Goal: Task Accomplishment & Management: Manage account settings

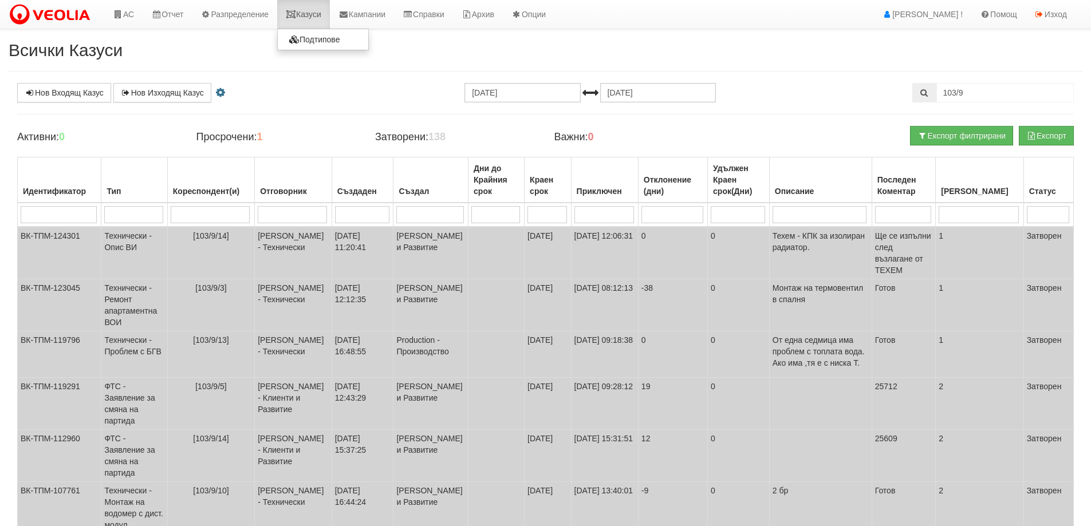
click at [309, 7] on link "Казуси" at bounding box center [303, 14] width 53 height 29
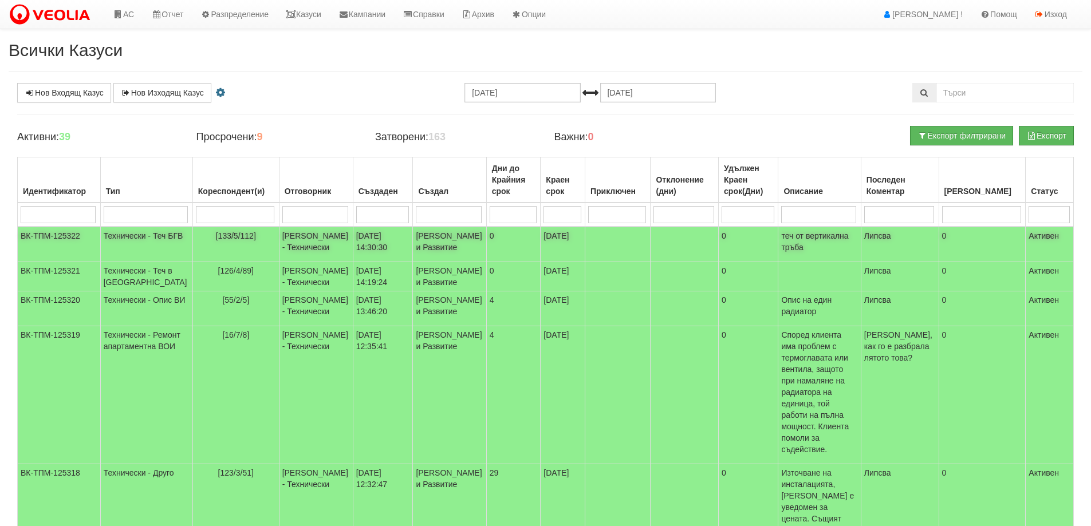
click at [219, 236] on span "[133/5/112]" at bounding box center [236, 235] width 40 height 9
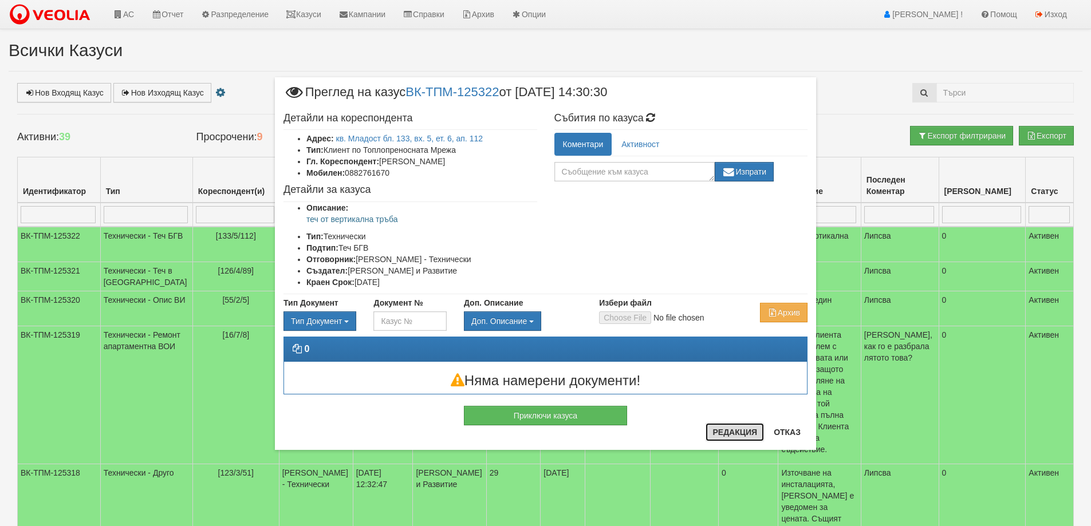
click at [721, 428] on button "Редакция" at bounding box center [735, 432] width 58 height 18
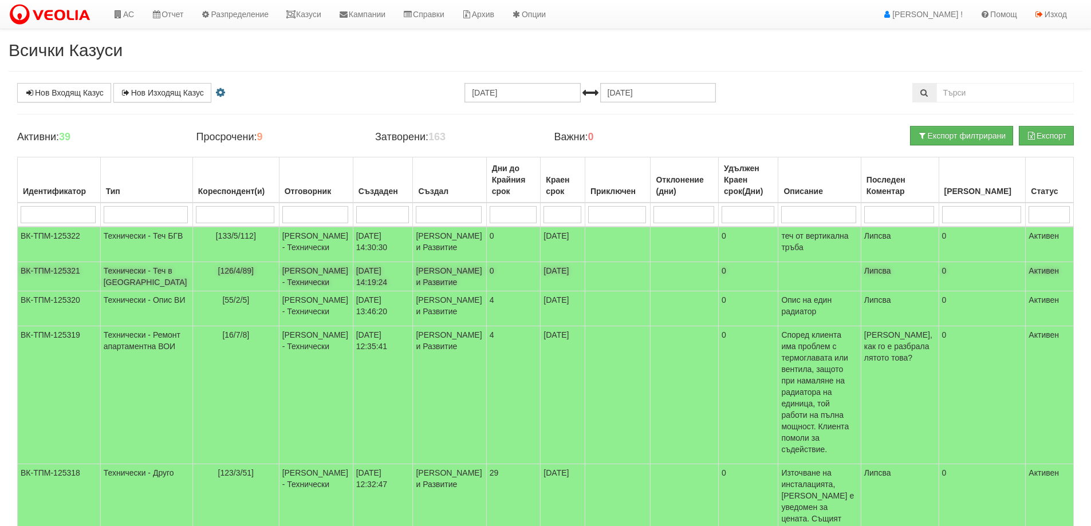
click at [221, 275] on span "[126/4/89]" at bounding box center [236, 270] width 36 height 9
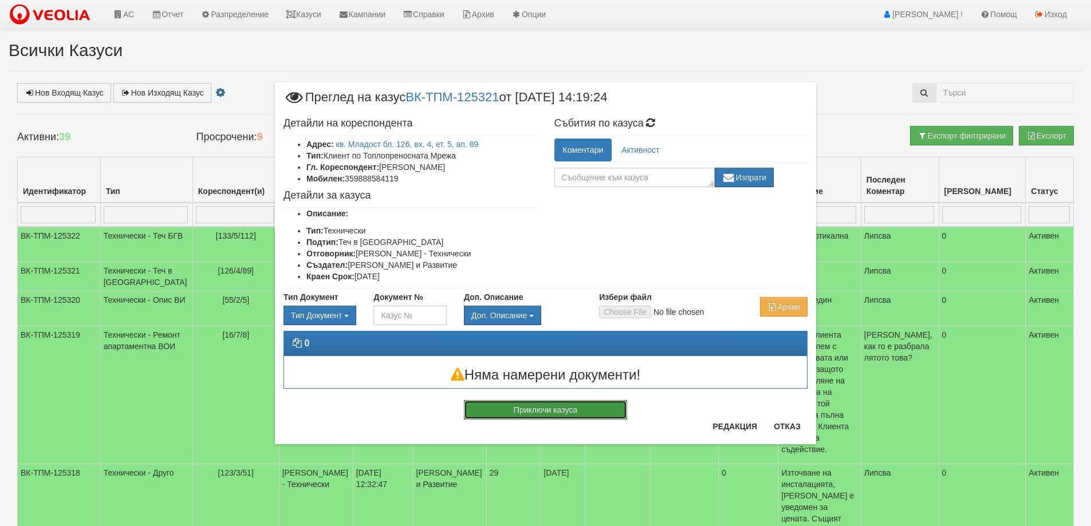
click at [586, 413] on button "Приключи казуса" at bounding box center [545, 409] width 163 height 19
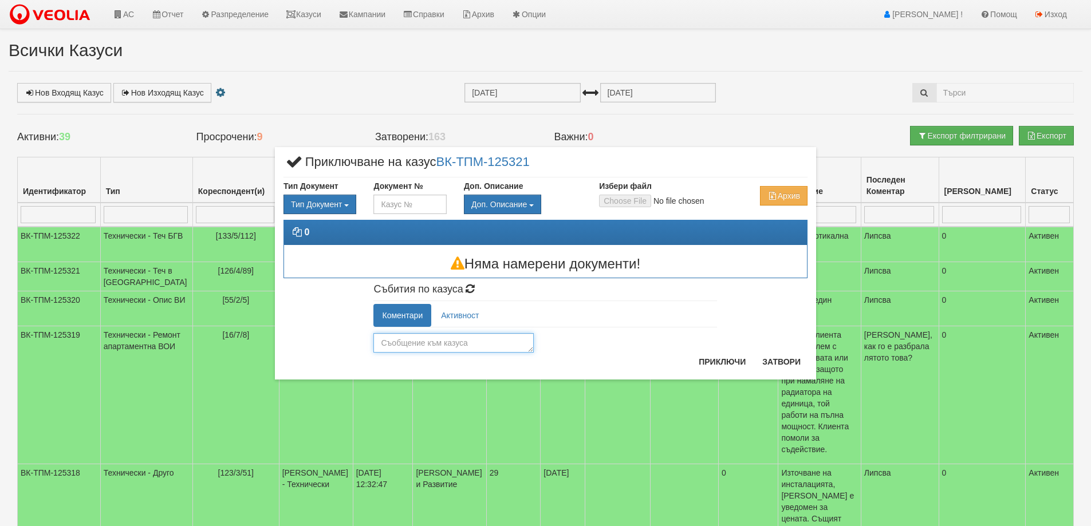
click at [425, 342] on textarea at bounding box center [453, 342] width 160 height 19
type textarea "[PERSON_NAME]"
click at [509, 344] on textarea "Шума е от Източване на ВОИ" at bounding box center [453, 342] width 160 height 19
type textarea "Шума е от Източване на ВОИ"
click at [731, 364] on button "Приключи" at bounding box center [722, 362] width 61 height 18
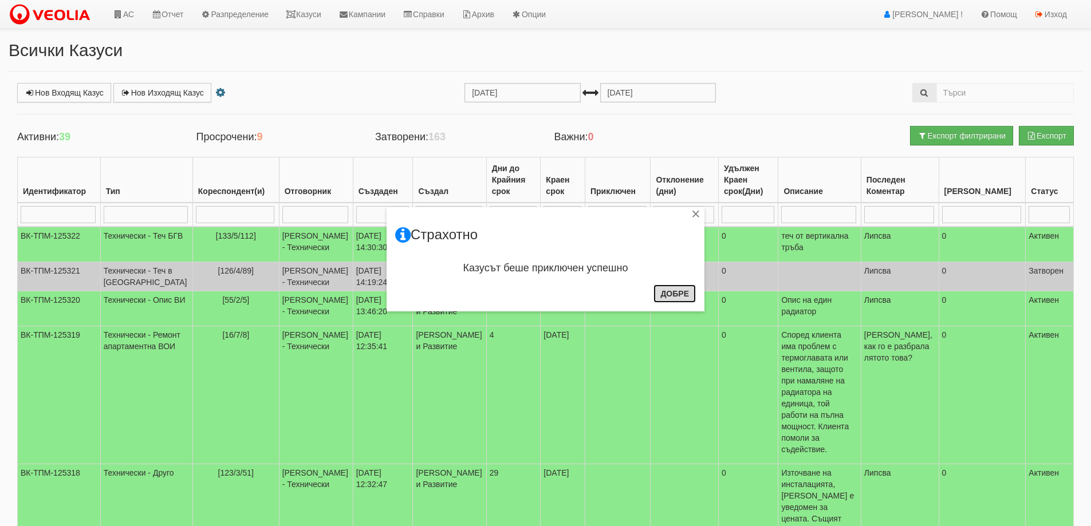
click at [684, 295] on button "Добре" at bounding box center [674, 294] width 42 height 18
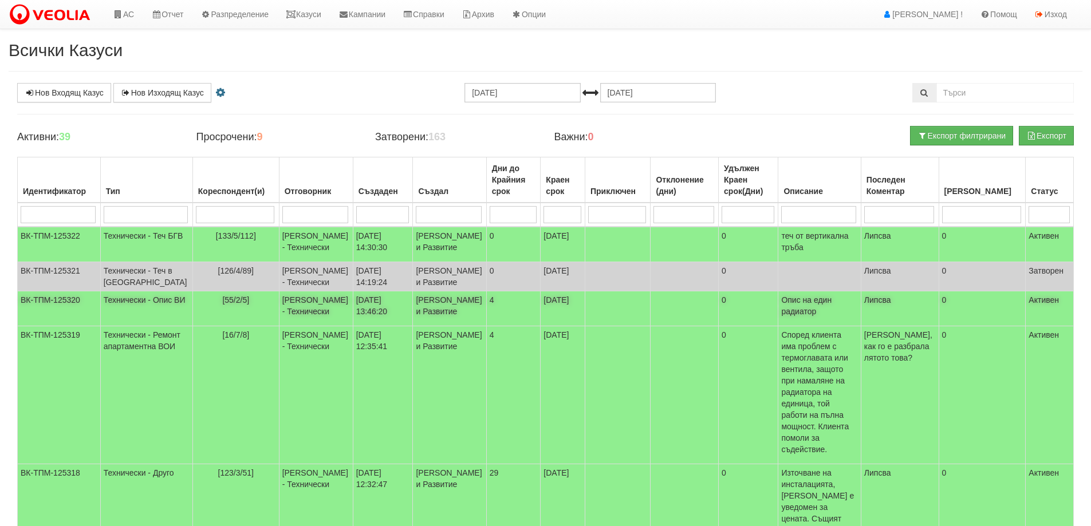
click at [222, 305] on span "[55/2/5]" at bounding box center [235, 299] width 27 height 9
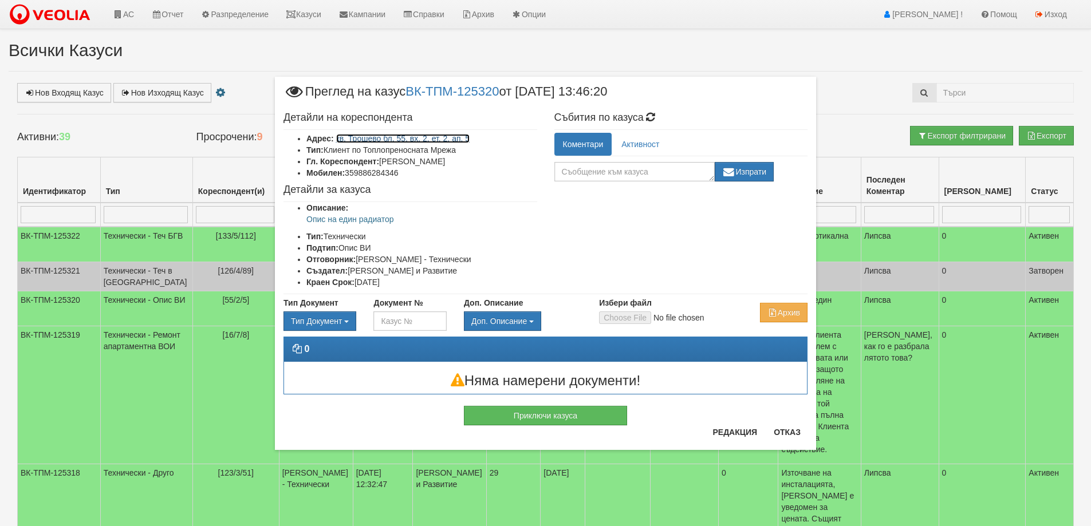
click at [373, 137] on link "кв. Трошево бл. 55, вх. 2, ет. 2, ап. 5" at bounding box center [403, 138] width 134 height 9
click at [735, 436] on button "Редакция" at bounding box center [735, 432] width 58 height 18
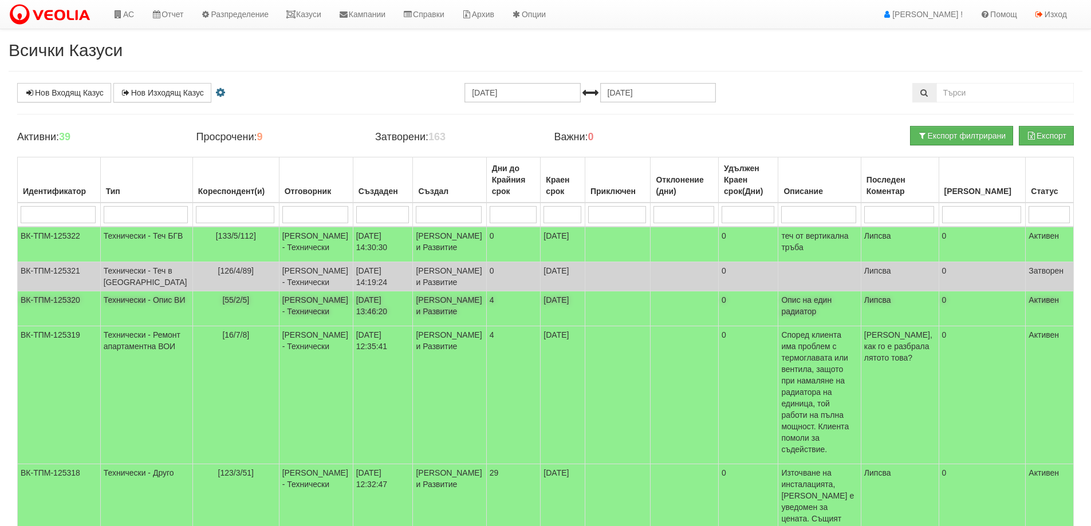
click at [281, 326] on td "Дончо Дончев - Технически" at bounding box center [316, 308] width 74 height 35
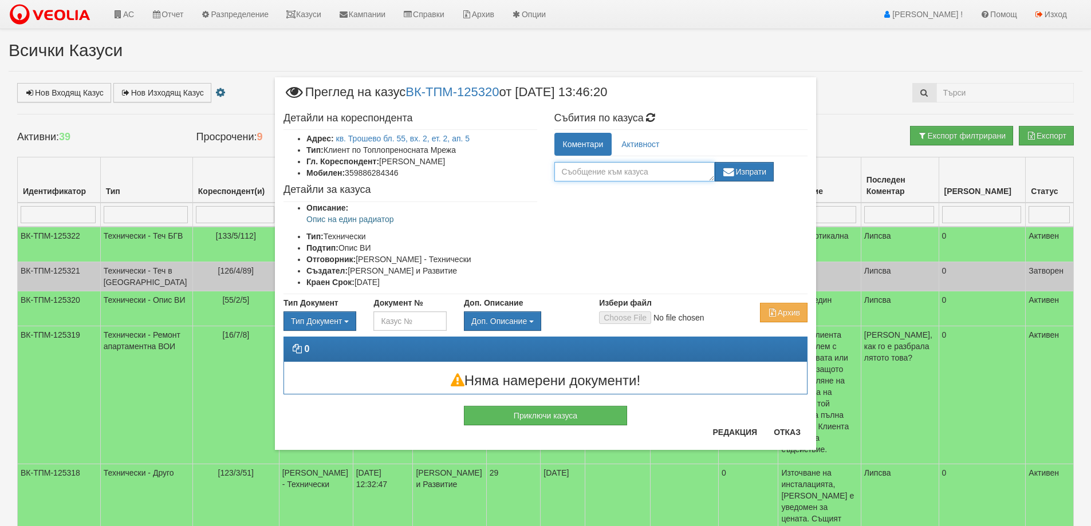
click at [637, 169] on textarea at bounding box center [634, 171] width 160 height 19
type textarea "Техем"
click at [759, 176] on button "Изпрати" at bounding box center [745, 171] width 60 height 19
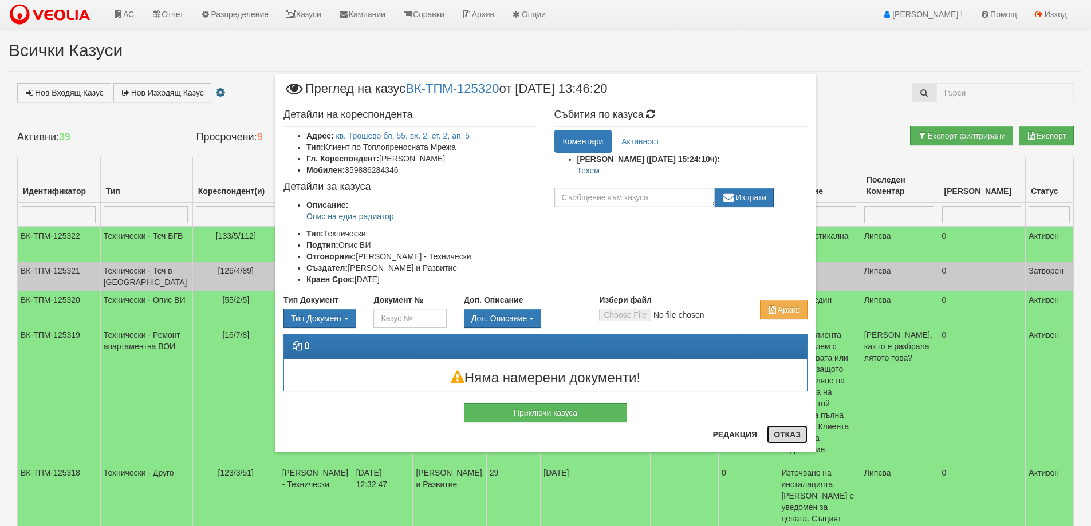
click at [779, 437] on button "Отказ" at bounding box center [787, 434] width 41 height 18
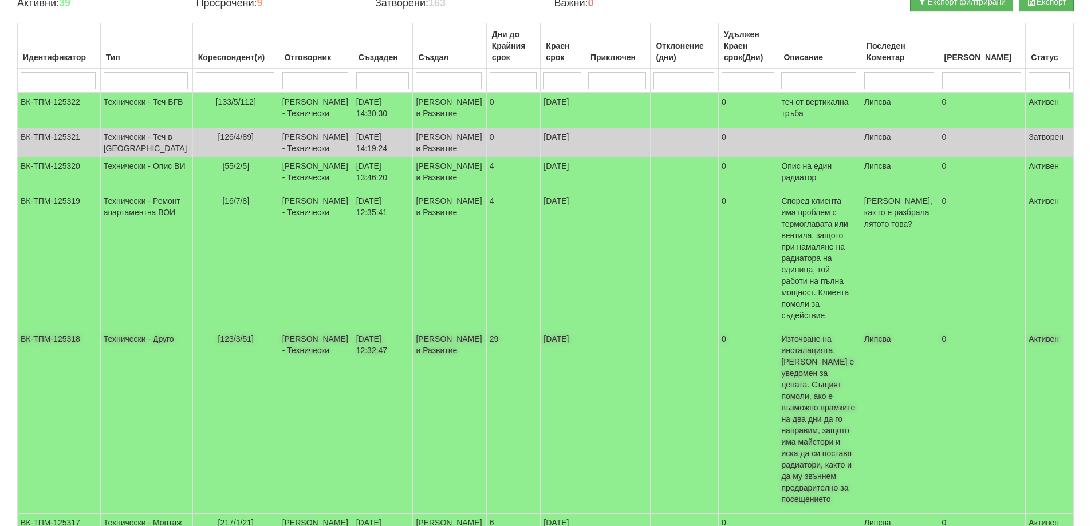
scroll to position [172, 0]
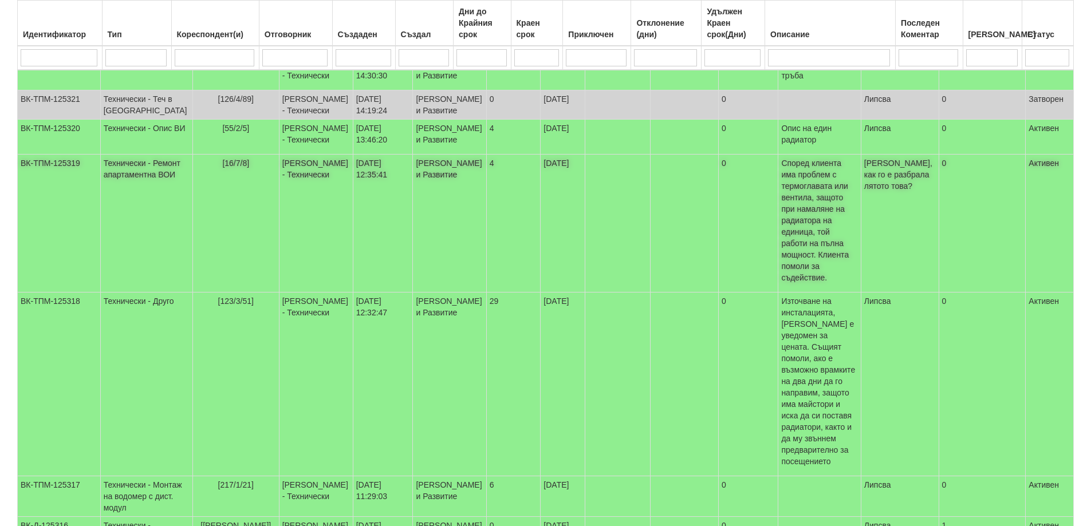
click at [293, 224] on td "[PERSON_NAME] - Технически" at bounding box center [316, 224] width 74 height 138
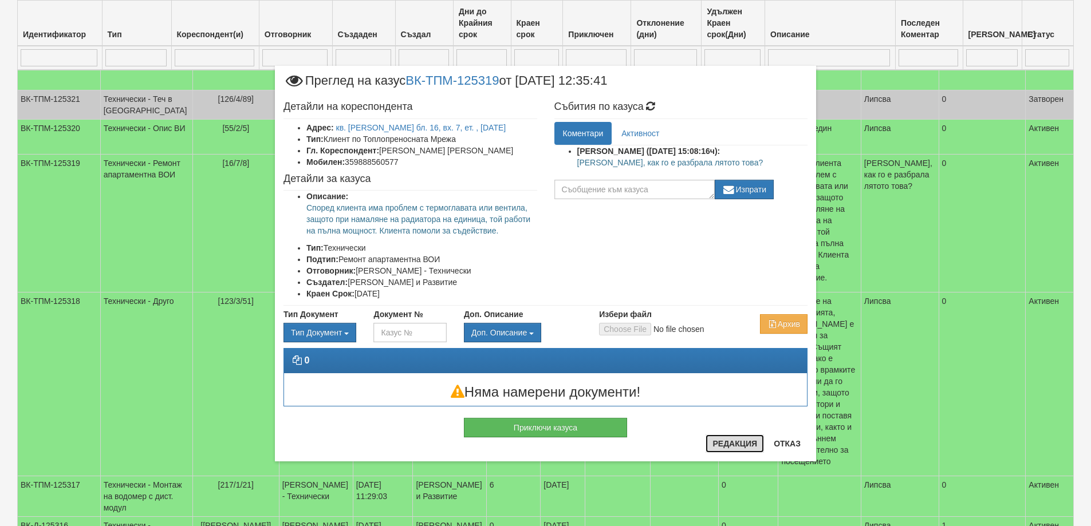
click at [752, 444] on button "Редакция" at bounding box center [735, 444] width 58 height 18
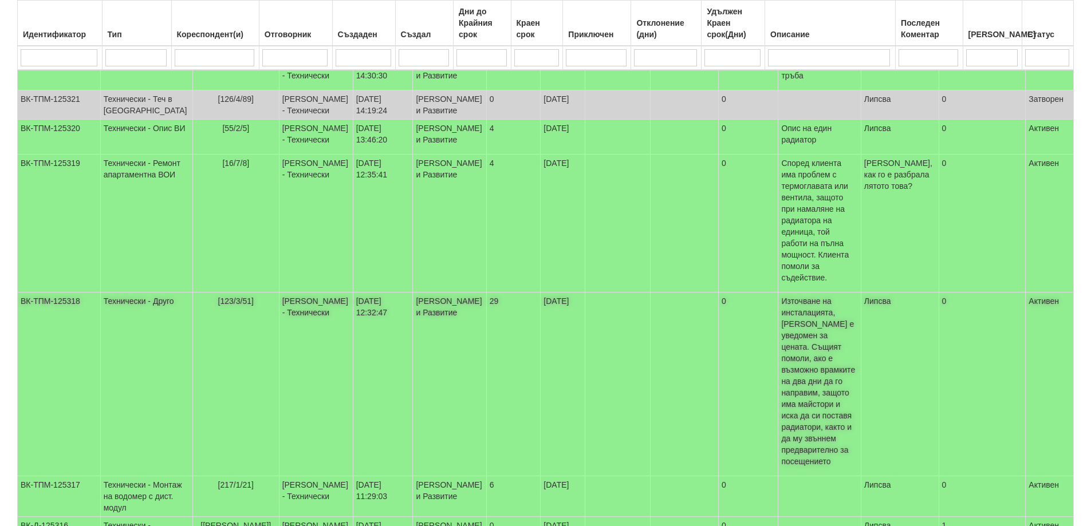
click at [218, 300] on span "[123/3/51]" at bounding box center [236, 301] width 36 height 9
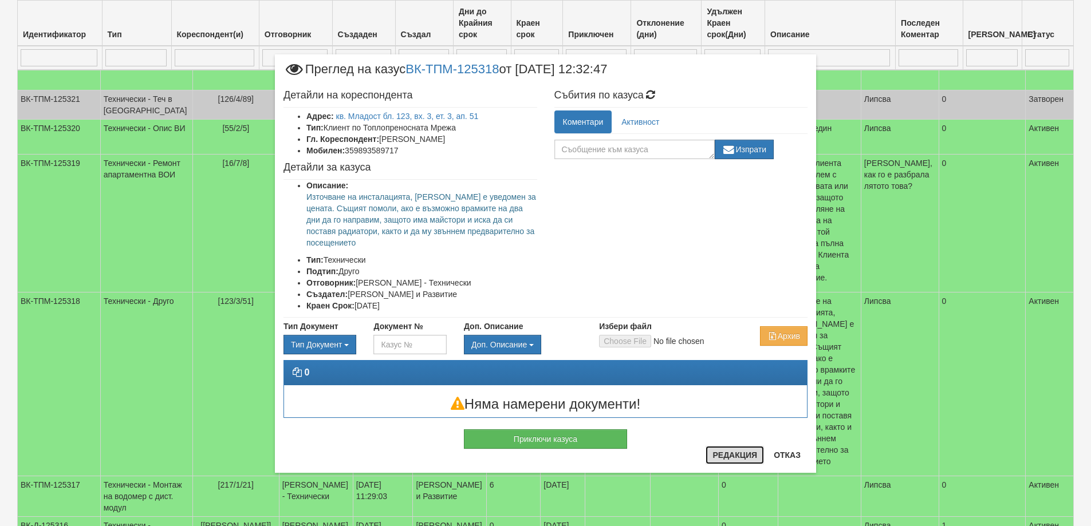
click at [732, 454] on button "Редакция" at bounding box center [735, 455] width 58 height 18
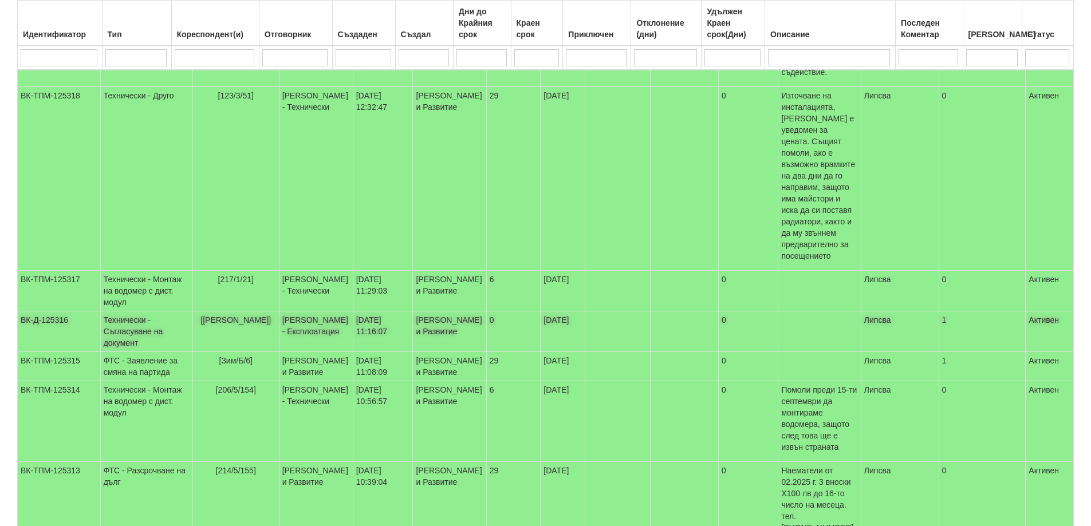
scroll to position [381, 0]
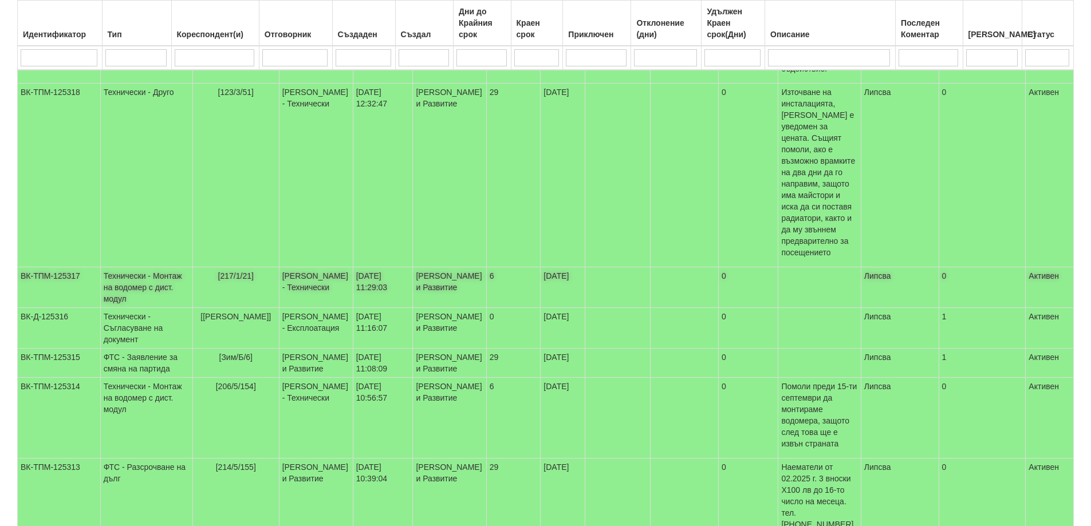
click at [218, 271] on span "[217/1/21]" at bounding box center [236, 275] width 36 height 9
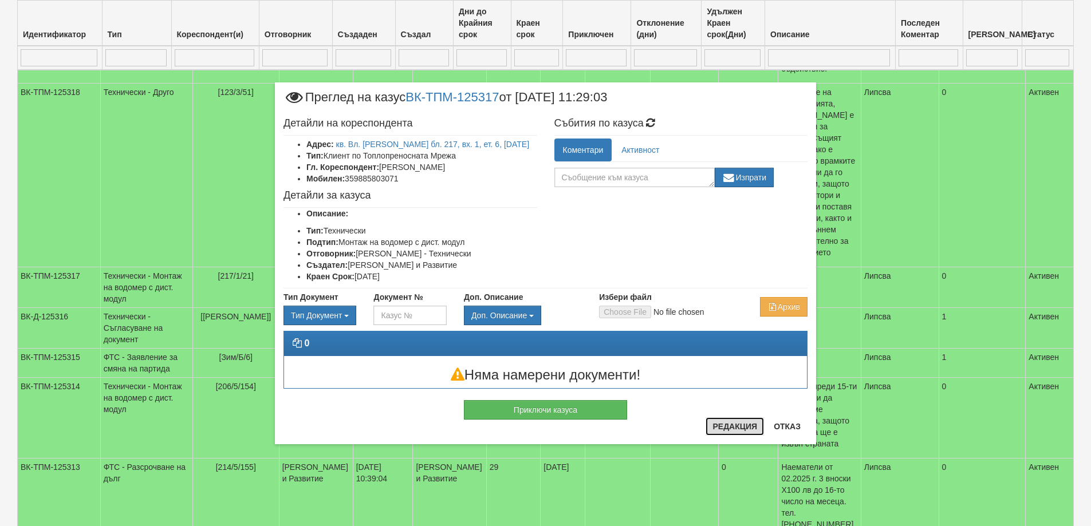
click at [735, 426] on button "Редакция" at bounding box center [735, 426] width 58 height 18
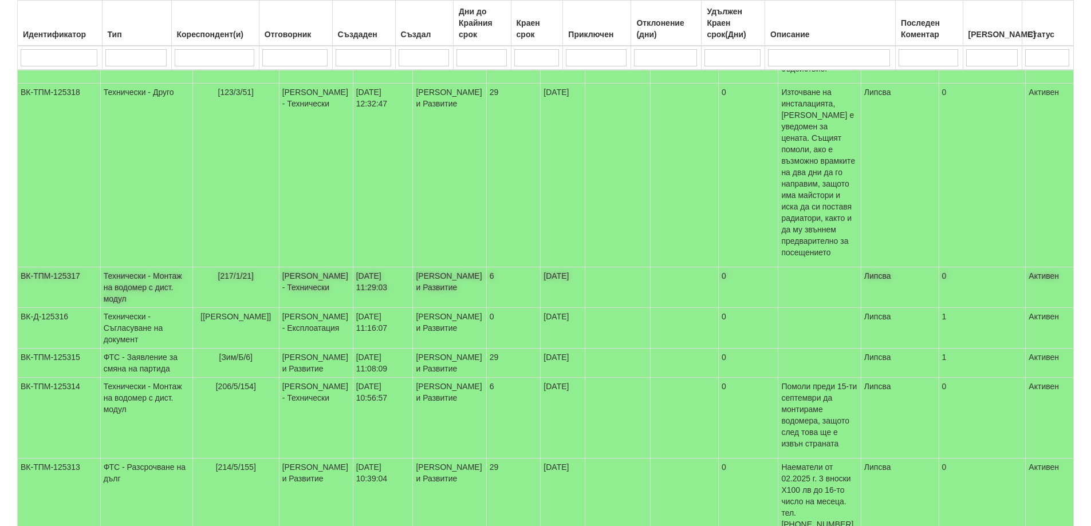
click at [218, 271] on span "[217/1/21]" at bounding box center [236, 275] width 36 height 9
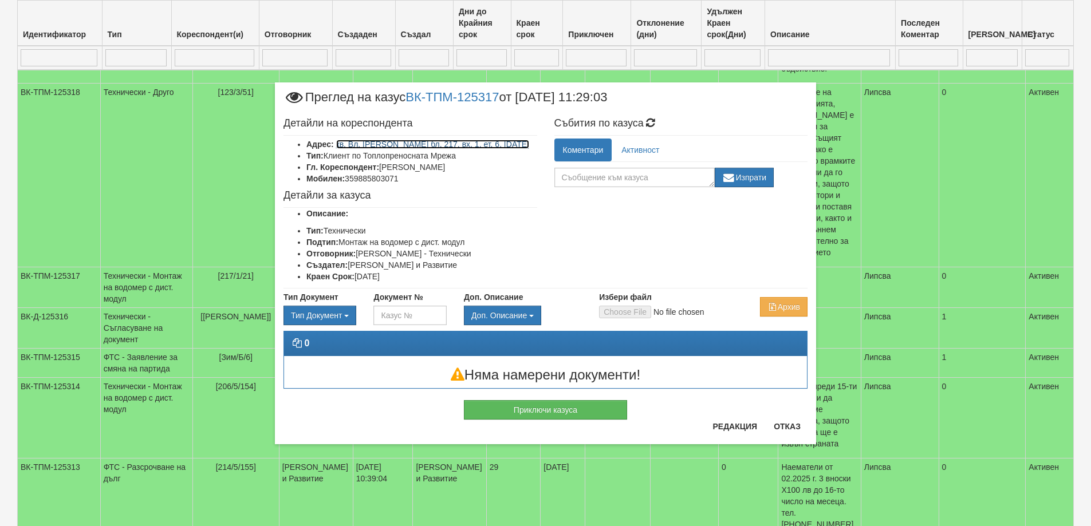
click at [408, 142] on link "кв. Вл. Варненчик бл. 217, вх. 1, ет. 6, ап. 21" at bounding box center [433, 144] width 194 height 9
click at [731, 431] on button "Редакция" at bounding box center [735, 426] width 58 height 18
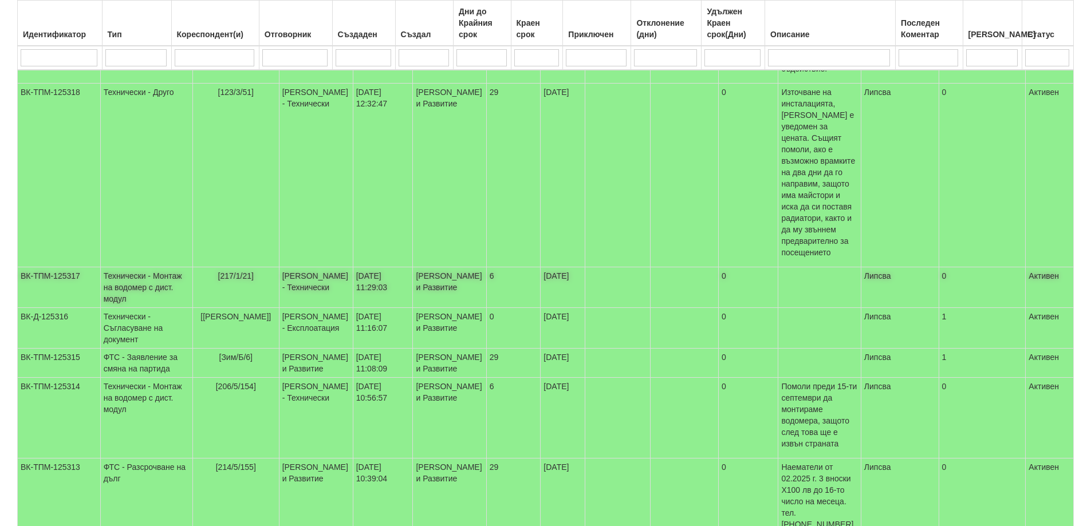
click at [208, 267] on td "[217/1/21]" at bounding box center [235, 287] width 86 height 41
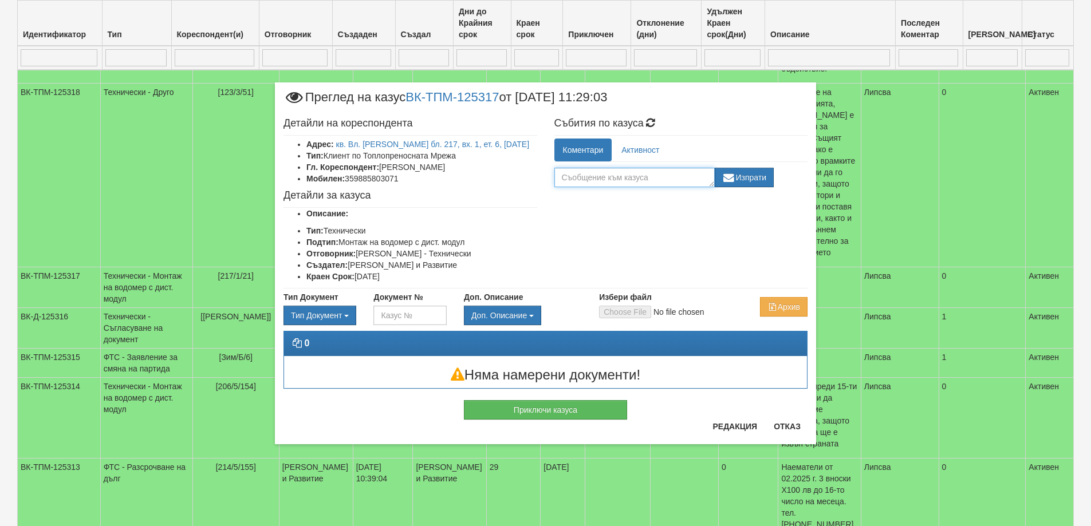
click at [614, 180] on textarea at bounding box center [634, 177] width 160 height 19
type textarea "Техем"
click at [739, 175] on button "Изпрати" at bounding box center [745, 177] width 60 height 19
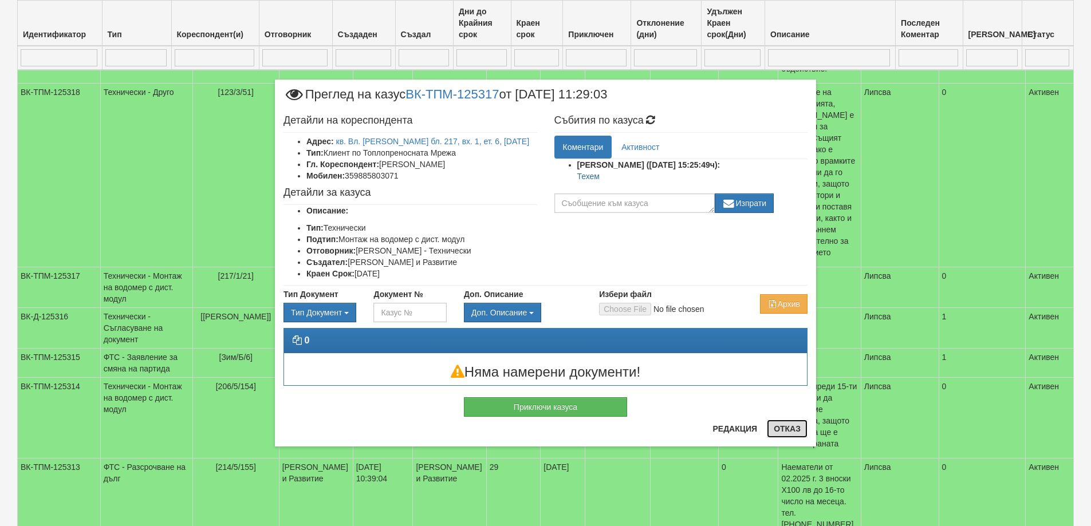
click at [777, 431] on button "Отказ" at bounding box center [787, 429] width 41 height 18
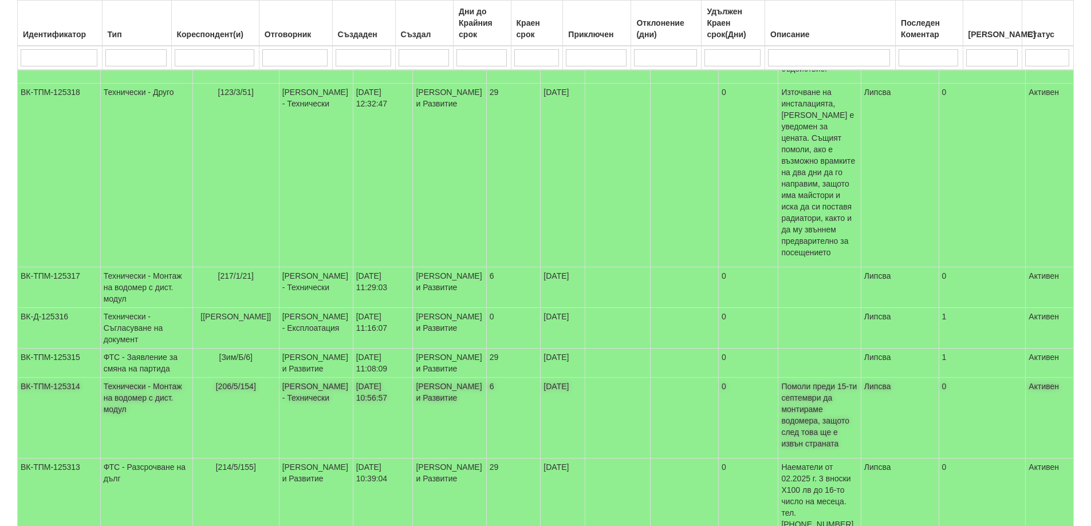
click at [216, 382] on span "[206/5/154]" at bounding box center [236, 386] width 40 height 9
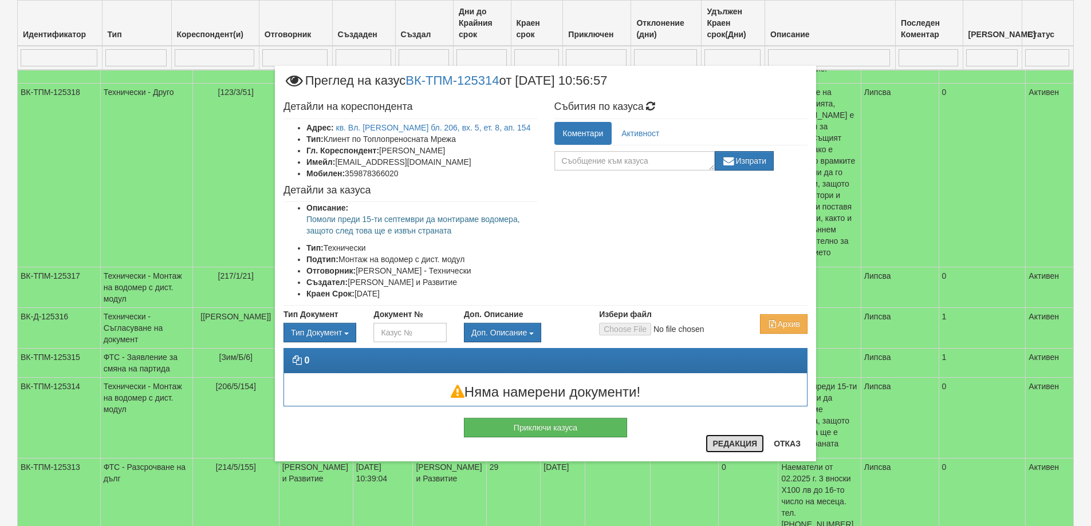
click at [738, 447] on button "Редакция" at bounding box center [735, 444] width 58 height 18
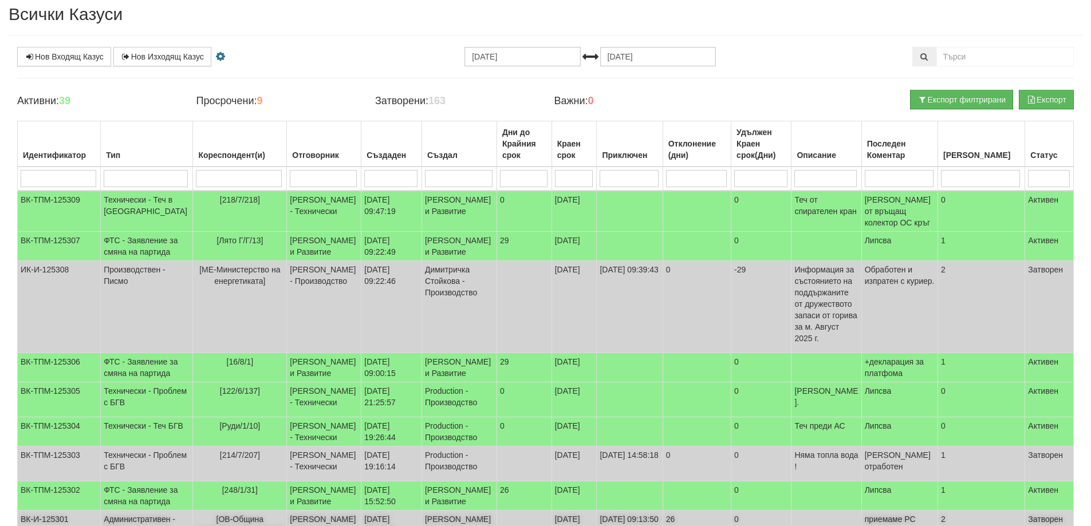
scroll to position [31, 0]
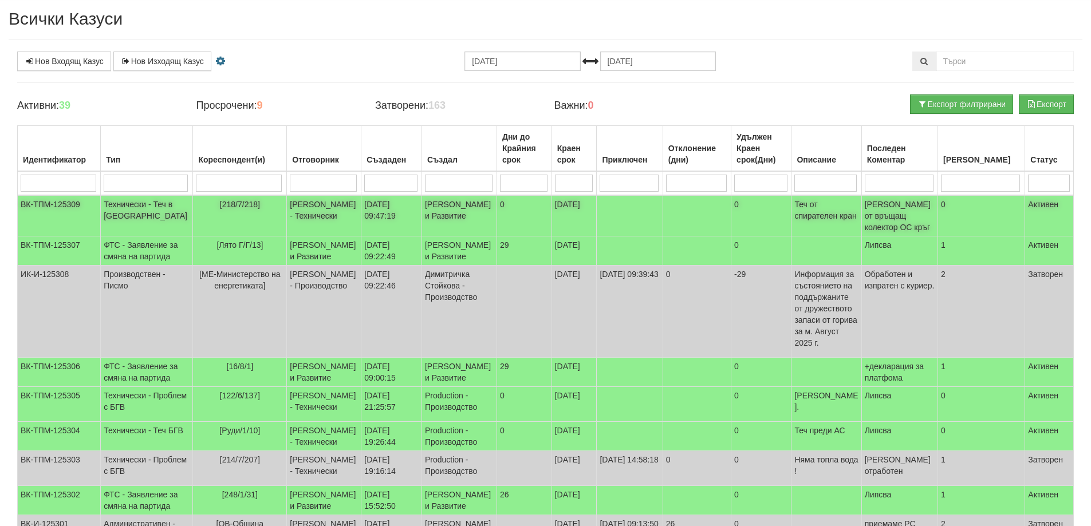
click at [228, 205] on span "[218/7/218]" at bounding box center [240, 204] width 40 height 9
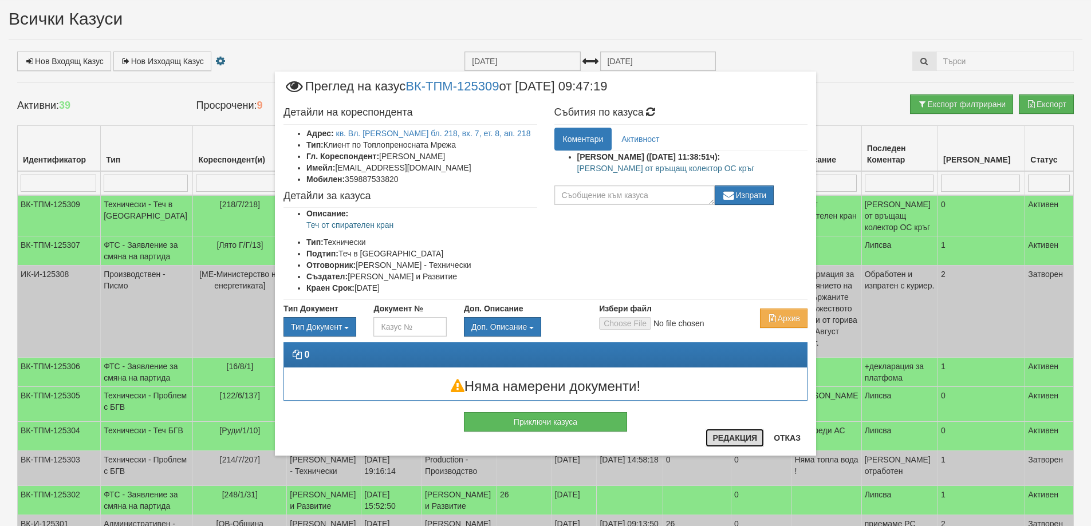
click at [739, 441] on button "Редакция" at bounding box center [735, 438] width 58 height 18
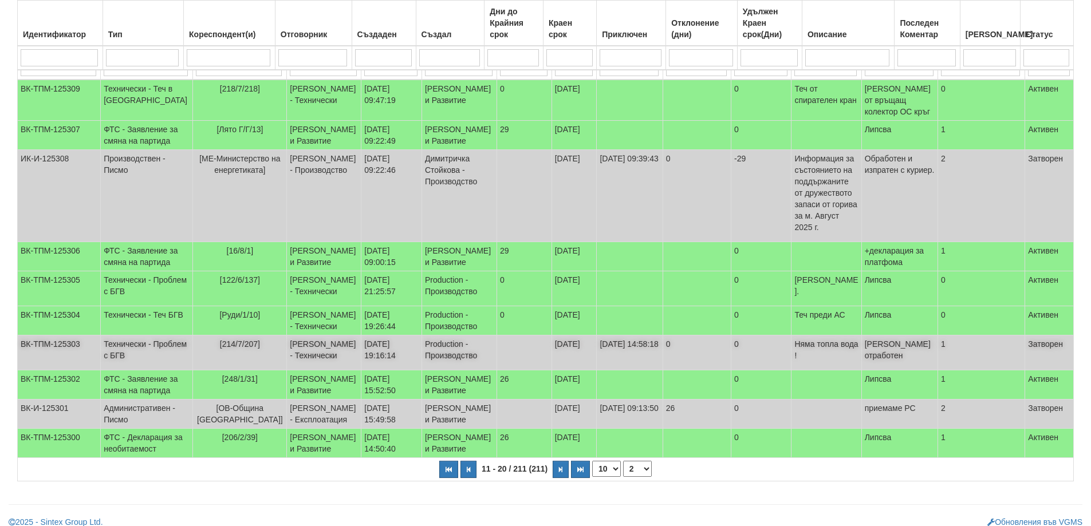
scroll to position [203, 0]
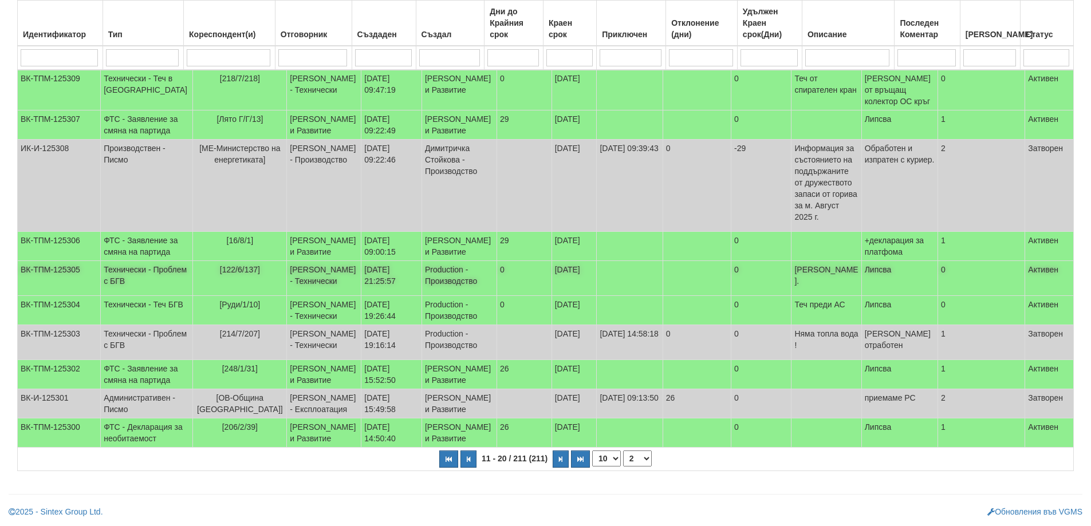
click at [230, 268] on span "[122/6/137]" at bounding box center [240, 269] width 40 height 9
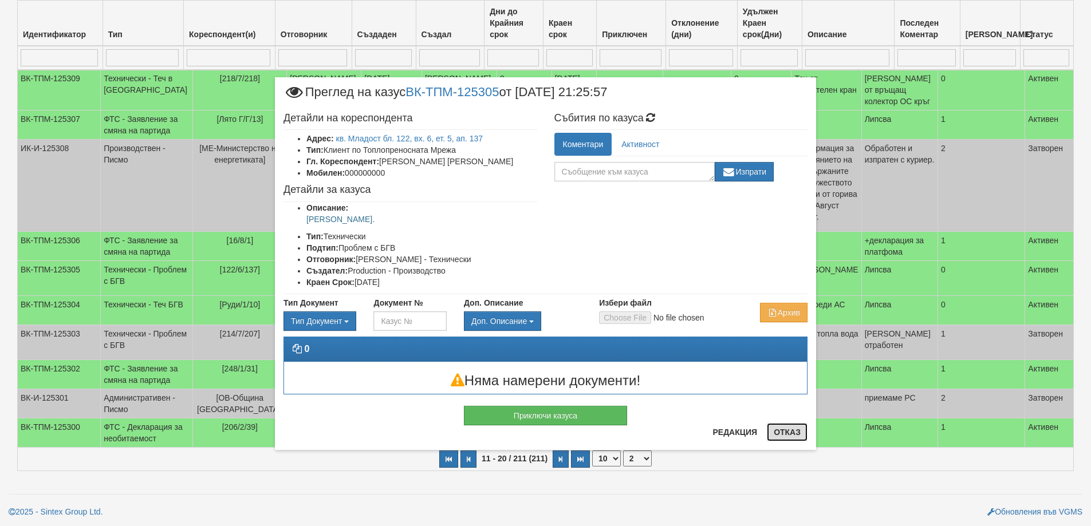
click at [798, 438] on button "Отказ" at bounding box center [787, 432] width 41 height 18
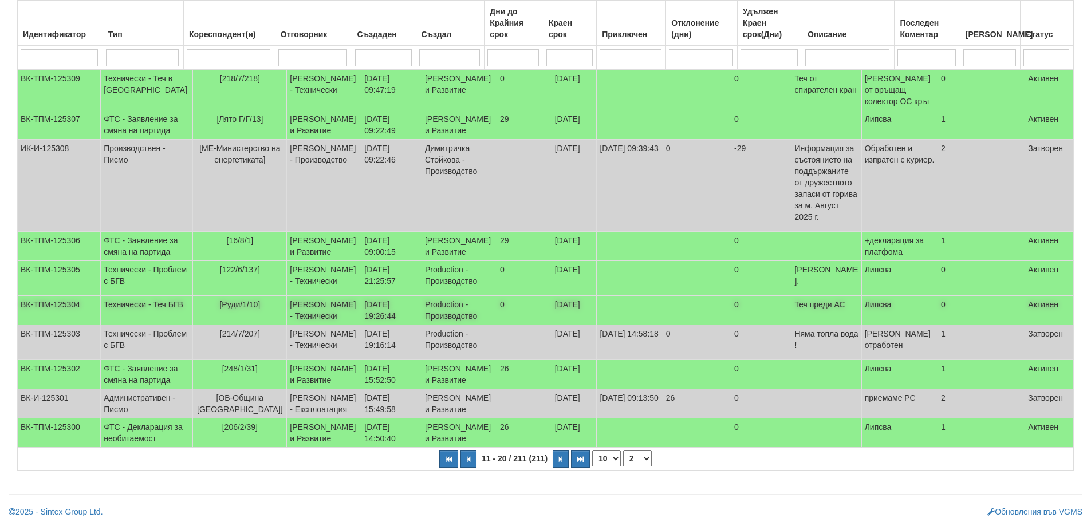
click at [226, 302] on span "[Руди/1/10]" at bounding box center [239, 304] width 41 height 9
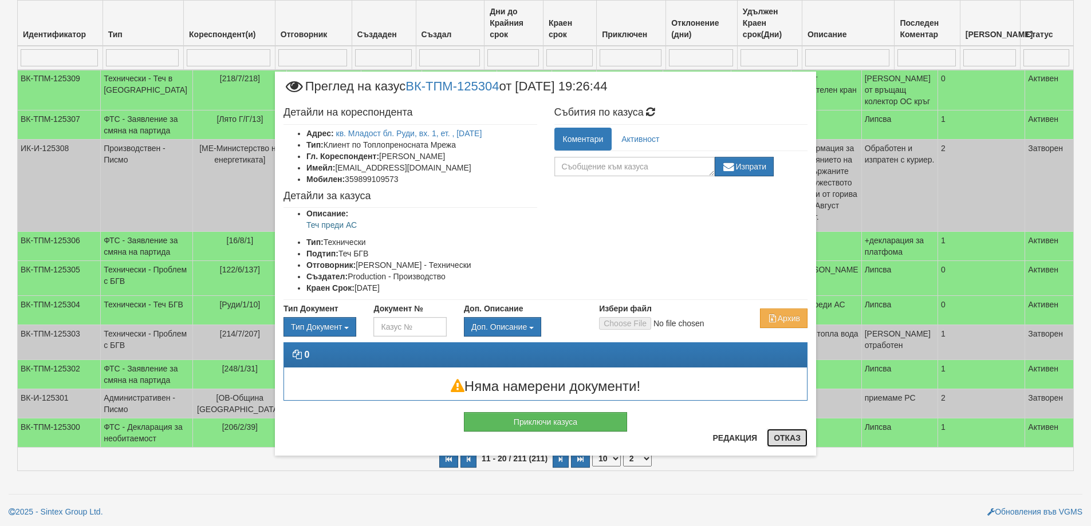
click at [781, 443] on button "Отказ" at bounding box center [787, 438] width 41 height 18
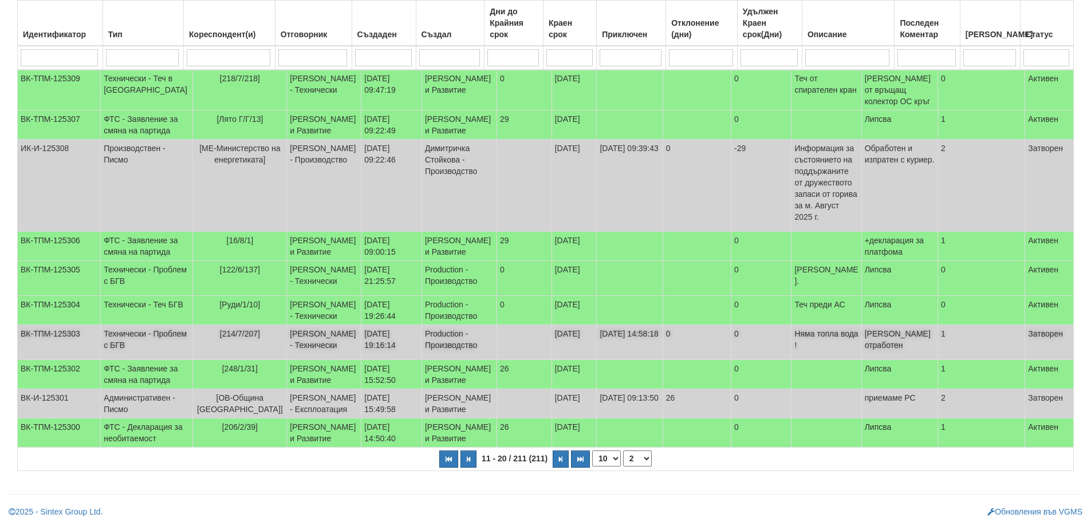
scroll to position [261, 0]
click at [563, 459] on button "button" at bounding box center [561, 459] width 16 height 17
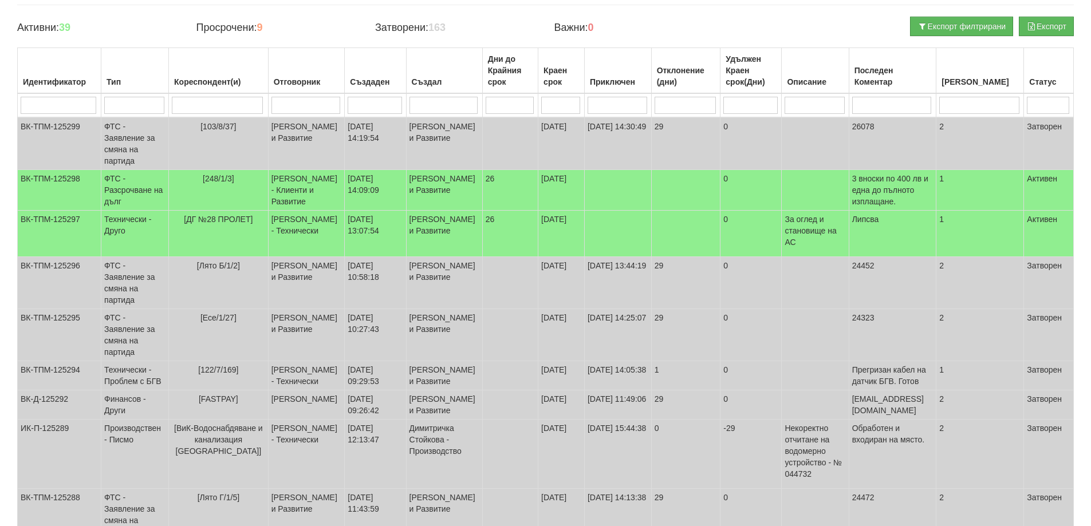
scroll to position [89, 0]
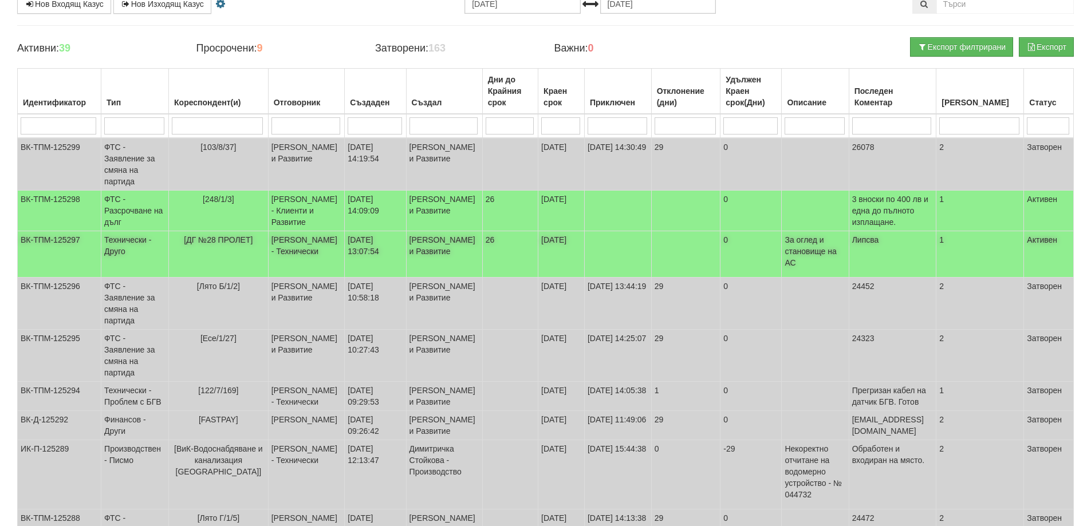
click at [212, 245] on span "[ДГ №28 ПРОЛЕТ]" at bounding box center [218, 239] width 69 height 9
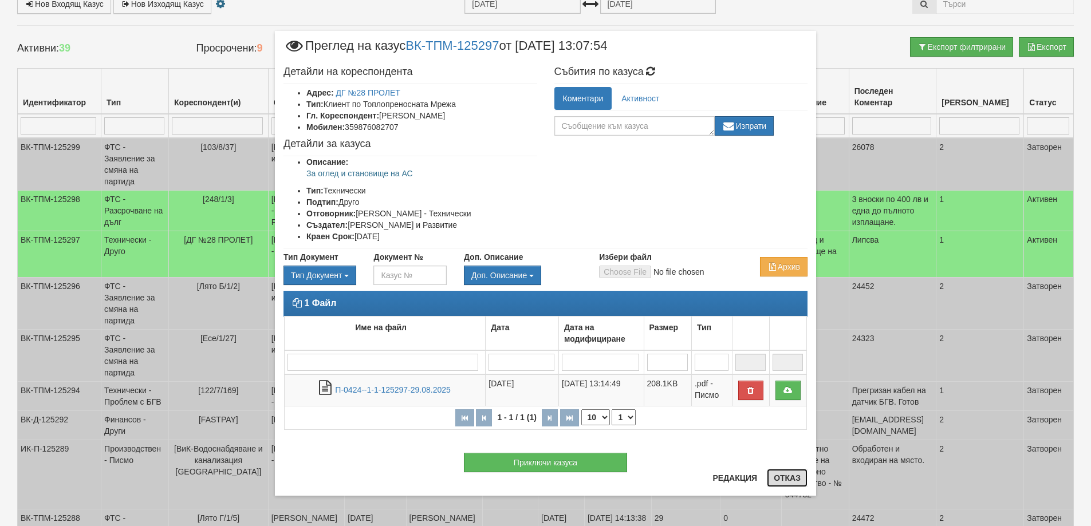
click at [797, 481] on button "Отказ" at bounding box center [787, 478] width 41 height 18
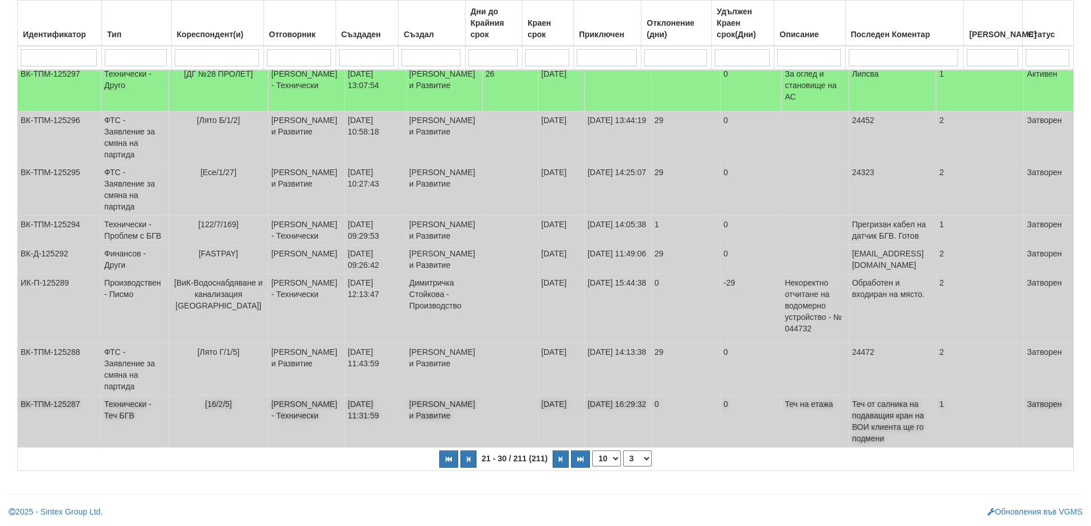
scroll to position [318, 0]
click at [562, 466] on button "button" at bounding box center [561, 459] width 16 height 17
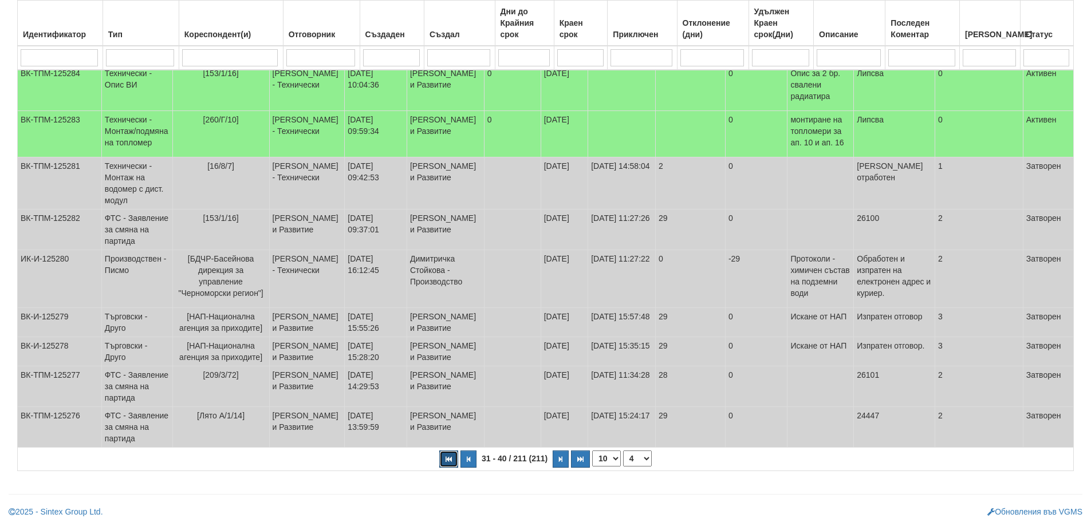
click at [451, 457] on icon "button" at bounding box center [449, 459] width 6 height 6
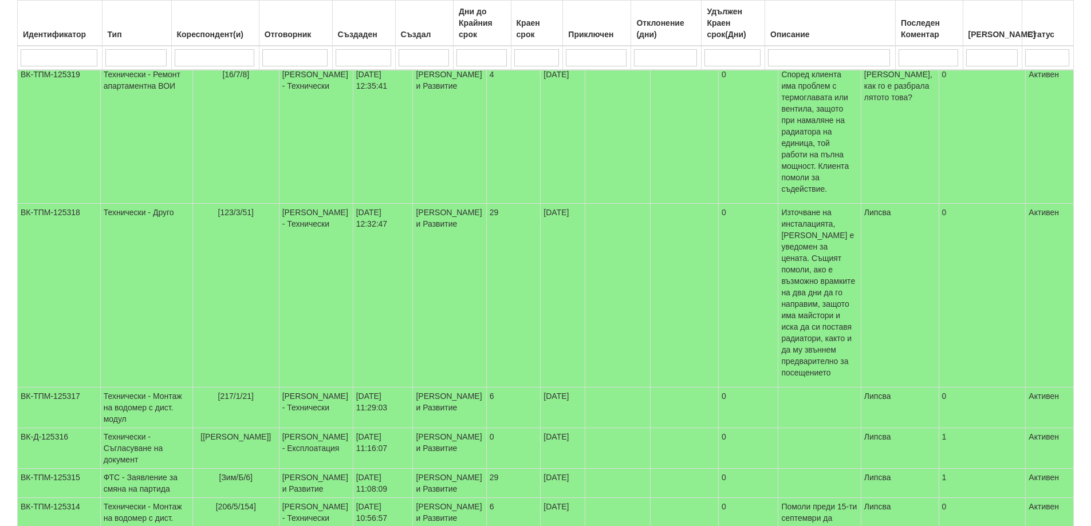
scroll to position [381, 0]
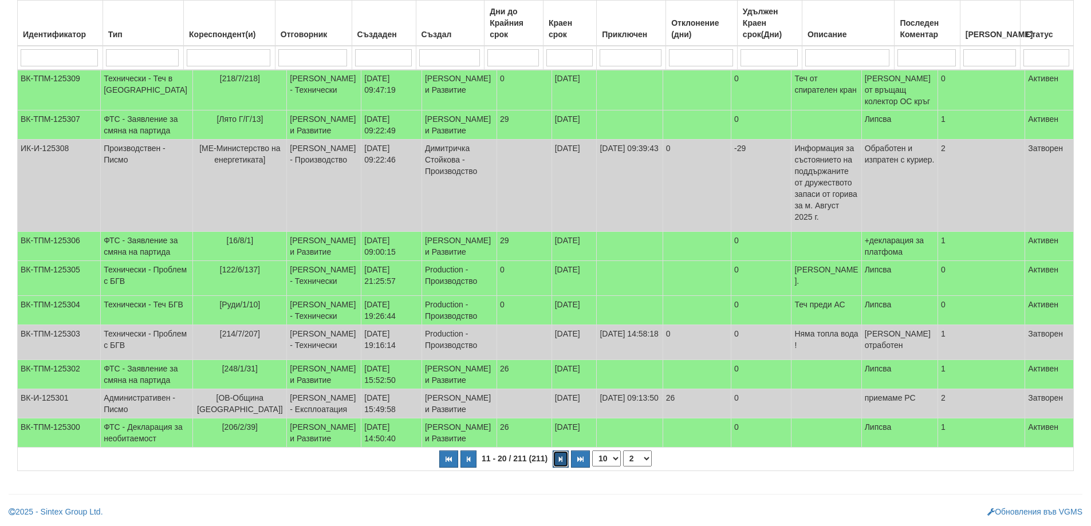
click at [556, 459] on button "button" at bounding box center [561, 459] width 16 height 17
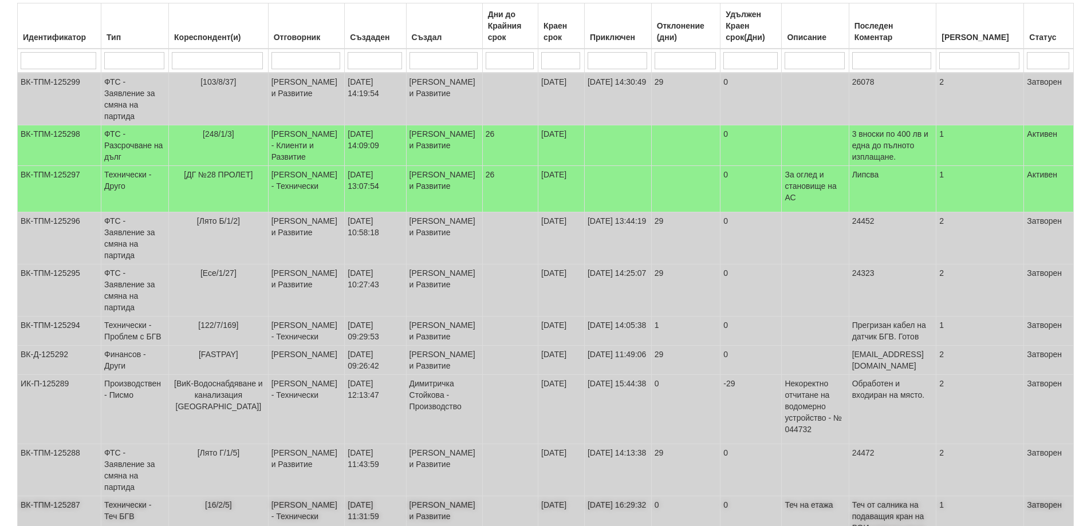
scroll to position [146, 0]
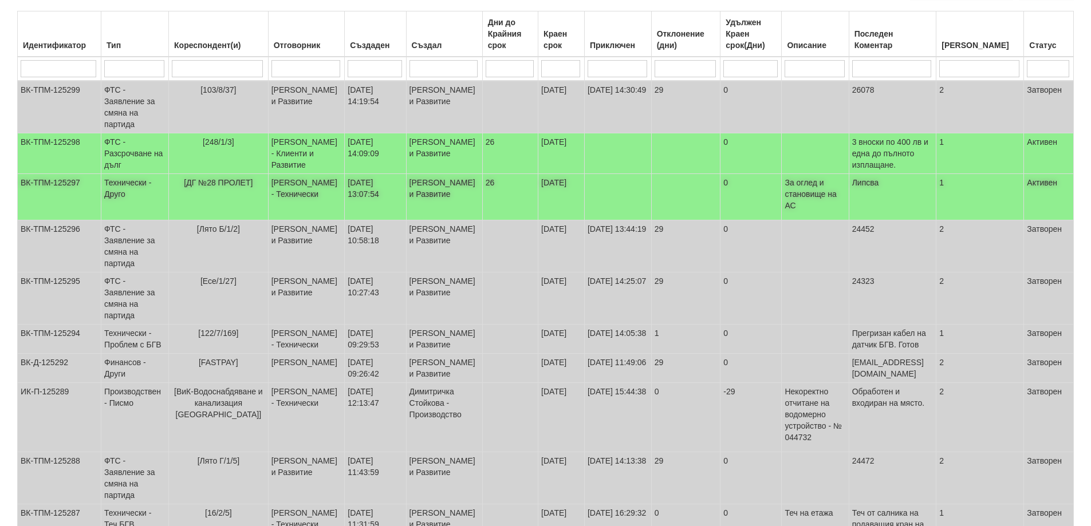
click at [231, 187] on span "[ДГ №28 ПРОЛЕТ]" at bounding box center [218, 182] width 69 height 9
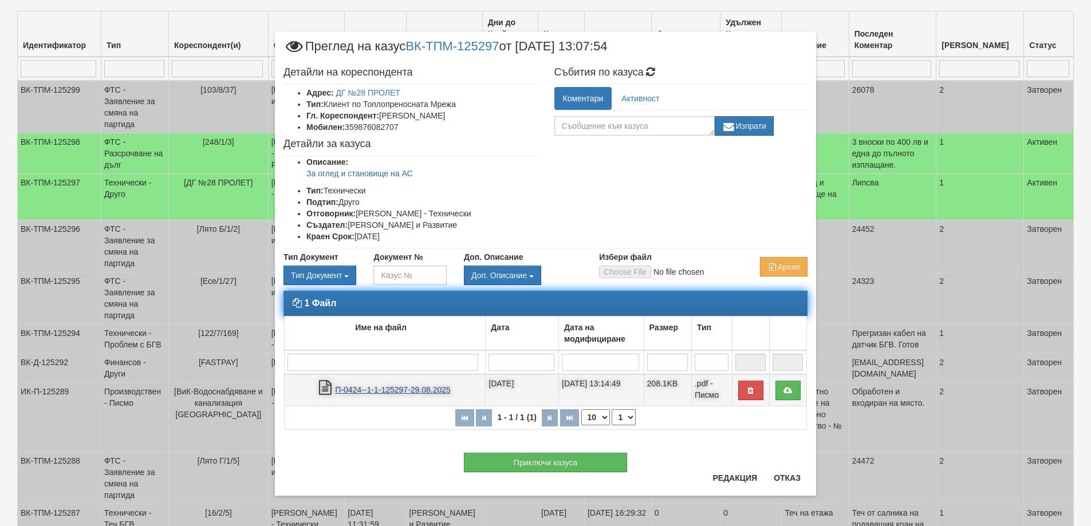
click at [407, 389] on link "П-0424--1-1-125297-29.08.2025" at bounding box center [393, 389] width 116 height 9
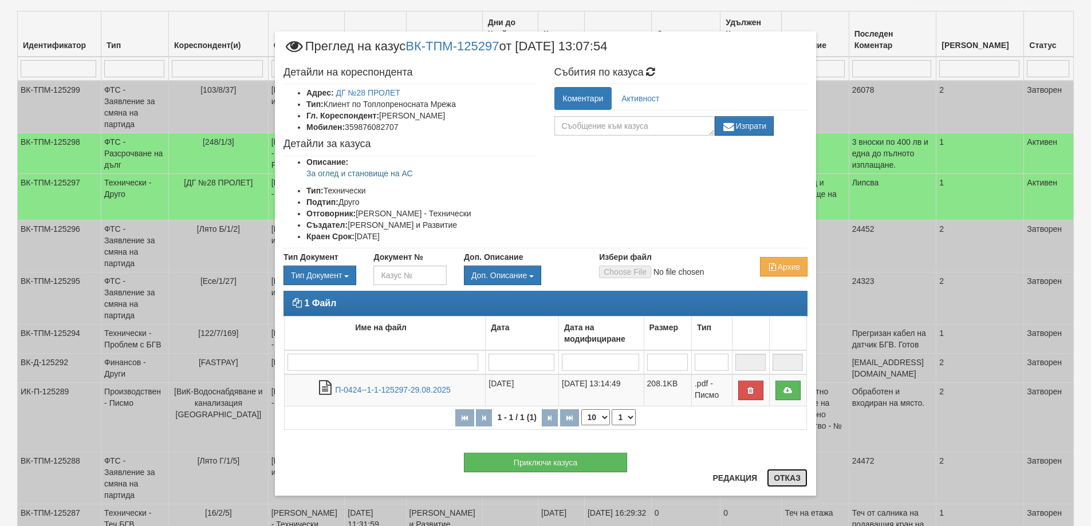
click at [783, 484] on button "Отказ" at bounding box center [787, 478] width 41 height 18
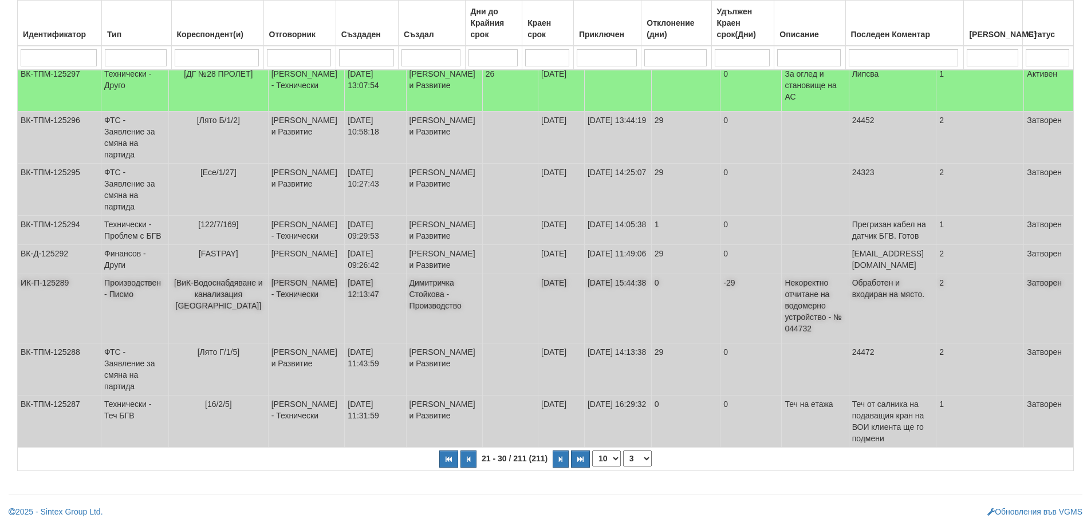
scroll to position [318, 0]
click at [563, 460] on button "button" at bounding box center [561, 459] width 16 height 17
select select "4"
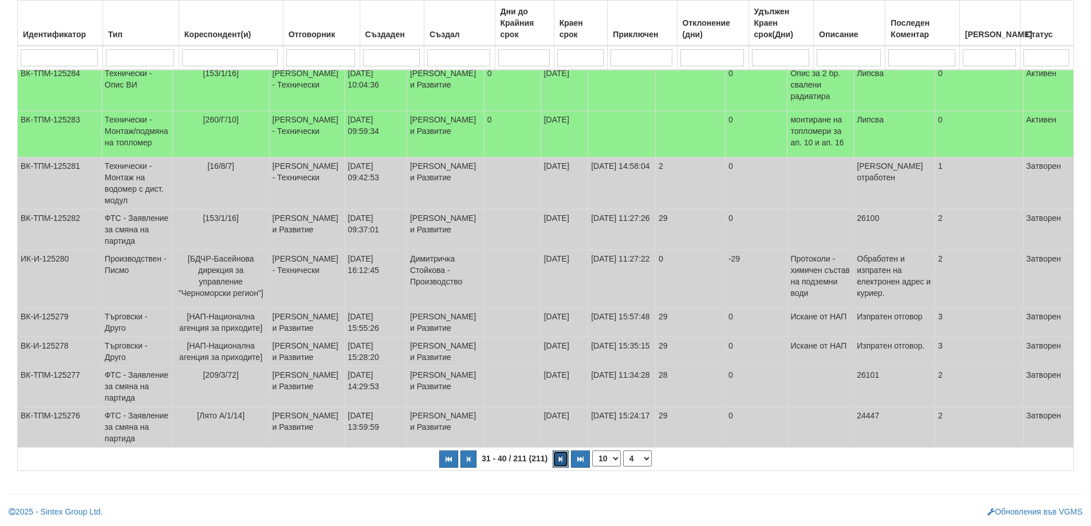
scroll to position [203, 0]
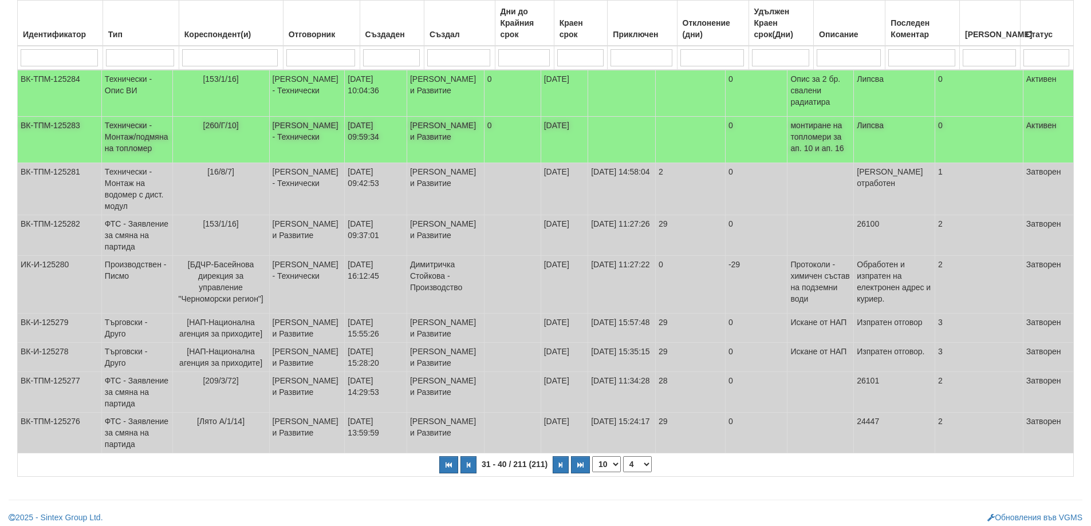
click at [312, 135] on td "Дончо Дончев - Технически" at bounding box center [307, 140] width 76 height 46
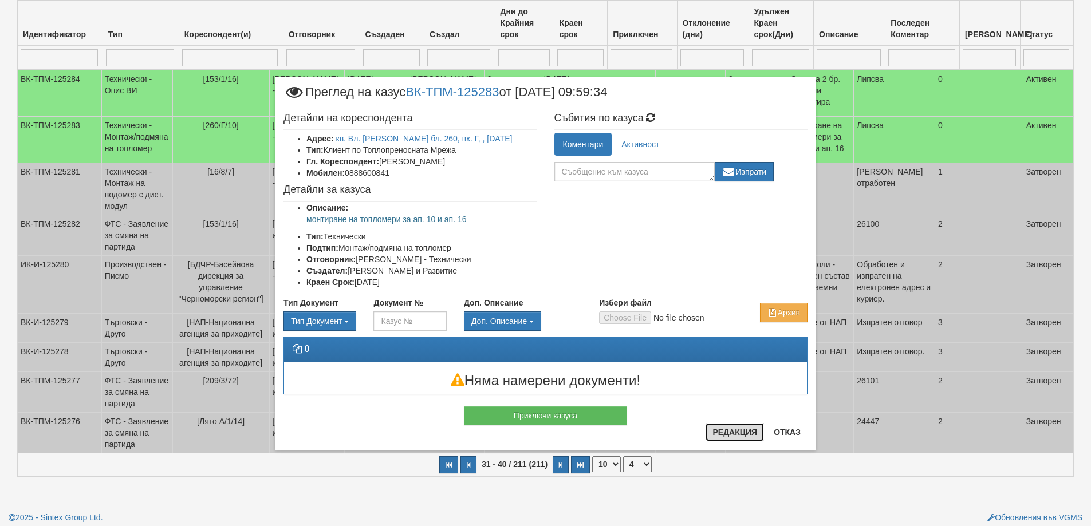
click at [736, 433] on button "Редакция" at bounding box center [735, 432] width 58 height 18
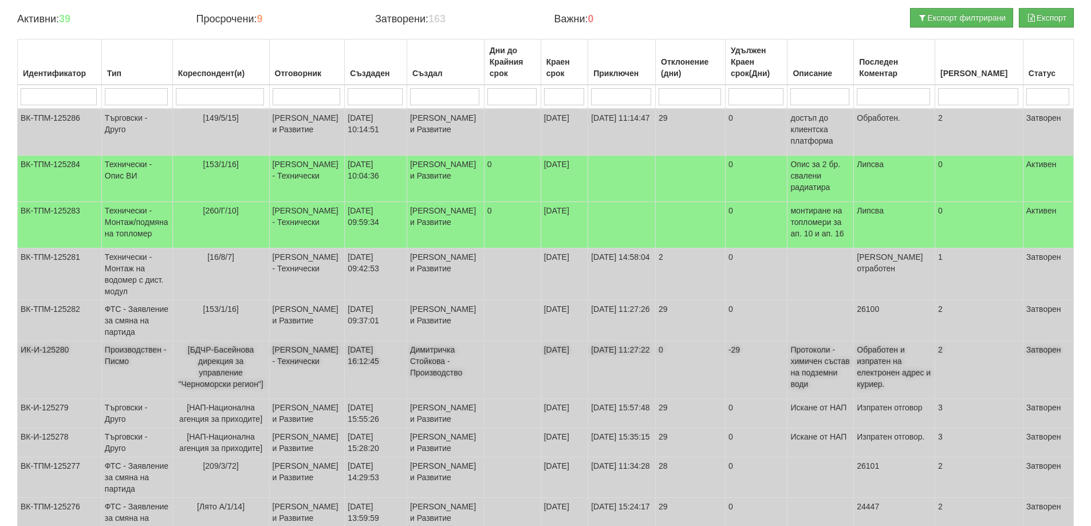
scroll to position [89, 0]
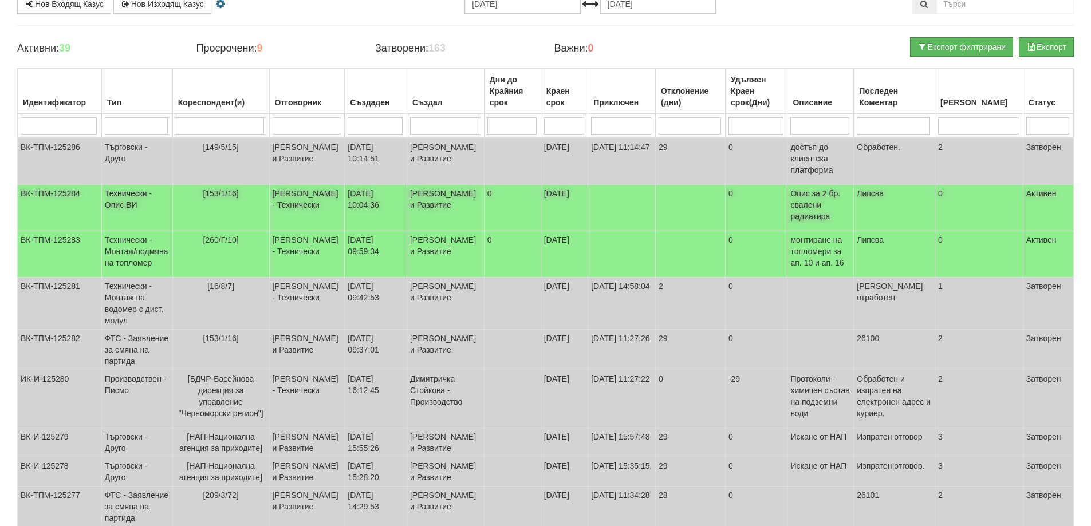
click at [228, 198] on span "[153/1/16]" at bounding box center [221, 193] width 36 height 9
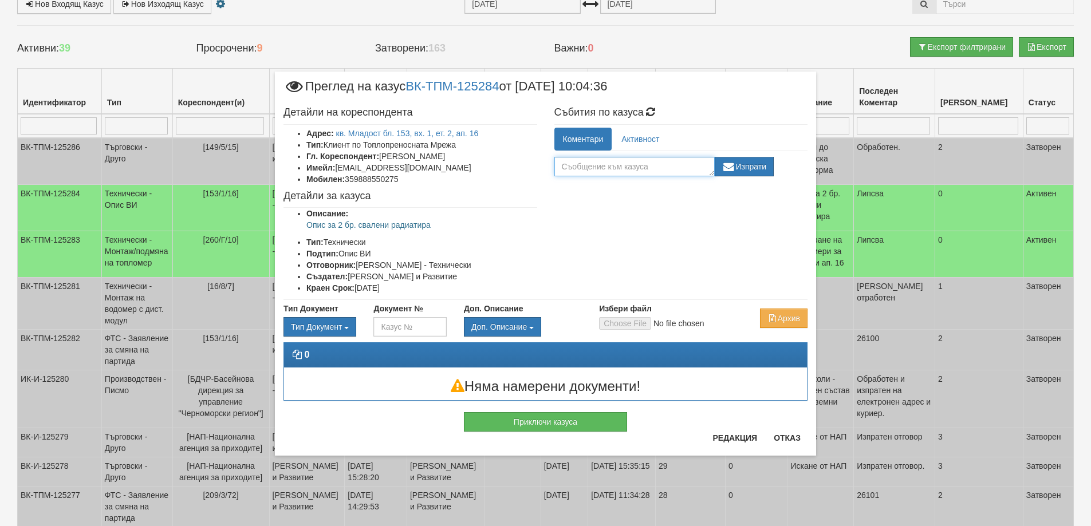
click at [623, 168] on textarea at bounding box center [634, 166] width 160 height 19
type textarea "Техем"
click at [733, 161] on button "Изпрати" at bounding box center [745, 166] width 60 height 19
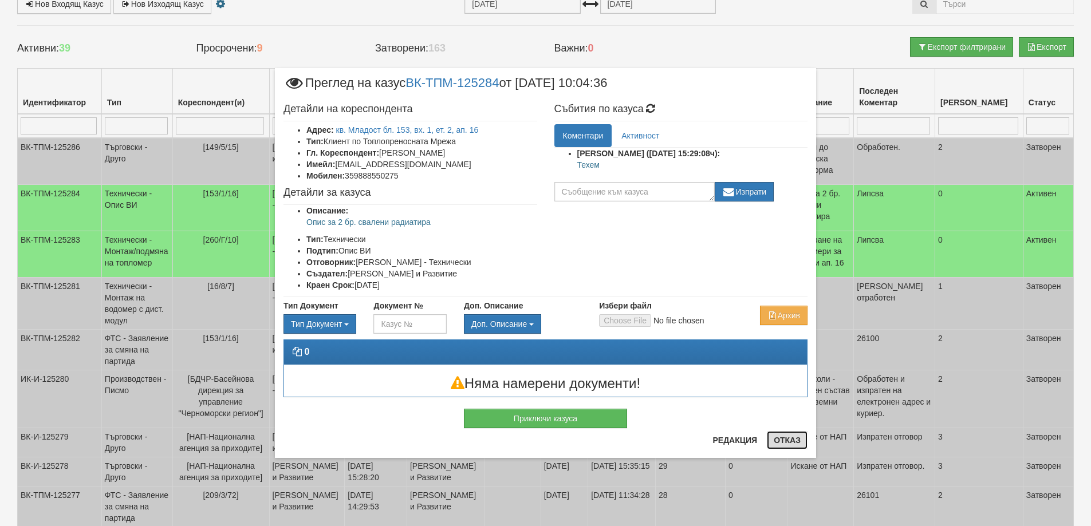
click at [792, 442] on button "Отказ" at bounding box center [787, 440] width 41 height 18
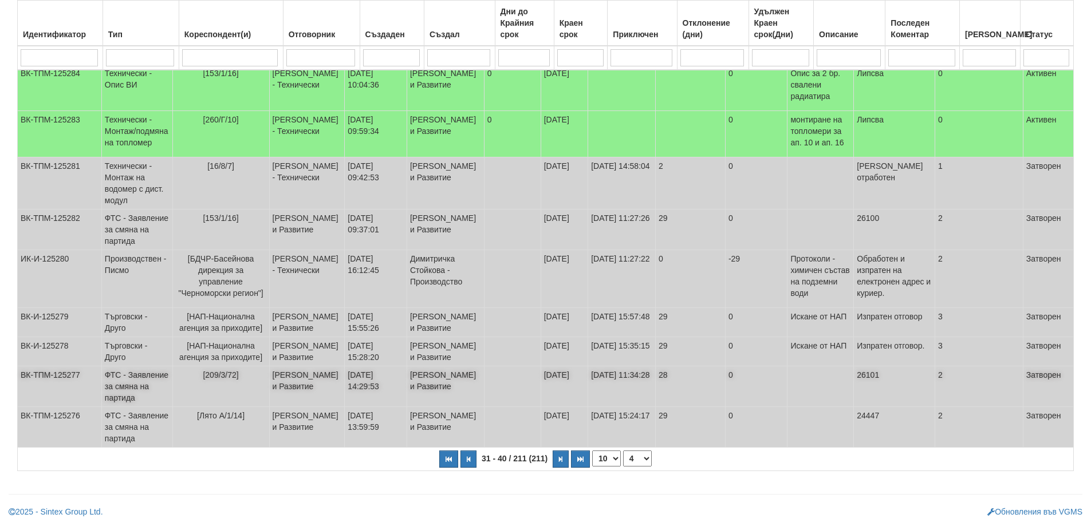
scroll to position [261, 0]
click at [561, 460] on icon "button" at bounding box center [560, 459] width 3 height 6
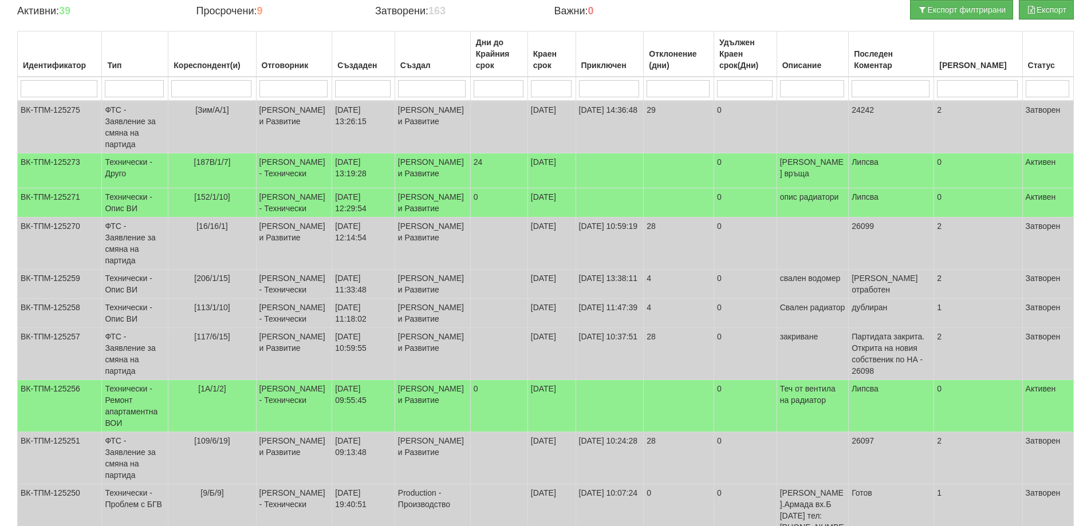
scroll to position [112, 0]
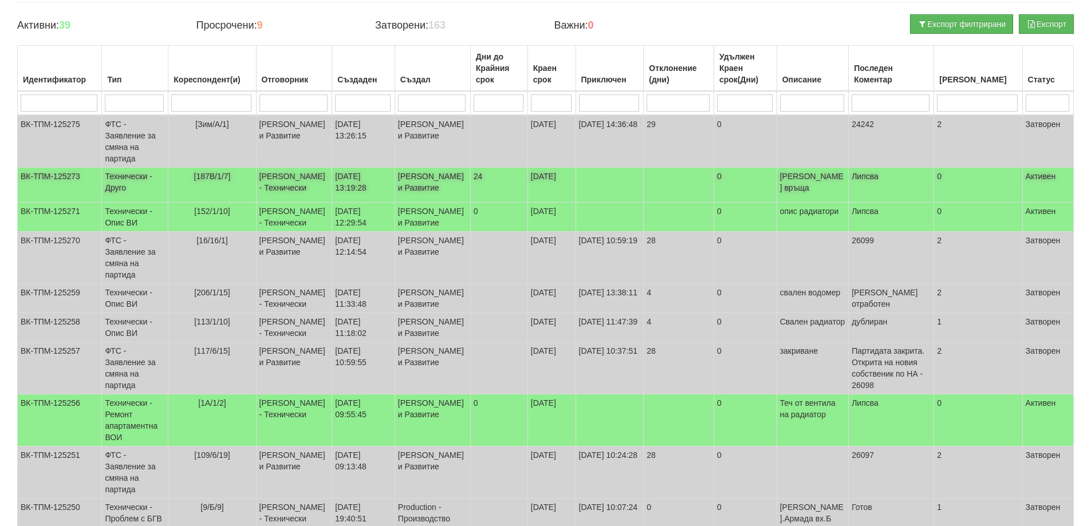
click at [227, 172] on span "[187В/1/7]" at bounding box center [212, 176] width 37 height 9
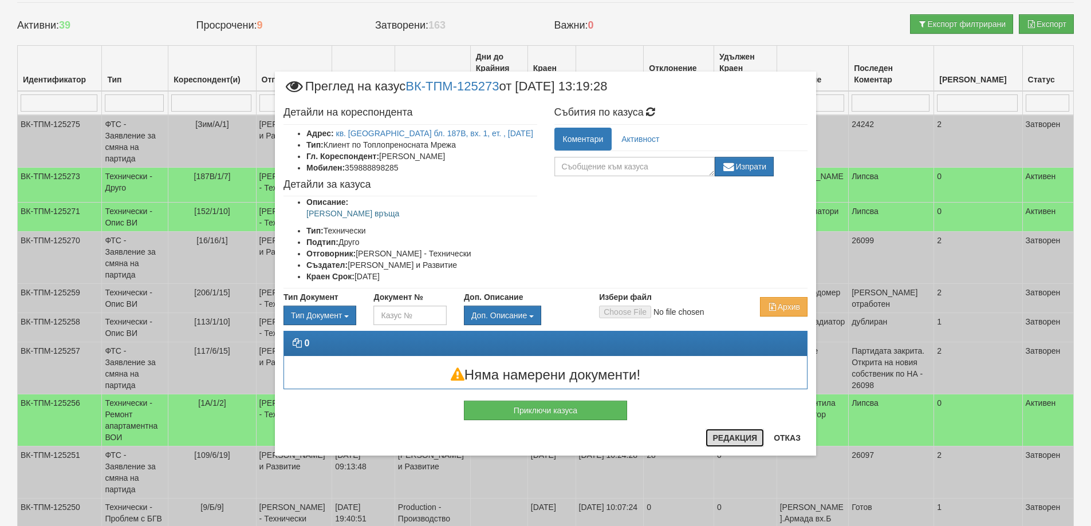
click at [748, 443] on button "Редакция" at bounding box center [735, 438] width 58 height 18
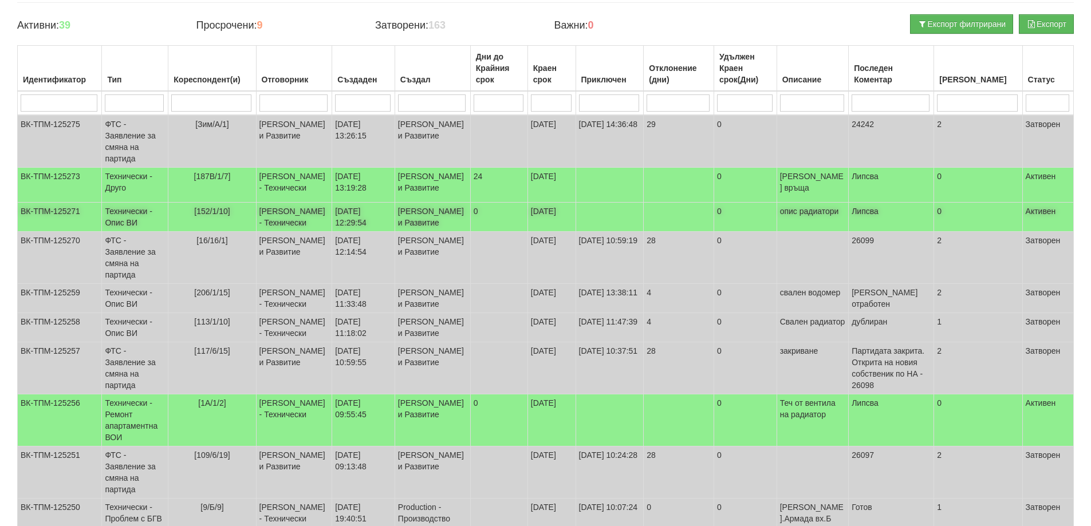
click at [219, 207] on span "[152/1/10]" at bounding box center [212, 211] width 36 height 9
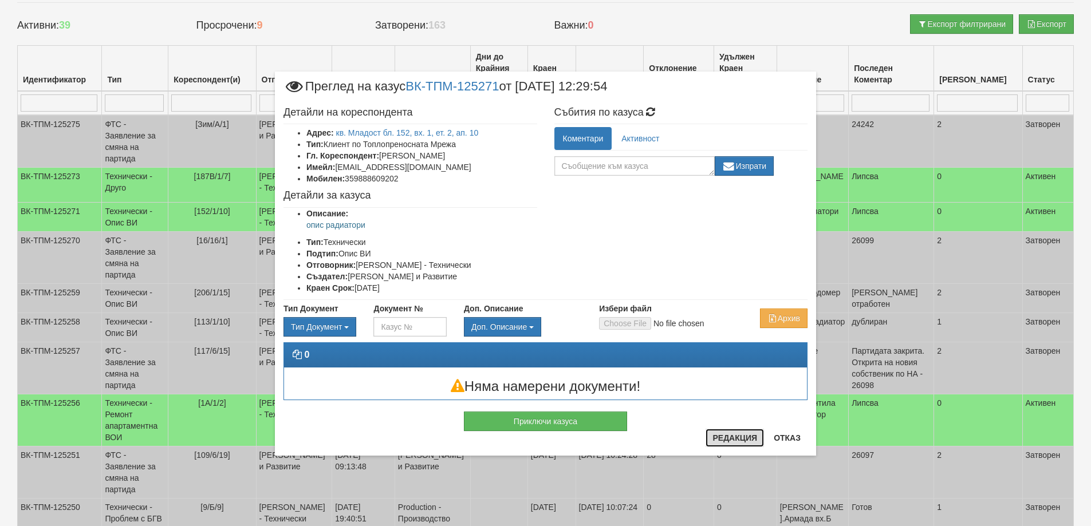
click at [731, 442] on button "Редакция" at bounding box center [735, 438] width 58 height 18
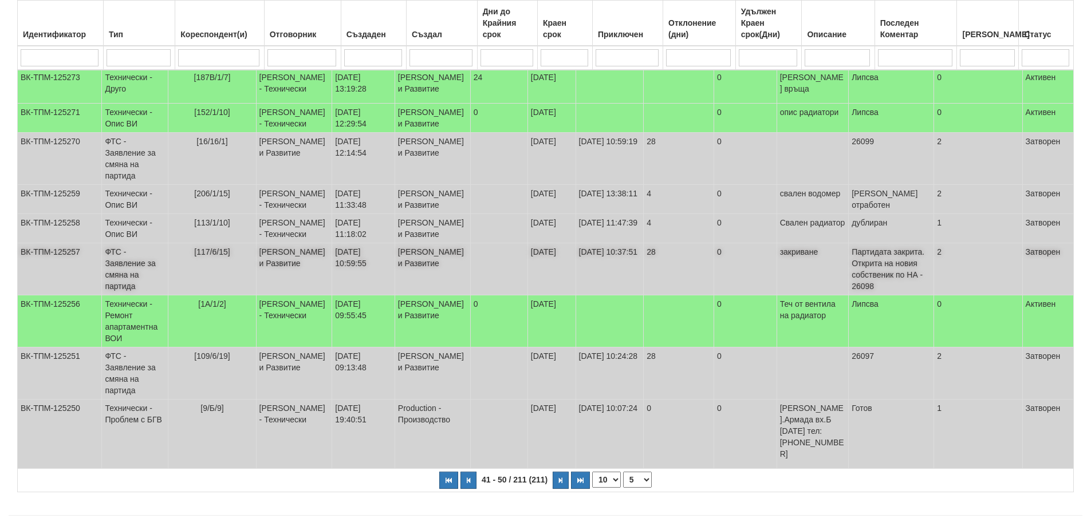
scroll to position [226, 0]
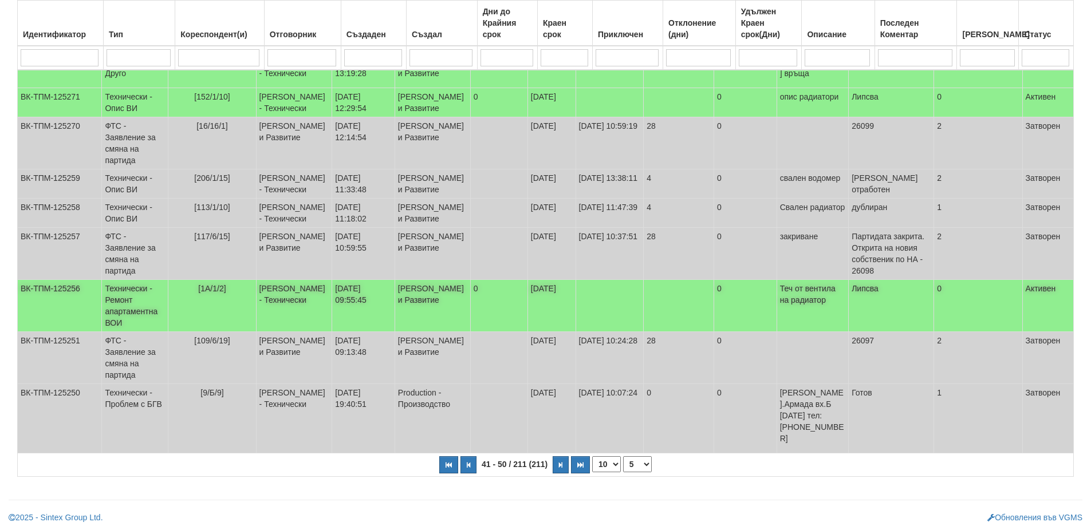
click at [226, 293] on span "[1А/1/2]" at bounding box center [211, 288] width 27 height 9
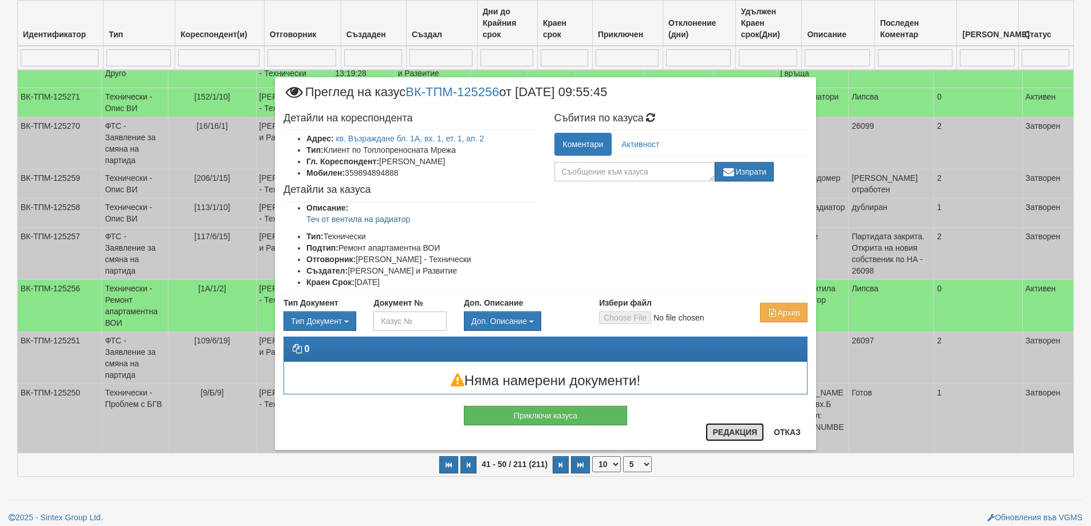
click at [738, 430] on button "Редакция" at bounding box center [735, 432] width 58 height 18
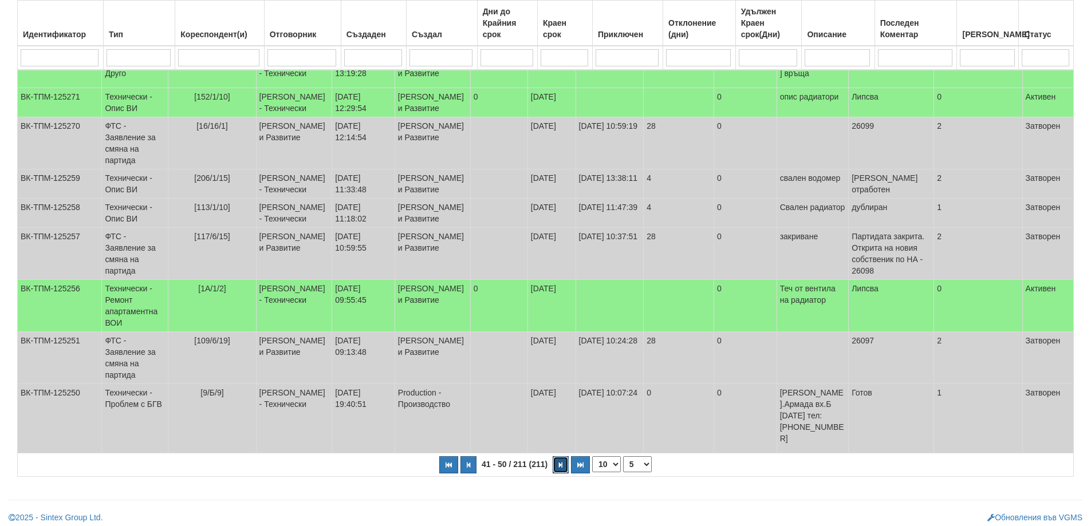
click at [561, 462] on icon "button" at bounding box center [560, 465] width 3 height 6
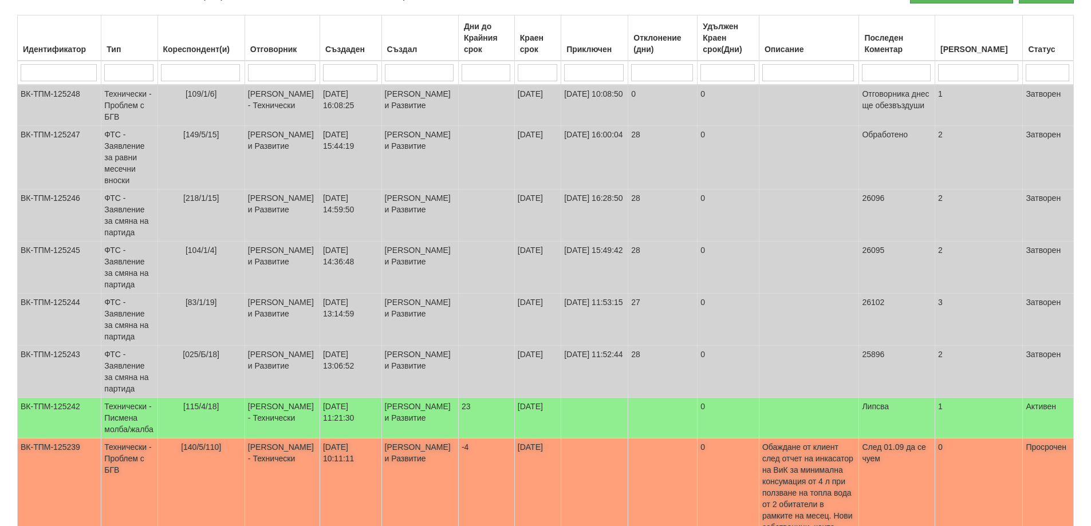
scroll to position [229, 0]
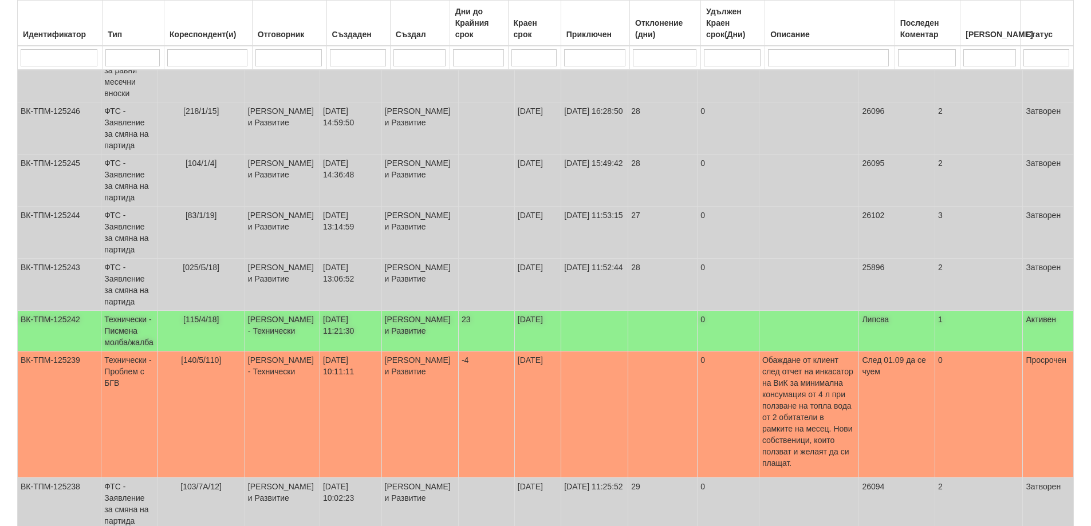
click at [214, 324] on span "[115/4/18]" at bounding box center [201, 319] width 36 height 9
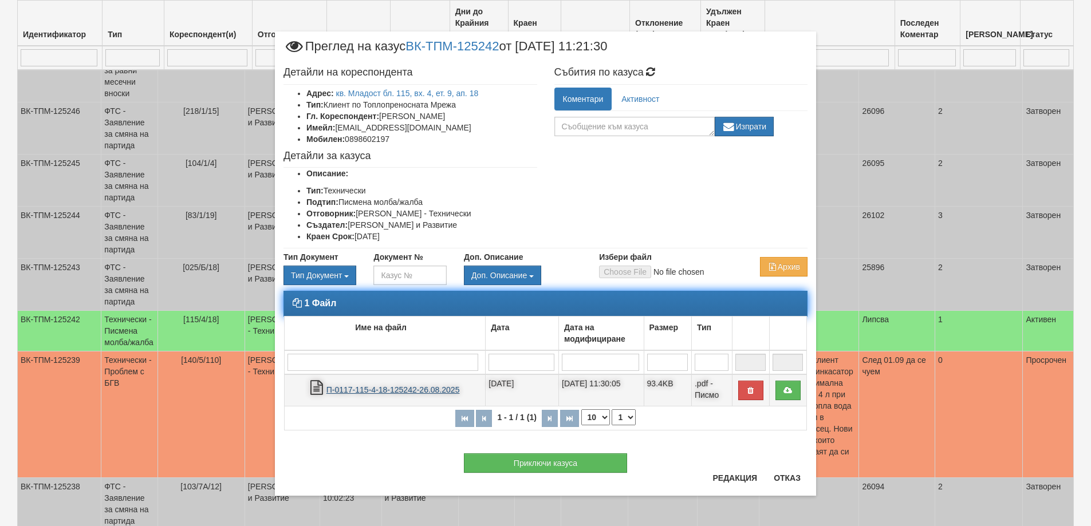
click at [382, 389] on link "П-0117-115-4-18-125242-26.08.2025" at bounding box center [392, 389] width 133 height 9
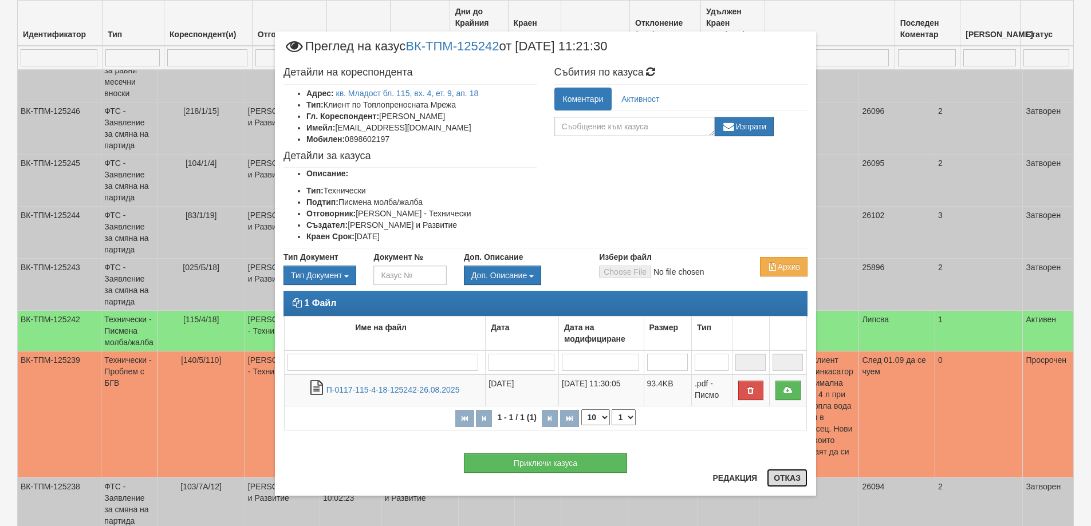
click at [780, 480] on button "Отказ" at bounding box center [787, 478] width 41 height 18
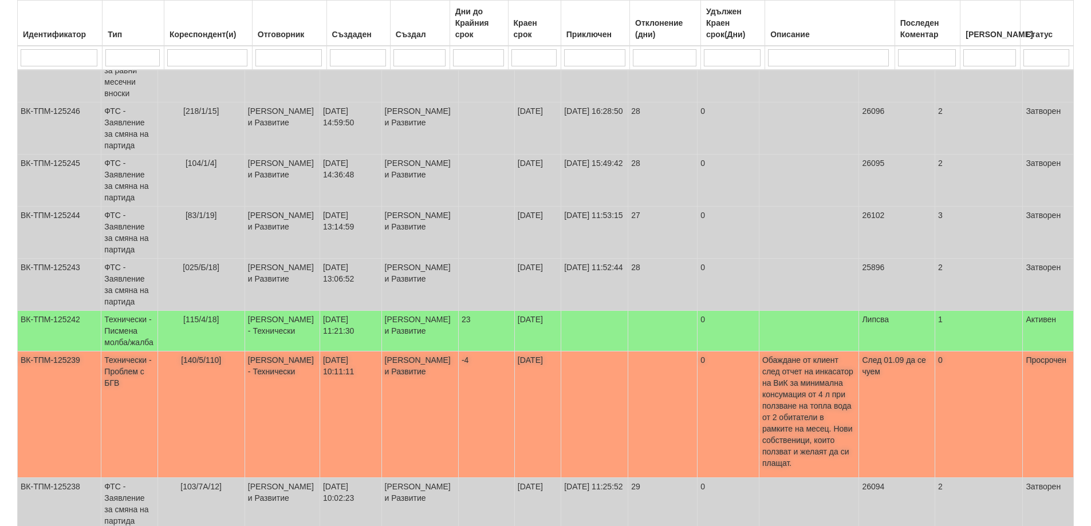
click at [203, 365] on span "[140/5/110]" at bounding box center [201, 360] width 40 height 9
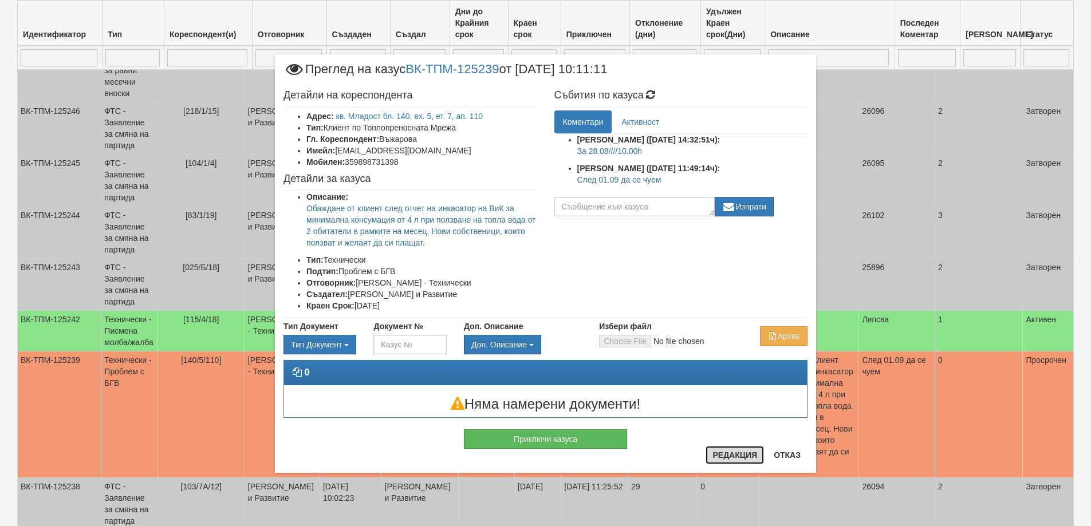
click at [726, 458] on button "Редакция" at bounding box center [735, 455] width 58 height 18
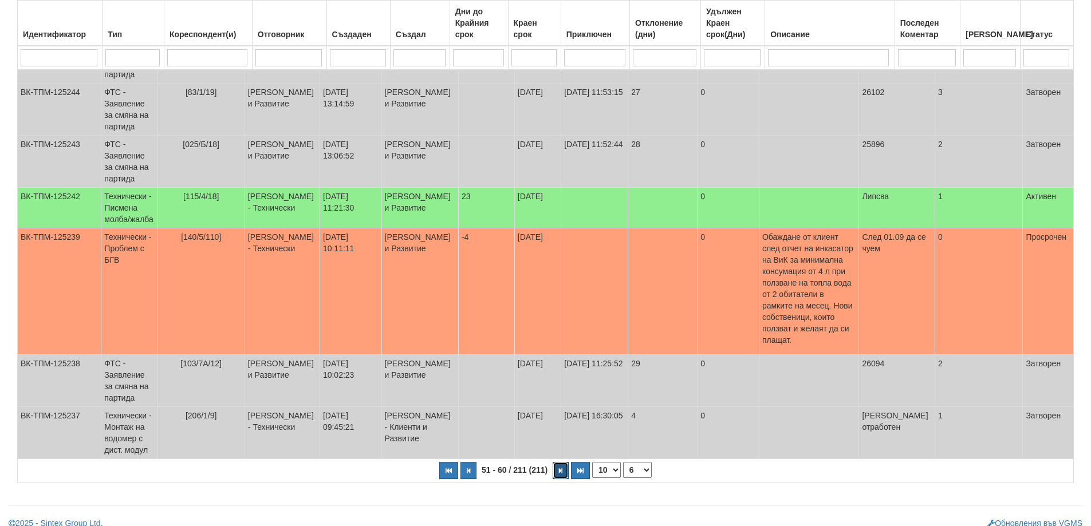
click at [562, 463] on button "button" at bounding box center [561, 470] width 16 height 17
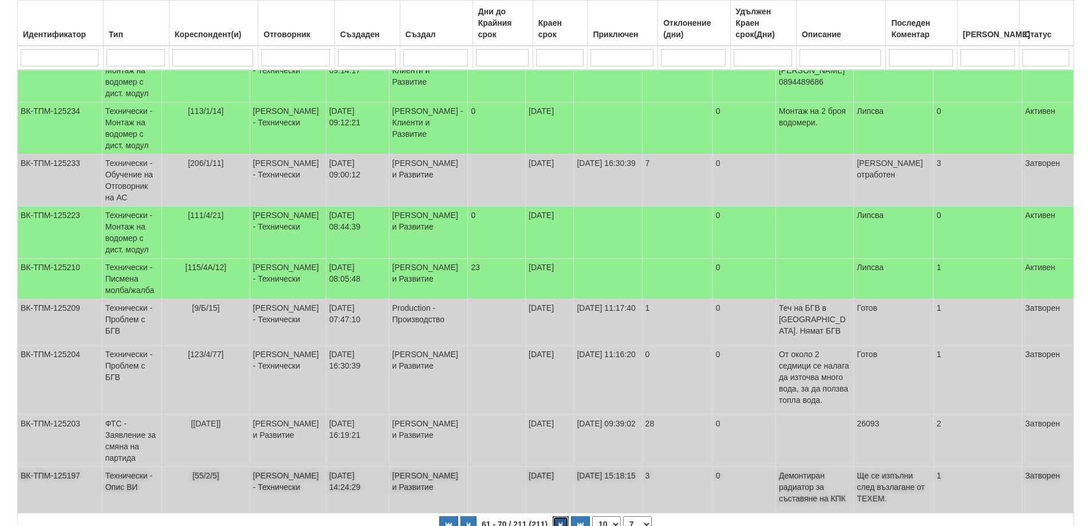
scroll to position [209, 0]
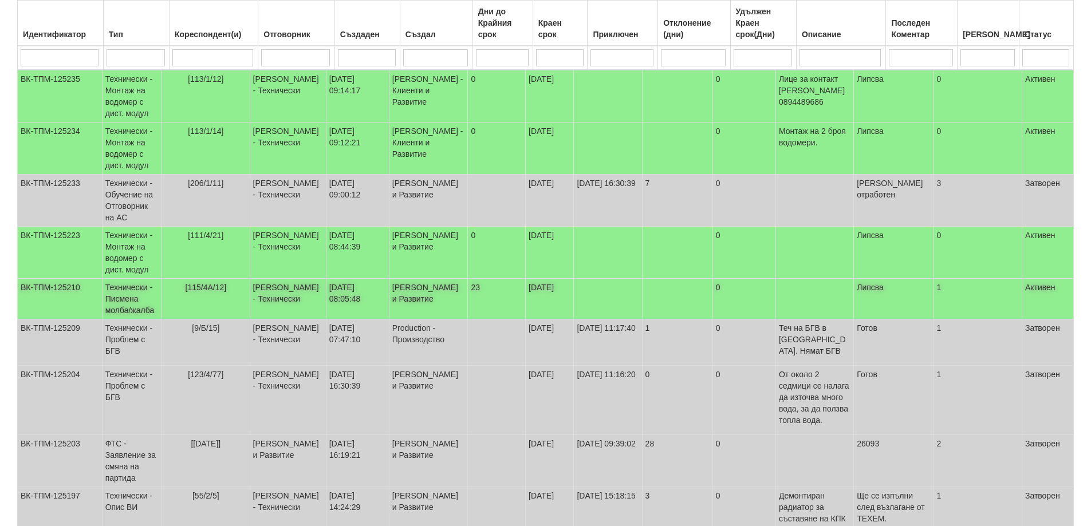
click at [213, 286] on span "[115/4А/12]" at bounding box center [206, 287] width 41 height 9
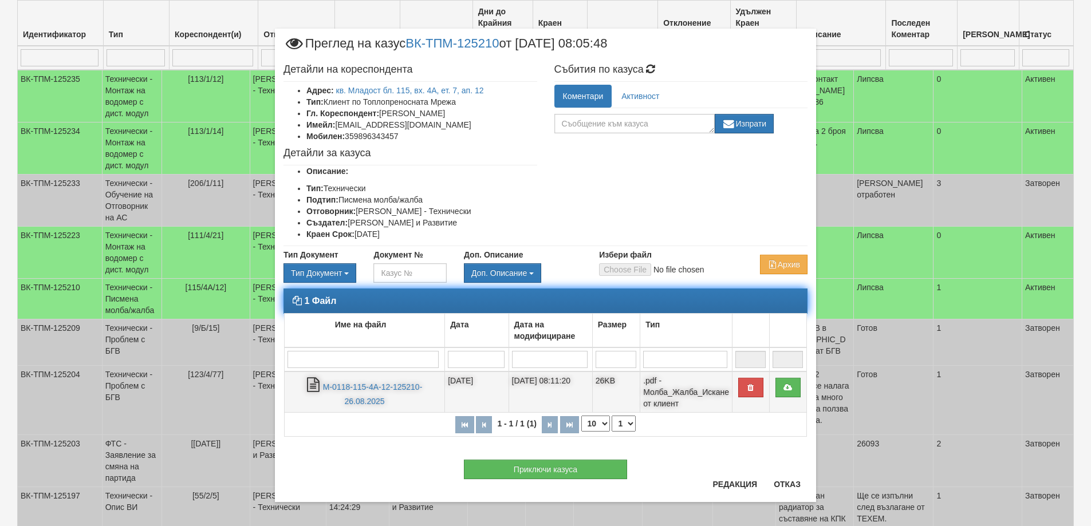
click at [363, 392] on td "М-0118-115-4А-12-125210-26.08.2025" at bounding box center [365, 392] width 160 height 41
click at [364, 387] on link "М-0118-115-4А-12-125210-26.08.2025" at bounding box center [373, 394] width 100 height 23
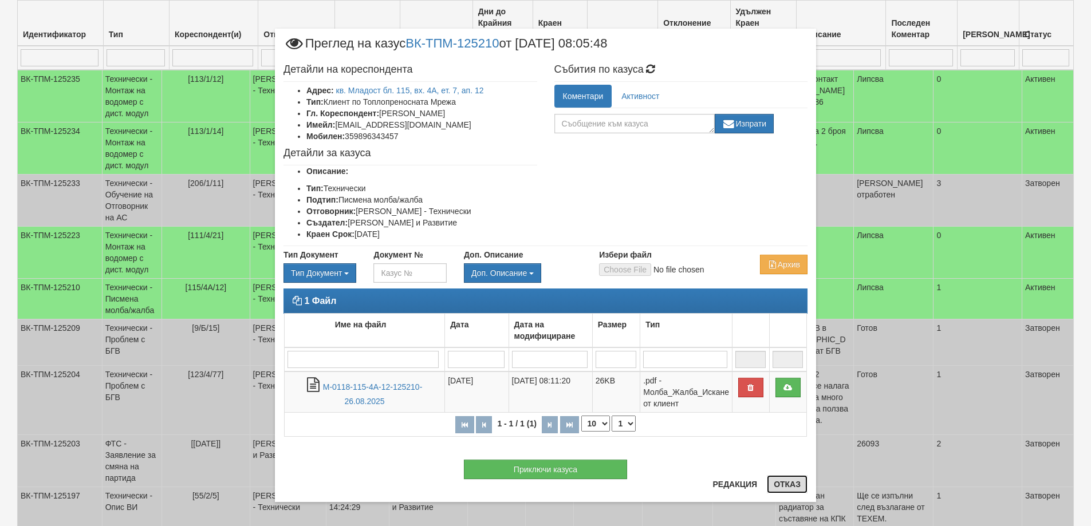
click at [782, 487] on button "Отказ" at bounding box center [787, 484] width 41 height 18
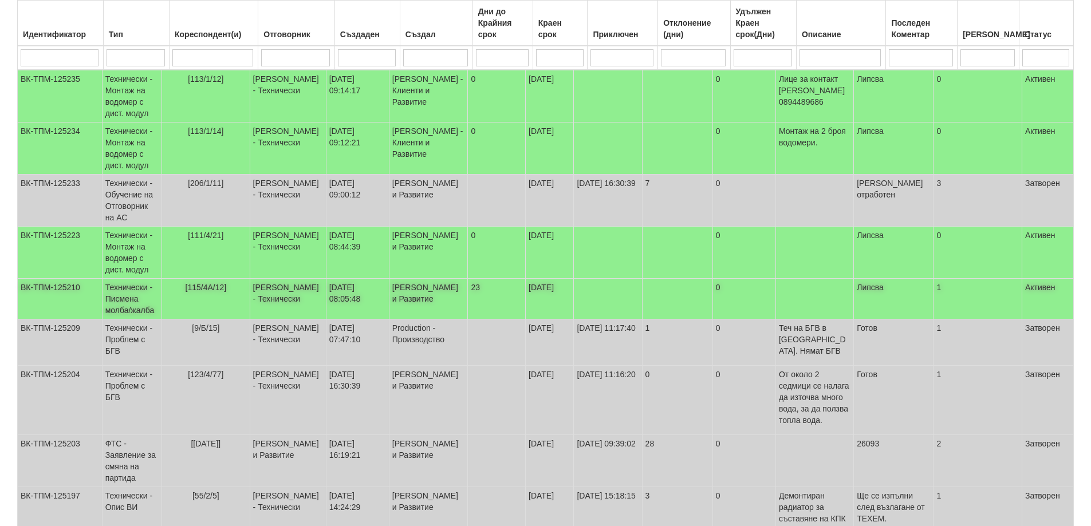
click at [210, 287] on span "[115/4А/12]" at bounding box center [206, 287] width 41 height 9
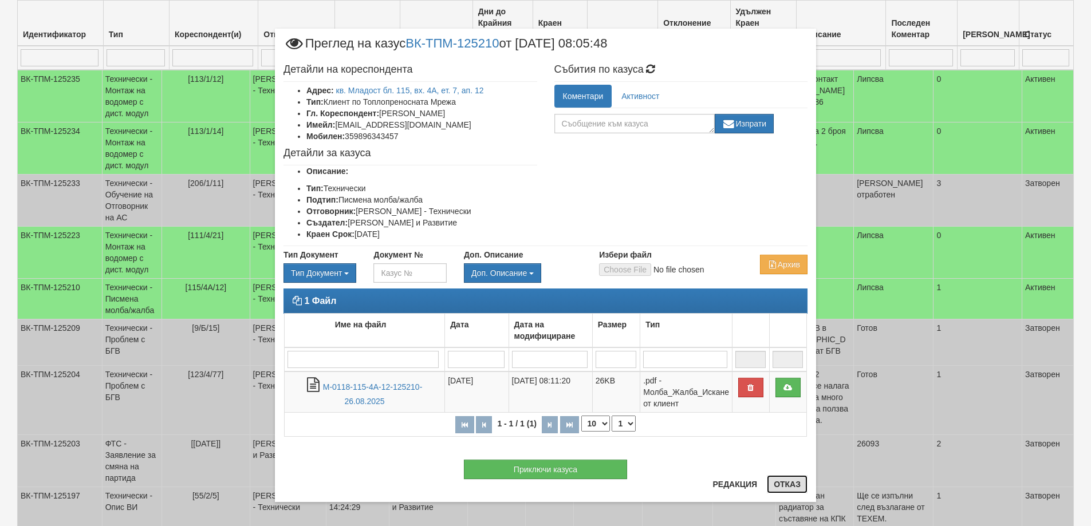
click at [785, 485] on button "Отказ" at bounding box center [787, 484] width 41 height 18
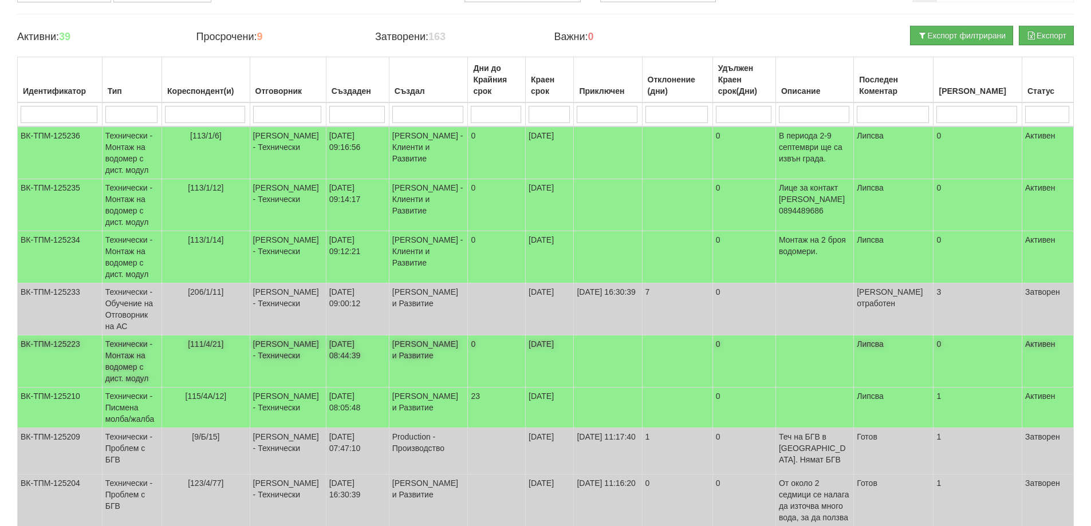
scroll to position [94, 0]
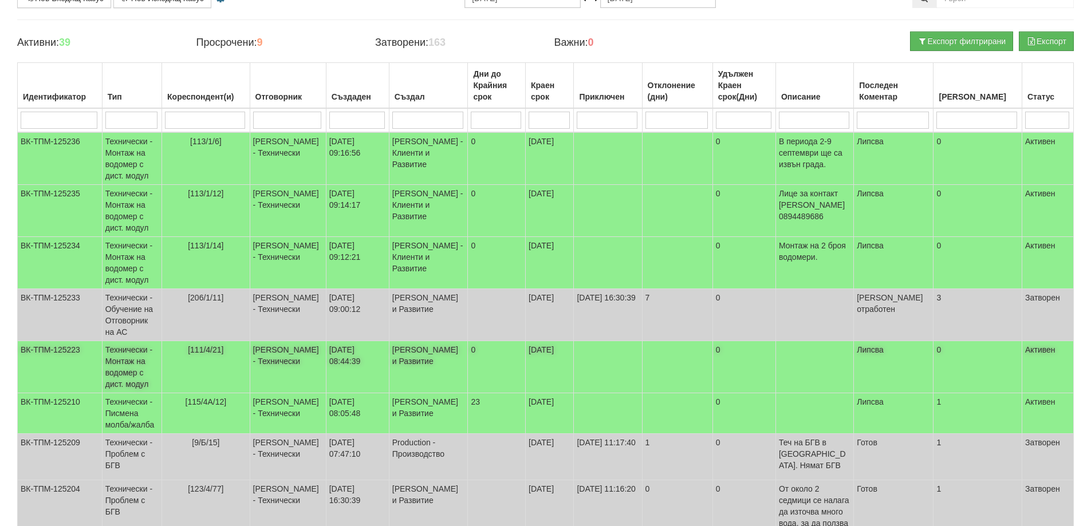
click at [220, 350] on span "[111/4/21]" at bounding box center [206, 349] width 36 height 9
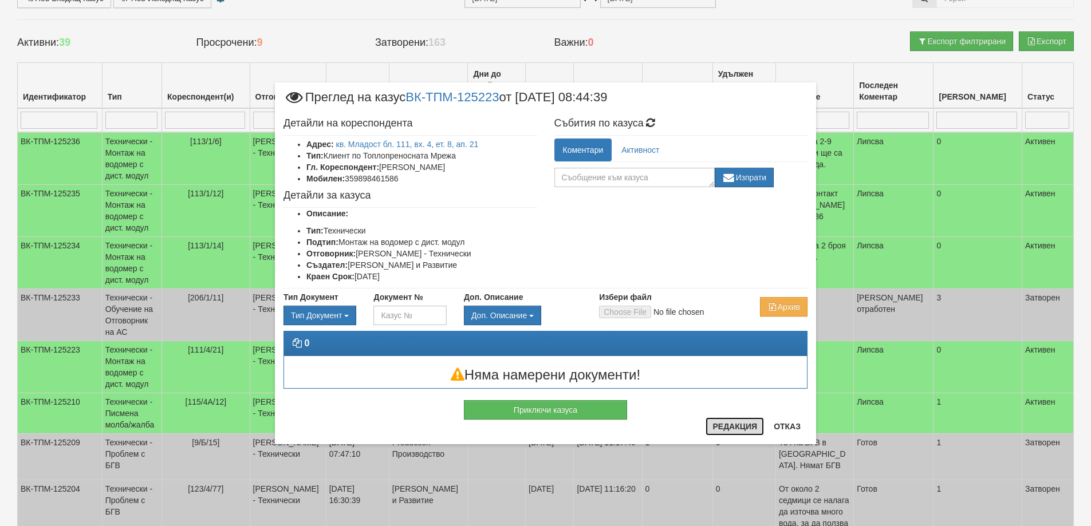
click at [726, 427] on button "Редакция" at bounding box center [735, 426] width 58 height 18
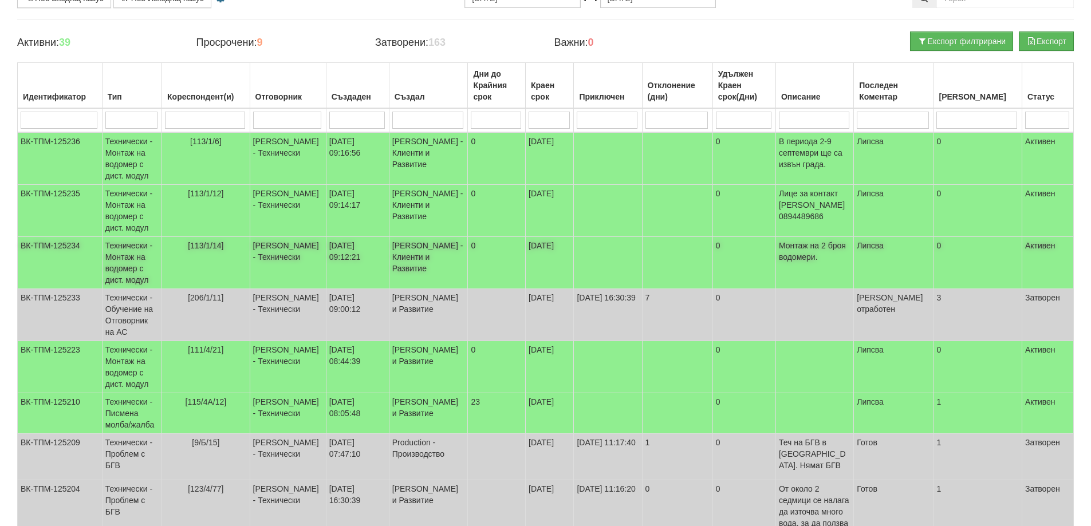
click at [213, 244] on span "[113/1/14]" at bounding box center [206, 245] width 36 height 9
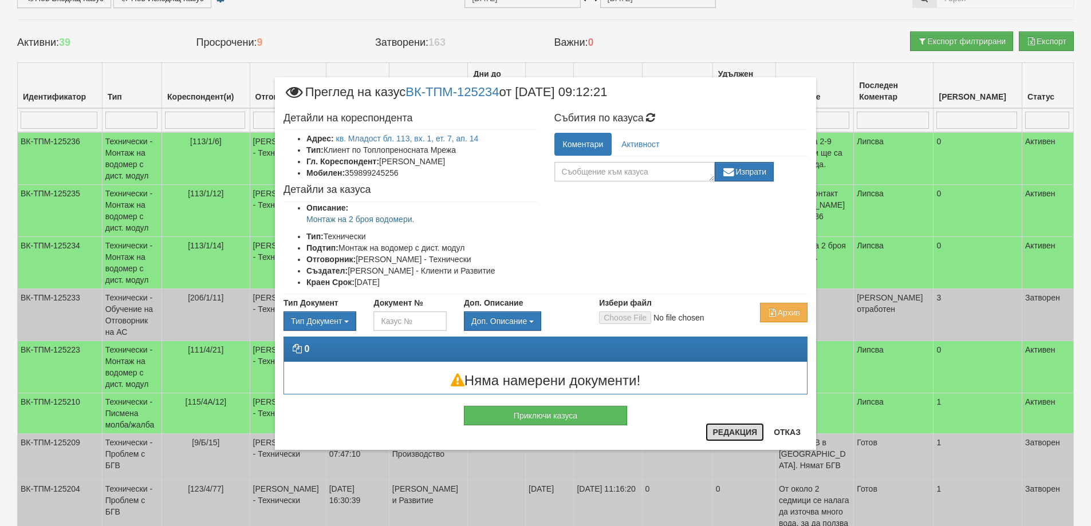
click at [730, 438] on button "Редакция" at bounding box center [735, 432] width 58 height 18
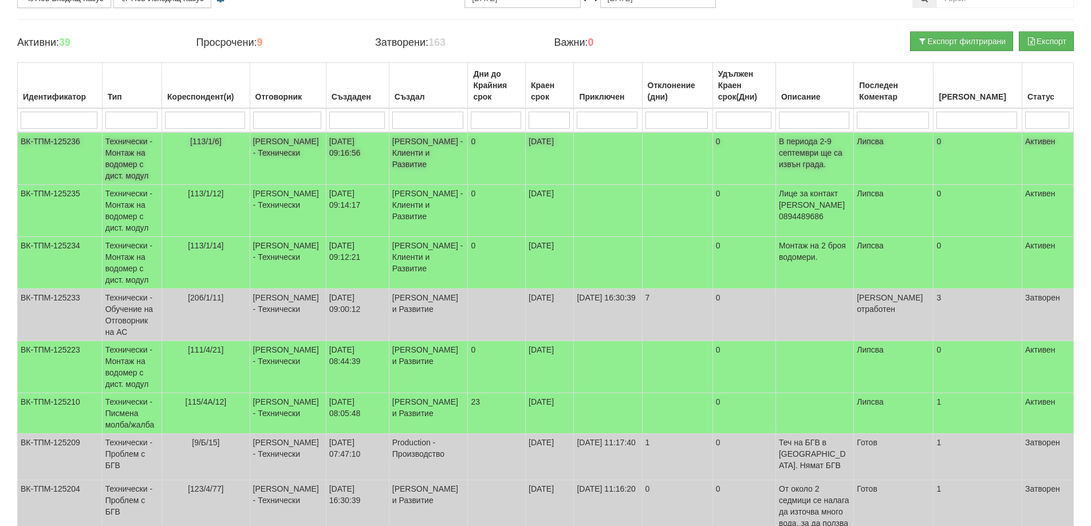
click at [216, 137] on span "[113/1/6]" at bounding box center [205, 141] width 31 height 9
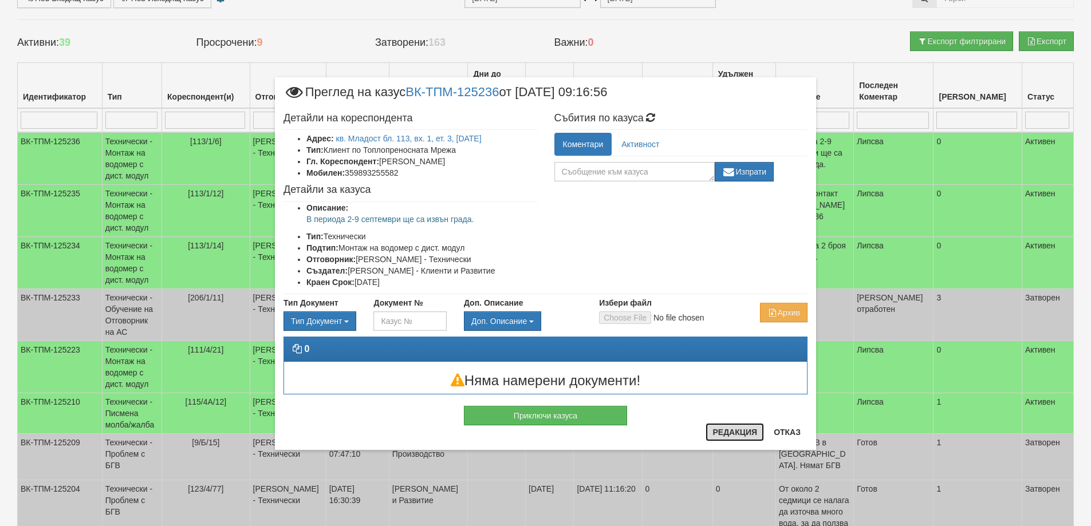
click at [715, 432] on button "Редакция" at bounding box center [735, 432] width 58 height 18
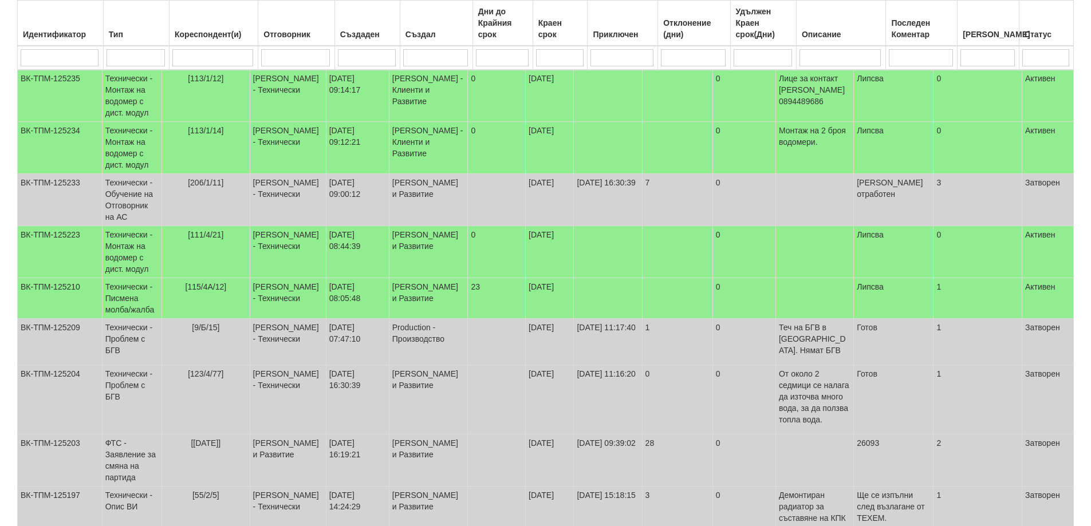
scroll to position [266, 0]
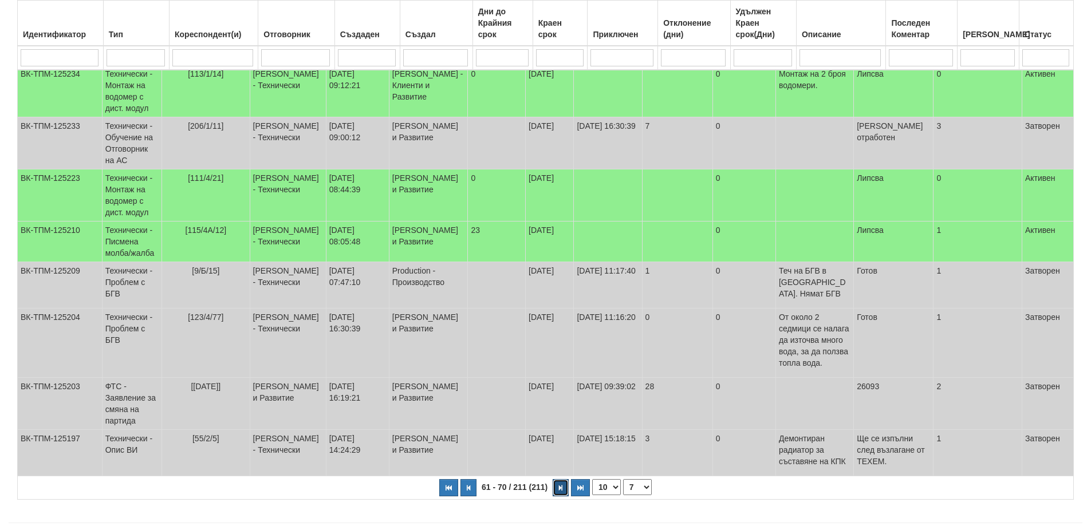
click at [566, 479] on button "button" at bounding box center [561, 487] width 16 height 17
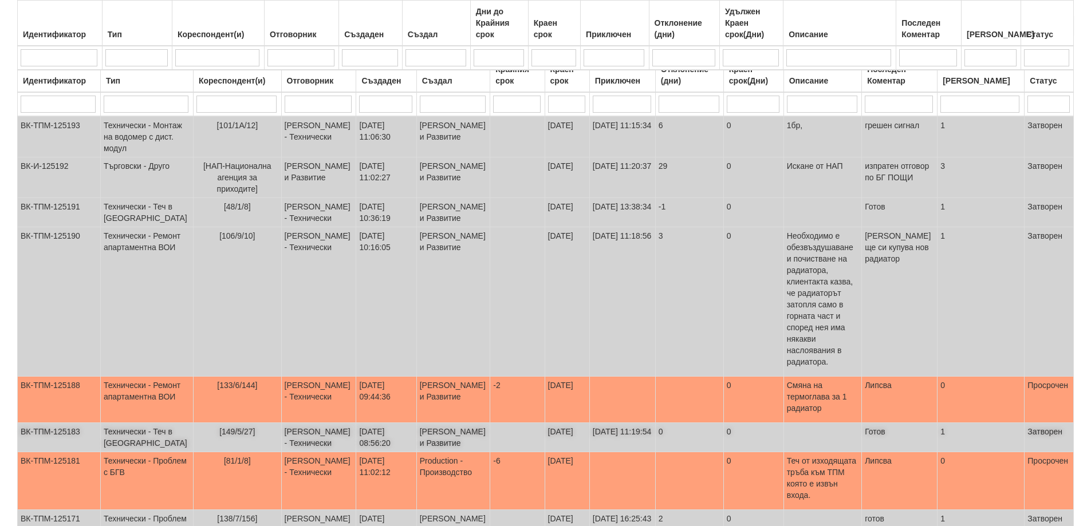
scroll to position [209, 0]
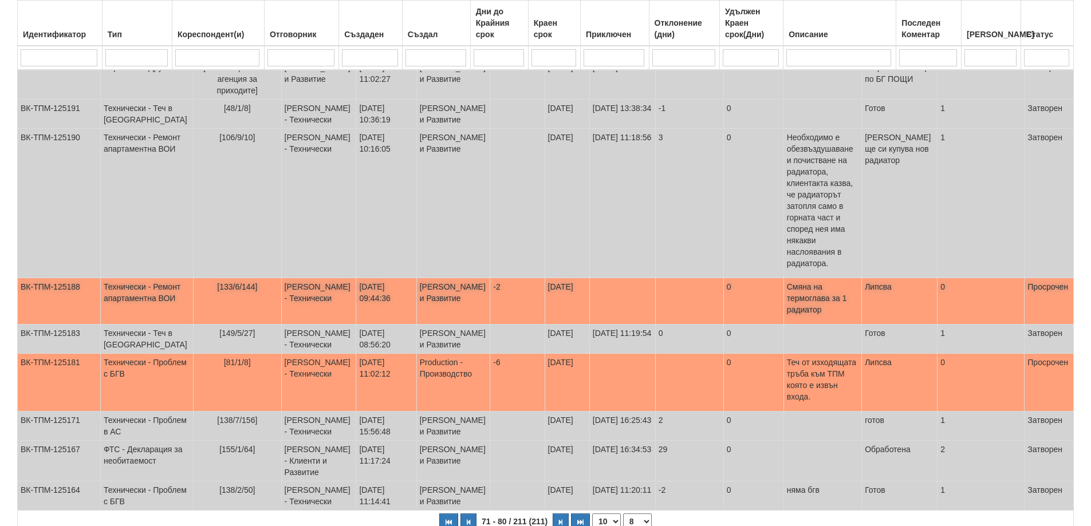
click at [217, 287] on span "[133/6/144]" at bounding box center [237, 286] width 40 height 9
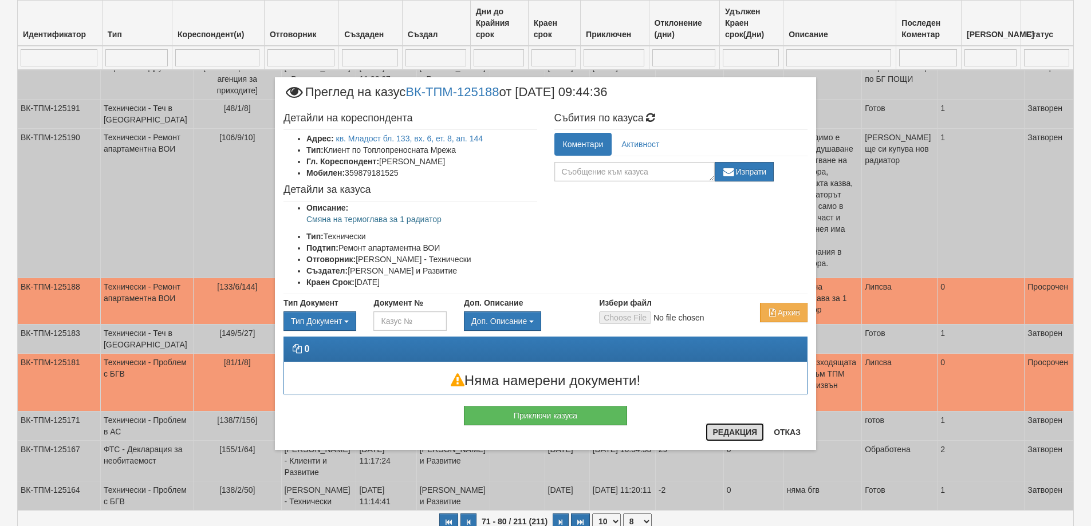
click at [714, 432] on button "Редакция" at bounding box center [735, 432] width 58 height 18
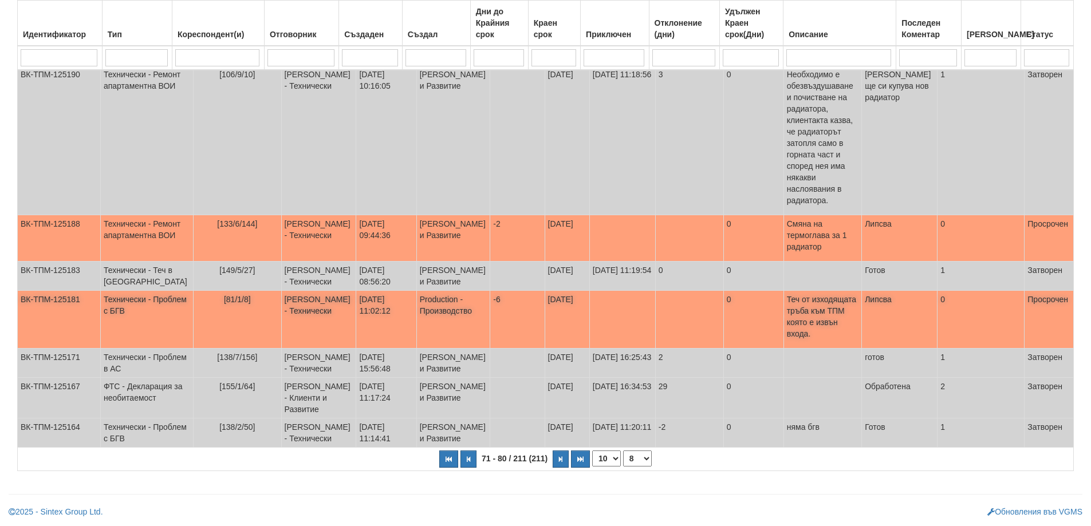
scroll to position [335, 0]
drag, startPoint x: 557, startPoint y: 457, endPoint x: 547, endPoint y: 455, distance: 10.0
click at [557, 457] on button "button" at bounding box center [561, 459] width 16 height 17
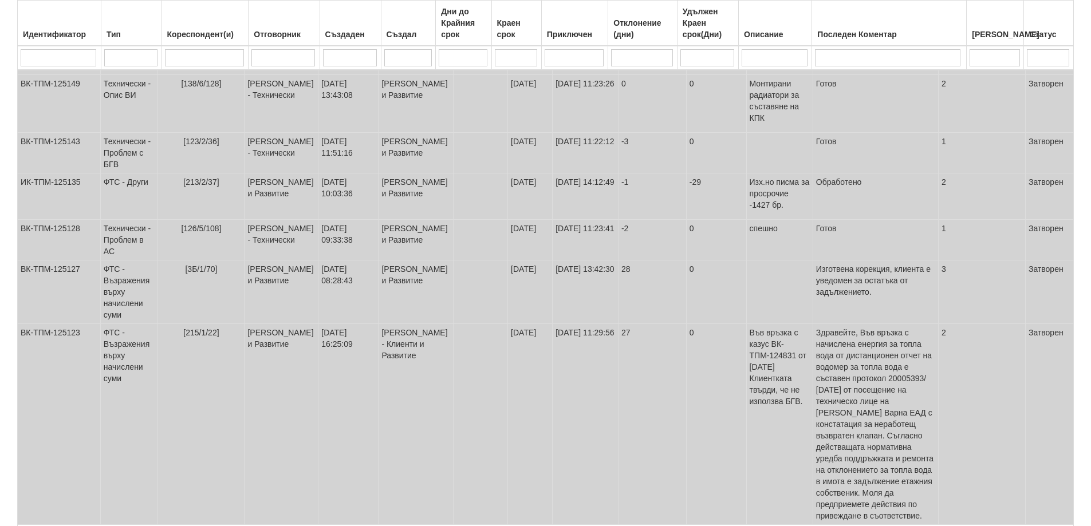
scroll to position [401, 0]
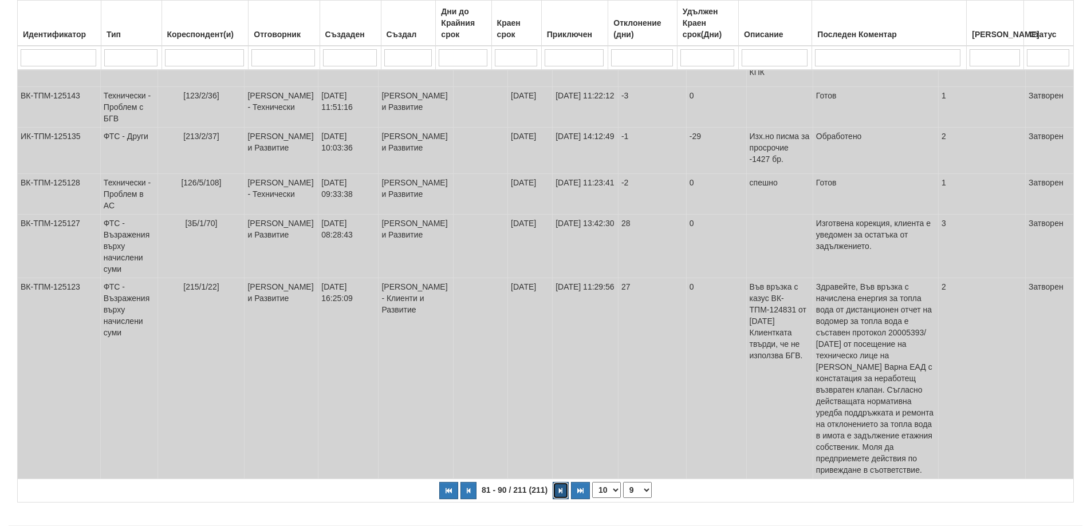
click at [561, 494] on icon "button" at bounding box center [560, 491] width 3 height 6
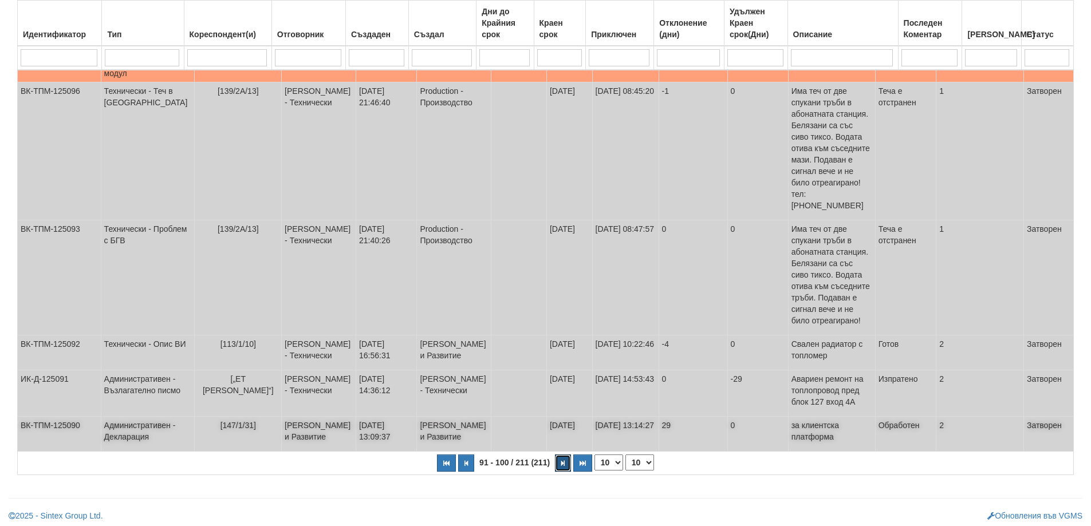
scroll to position [203, 0]
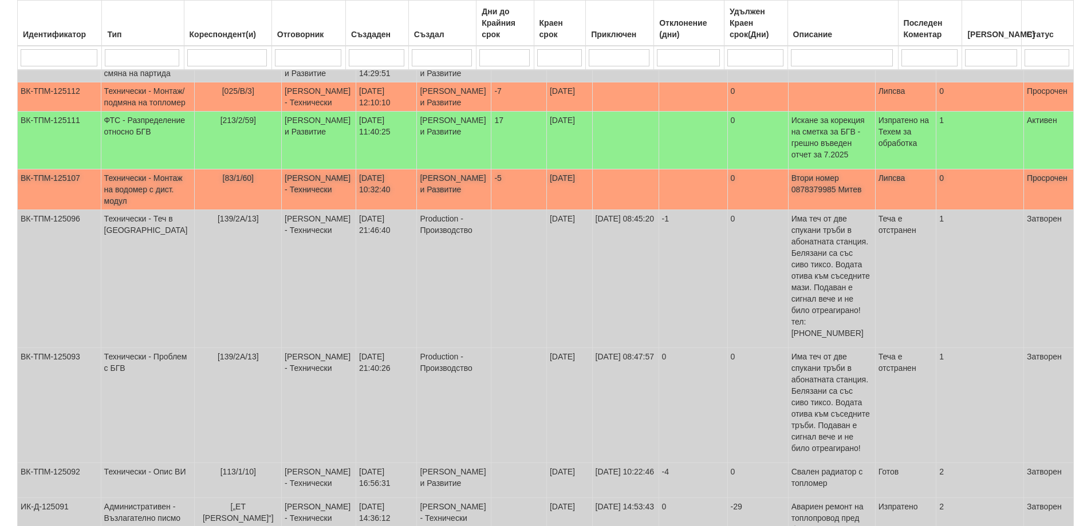
click at [223, 183] on span "[83/1/60]" at bounding box center [238, 178] width 31 height 9
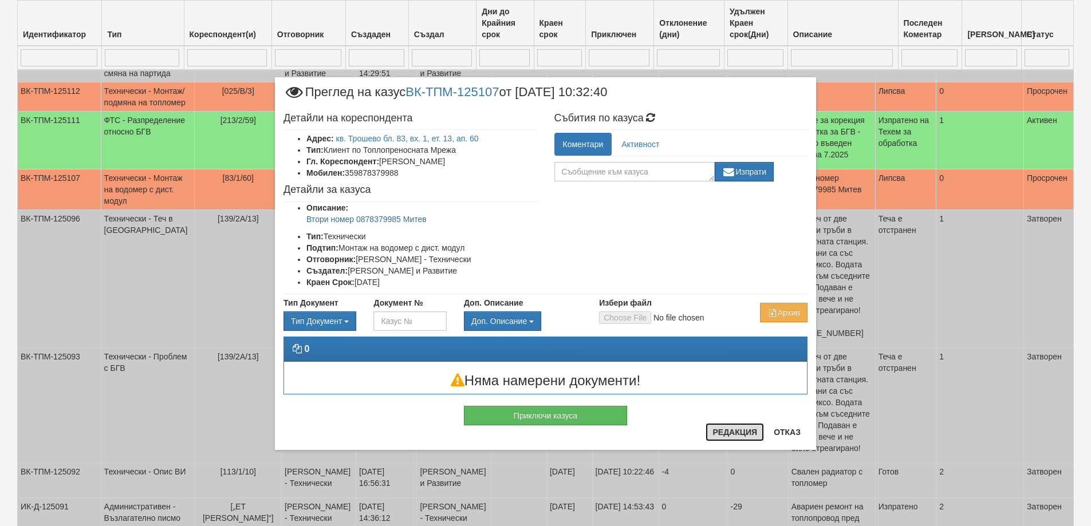
click at [736, 434] on button "Редакция" at bounding box center [735, 432] width 58 height 18
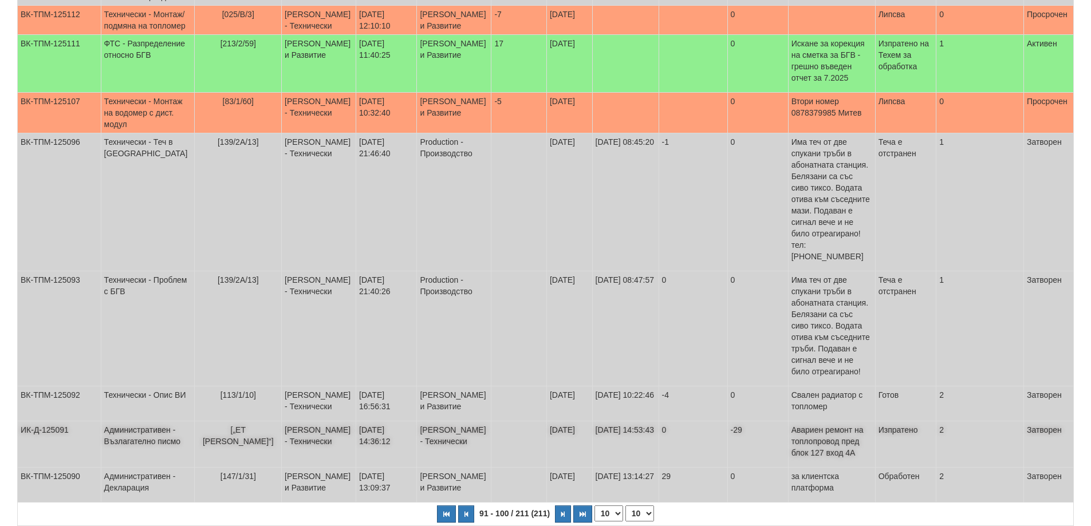
scroll to position [318, 0]
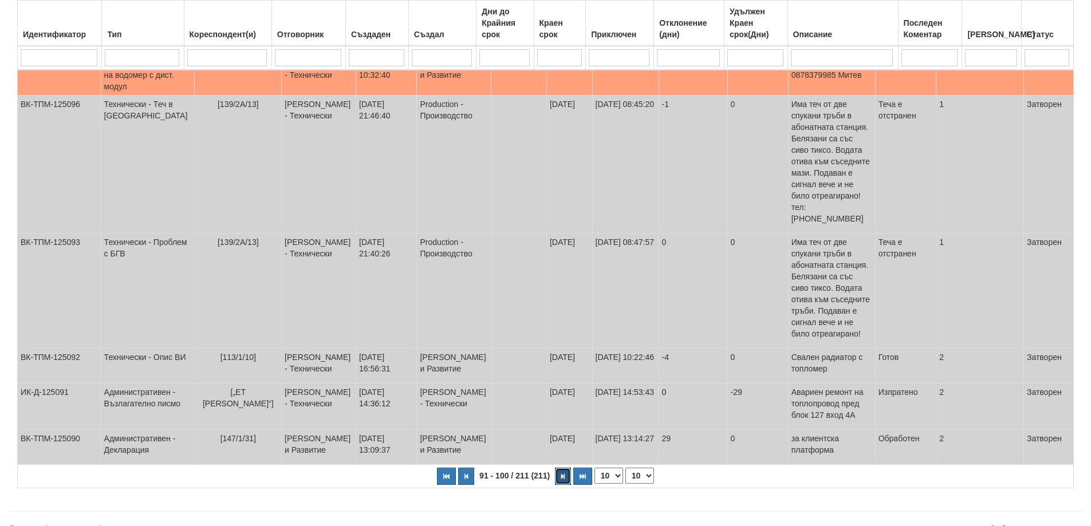
click at [567, 485] on button "button" at bounding box center [563, 476] width 16 height 17
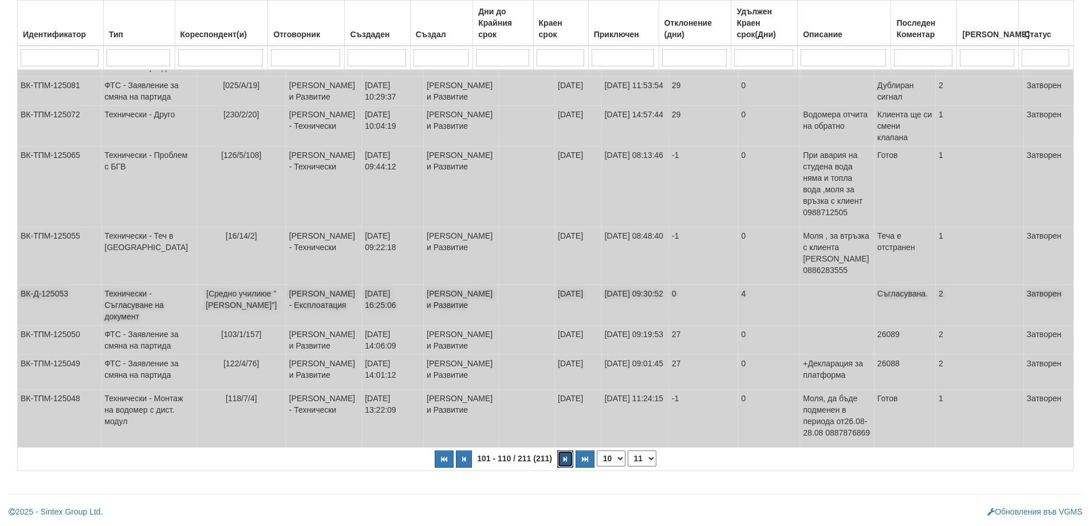
scroll to position [312, 0]
click at [566, 462] on icon "button" at bounding box center [565, 459] width 3 height 6
select select "12"
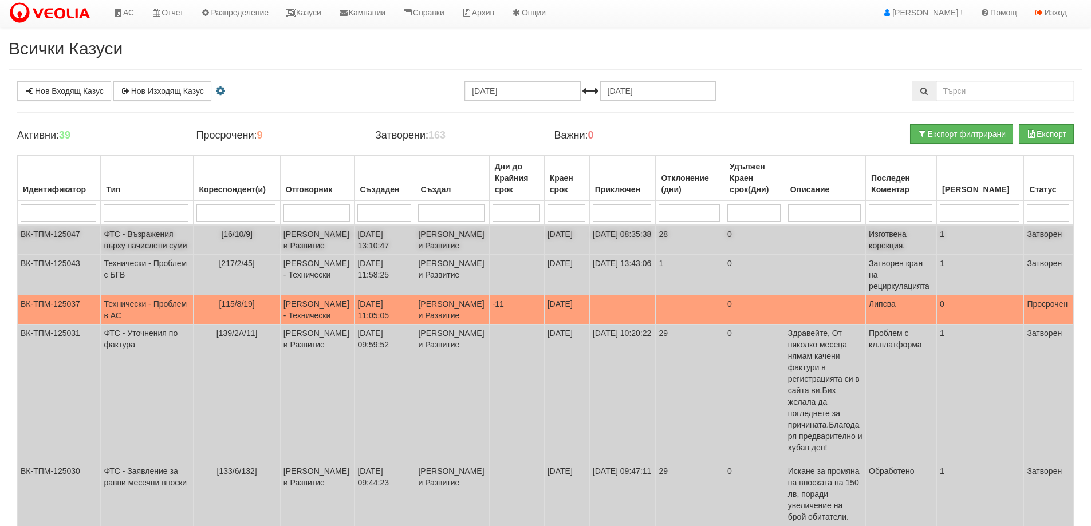
scroll to position [0, 0]
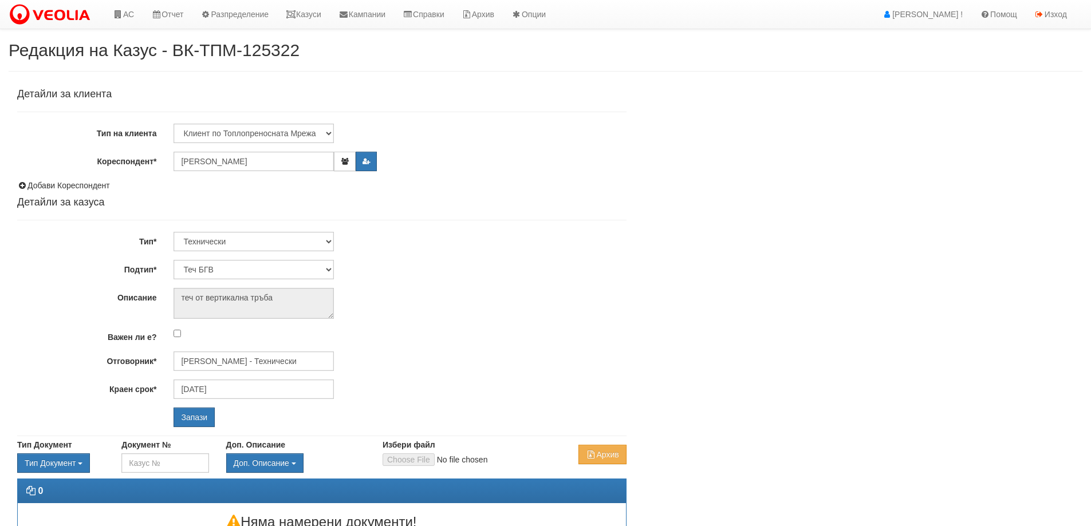
select select "Теч БГВ"
click at [229, 365] on input "Дончо Дончев - Технически" at bounding box center [254, 361] width 160 height 19
click at [233, 376] on div "Диян Стоянов - Технически" at bounding box center [501, 379] width 652 height 14
type input "Диян Стоянов - Технически"
click at [197, 410] on input "Запази" at bounding box center [194, 417] width 41 height 19
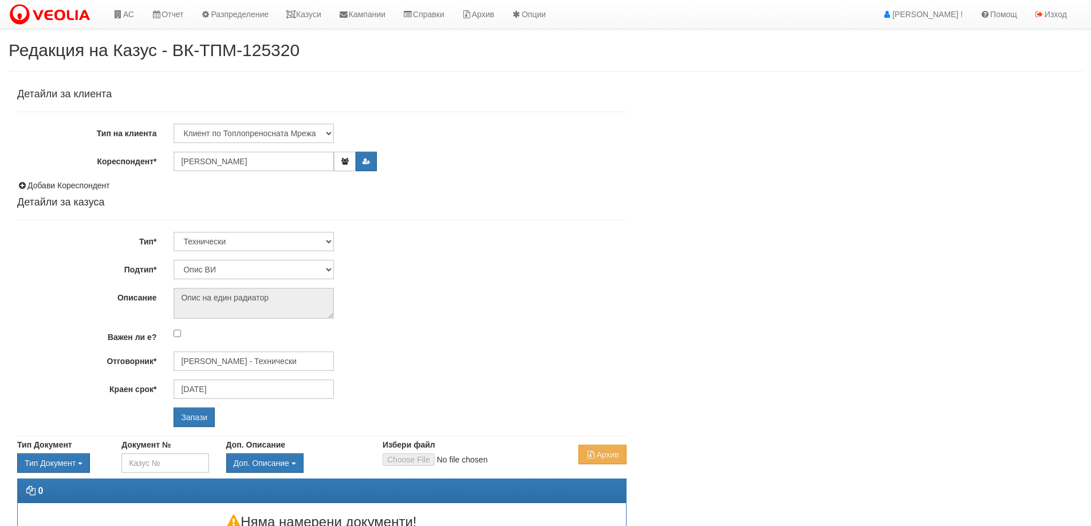
select select "Опис ВИ"
click at [203, 418] on input "Запази" at bounding box center [194, 417] width 41 height 19
select select "Ремонт апартаментна ВОИ"
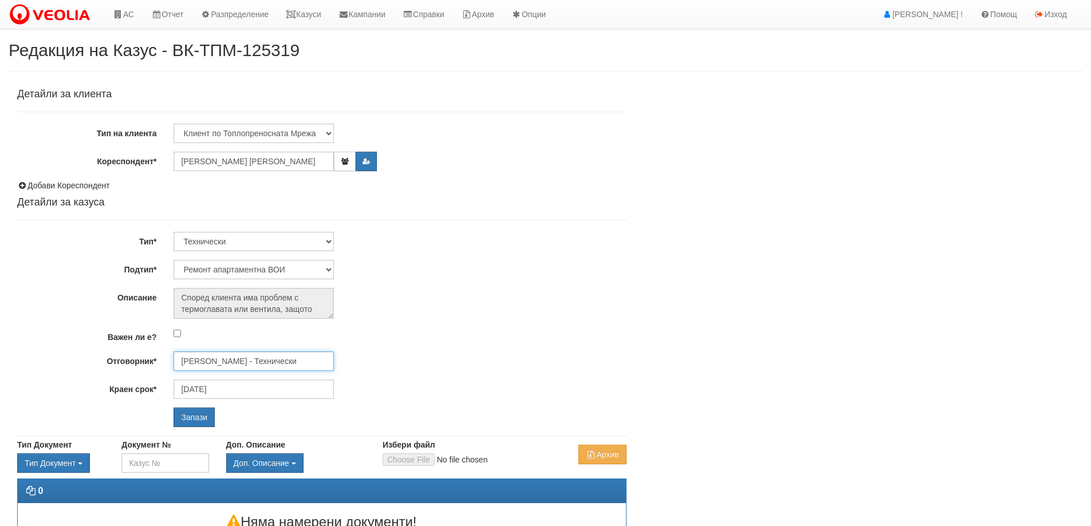
click at [277, 355] on input "[PERSON_NAME] - Технически" at bounding box center [254, 361] width 160 height 19
click at [226, 380] on div "Бойко Петков - Технически" at bounding box center [501, 379] width 652 height 14
type input "Бойко Петков - Технически"
click at [191, 419] on input "Запази" at bounding box center [194, 417] width 41 height 19
select select "Друго"
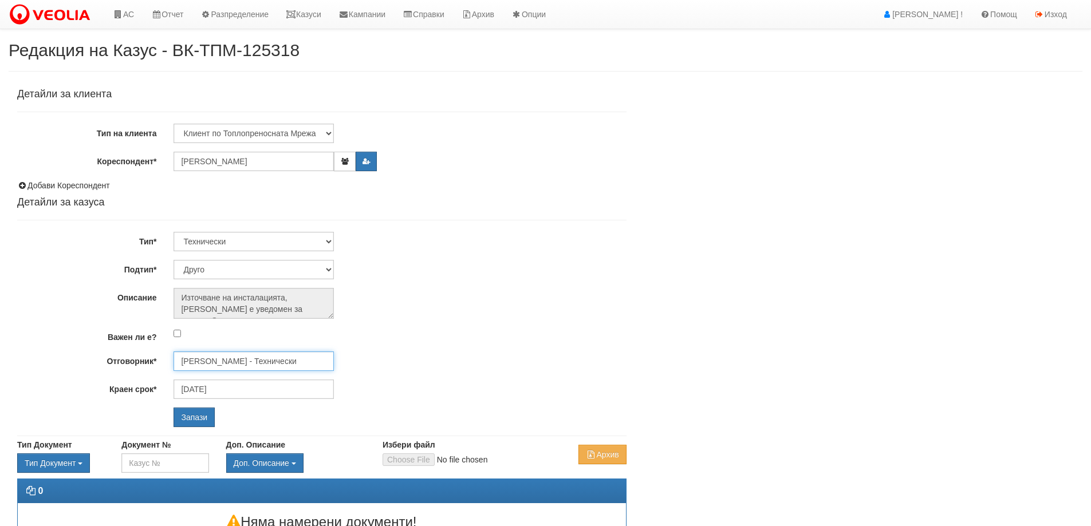
click at [282, 364] on input "[PERSON_NAME] - Технически" at bounding box center [254, 361] width 160 height 19
click at [279, 384] on div "Диян Стоянов - Технически" at bounding box center [501, 379] width 652 height 14
type input "Диян Стоянов - Технически"
click at [191, 415] on input "Запази" at bounding box center [194, 417] width 41 height 19
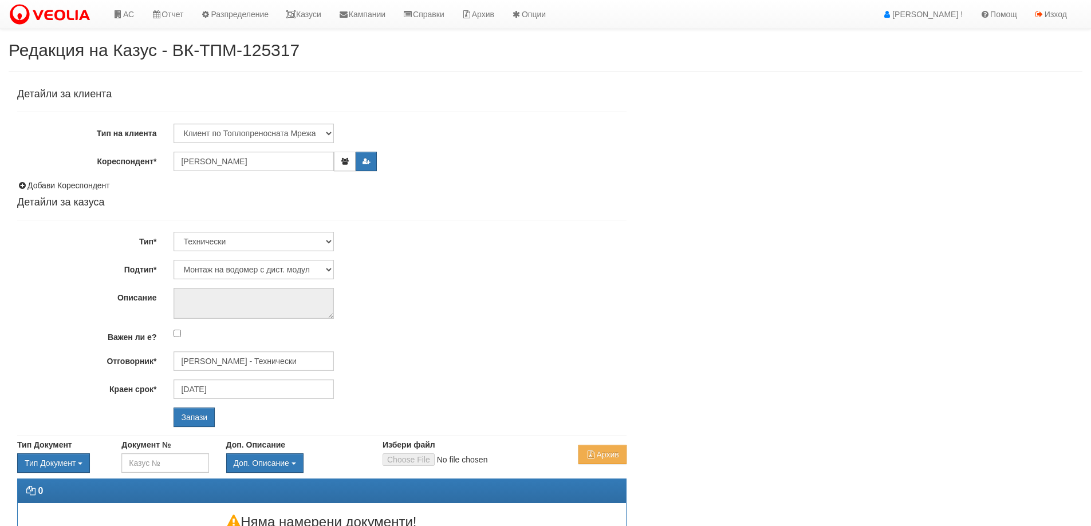
select select "Монтаж на водомер с дист. модул"
click at [242, 361] on input "[PERSON_NAME] - Технически" at bounding box center [254, 361] width 160 height 19
click at [235, 377] on div "Бойко Петков - Технически" at bounding box center [501, 379] width 652 height 14
type input "Бойко Петков - Технически"
click at [202, 417] on input "Запази" at bounding box center [194, 417] width 41 height 19
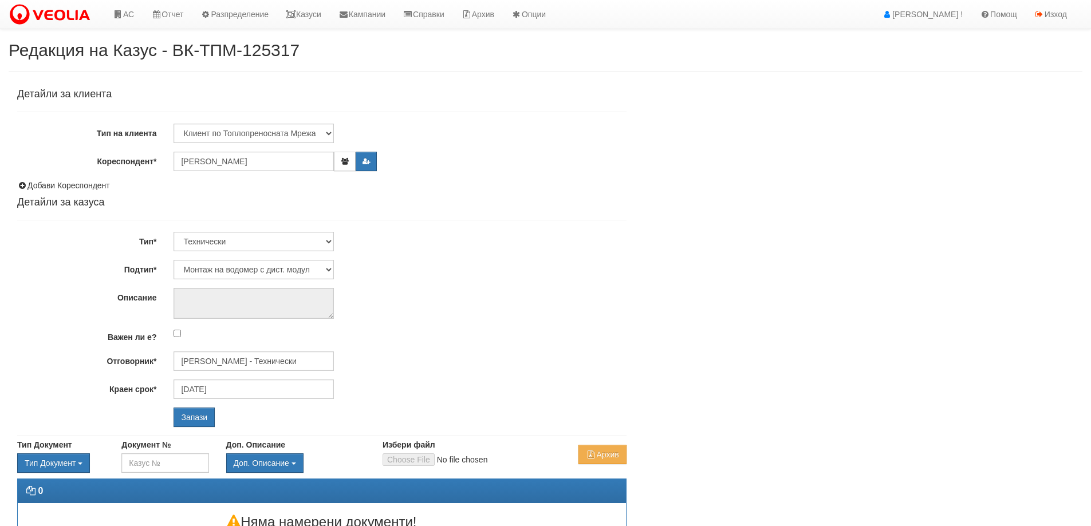
select select "Монтаж на водомер с дист. модул"
click at [249, 367] on input "[PERSON_NAME] - Технически" at bounding box center [254, 361] width 160 height 19
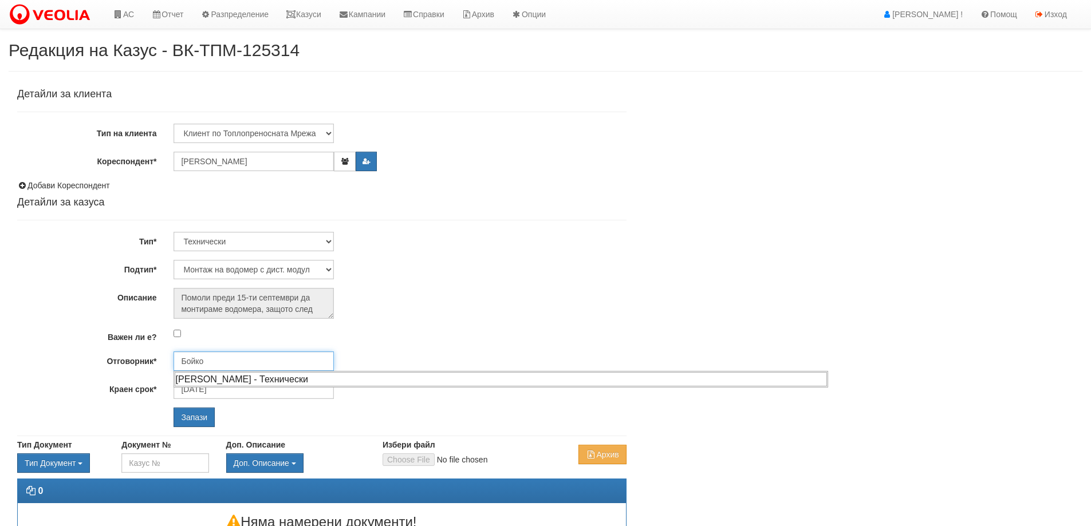
click at [222, 377] on div "[PERSON_NAME] - Технически" at bounding box center [501, 379] width 652 height 14
type input "[PERSON_NAME] - Технически"
click at [201, 409] on input "Запази" at bounding box center [194, 417] width 41 height 19
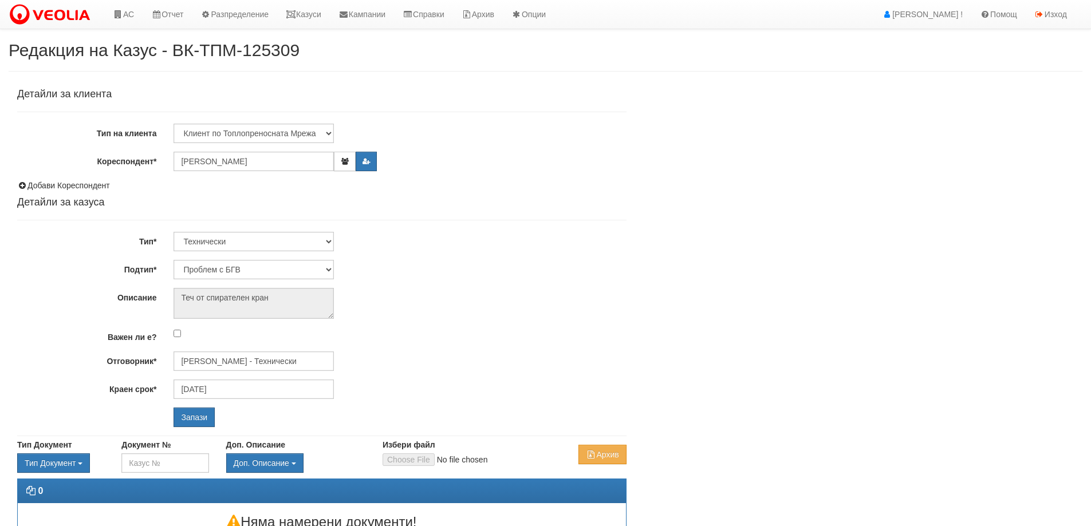
select select "Теч в [GEOGRAPHIC_DATA]"
click at [219, 368] on input "Дончо Дончев - Технически" at bounding box center [254, 361] width 160 height 19
click at [238, 372] on div "Бойко Петков - Технически" at bounding box center [501, 379] width 652 height 14
type input "Бойко Петков - Технически"
click at [203, 421] on input "Запази" at bounding box center [194, 417] width 41 height 19
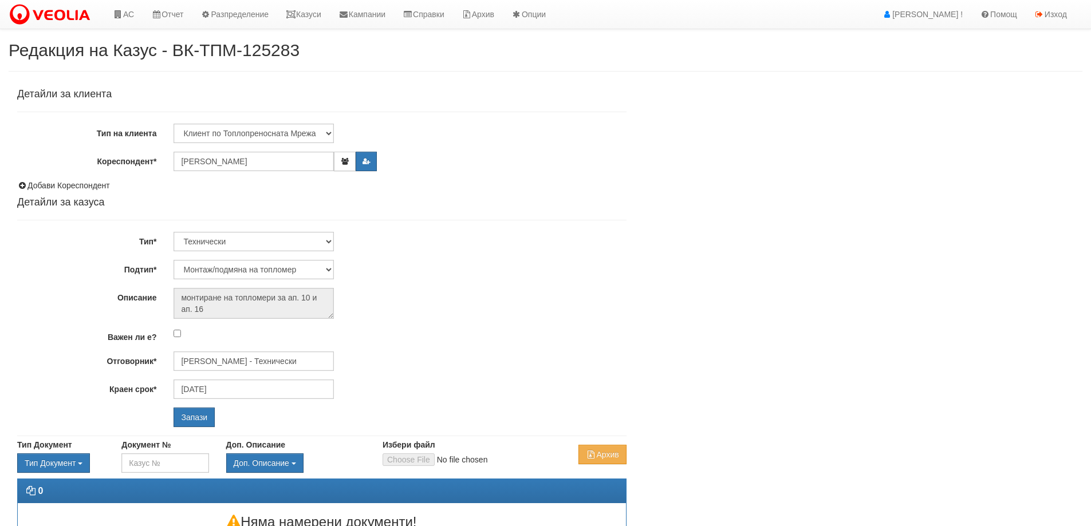
select select "Монтаж/подмяна на топломер"
click at [238, 358] on input "[PERSON_NAME] - Технически" at bounding box center [254, 361] width 160 height 19
click at [242, 382] on div "[PERSON_NAME] - Технически" at bounding box center [501, 379] width 652 height 14
type input "[PERSON_NAME] - Технически"
click at [206, 417] on input "Запази" at bounding box center [194, 417] width 41 height 19
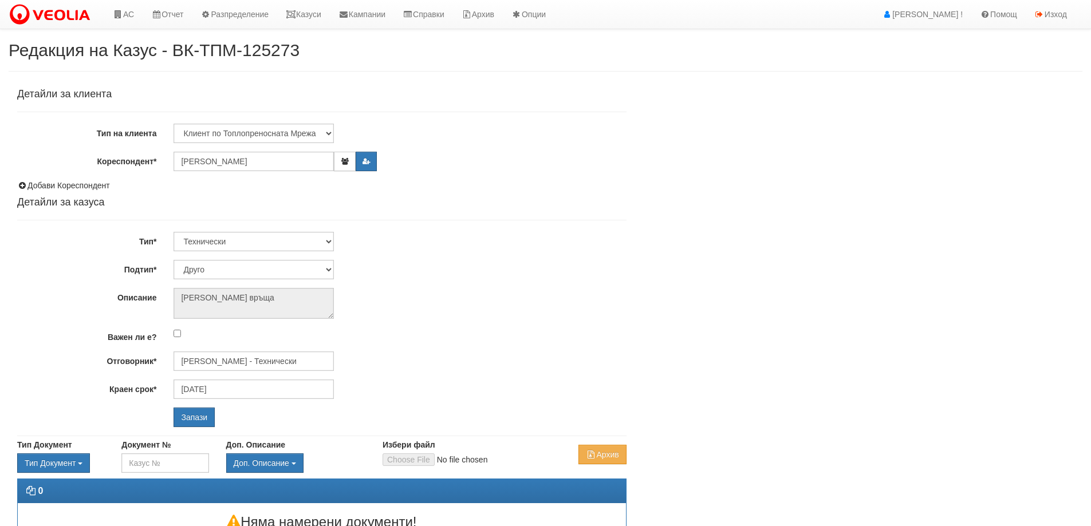
select select "Друго"
click at [233, 364] on input "[PERSON_NAME] - Технически" at bounding box center [254, 361] width 160 height 19
click at [226, 379] on div "[PERSON_NAME] - Технически" at bounding box center [501, 379] width 652 height 14
type input "[PERSON_NAME] - Технически"
click at [203, 423] on input "Запази" at bounding box center [194, 417] width 41 height 19
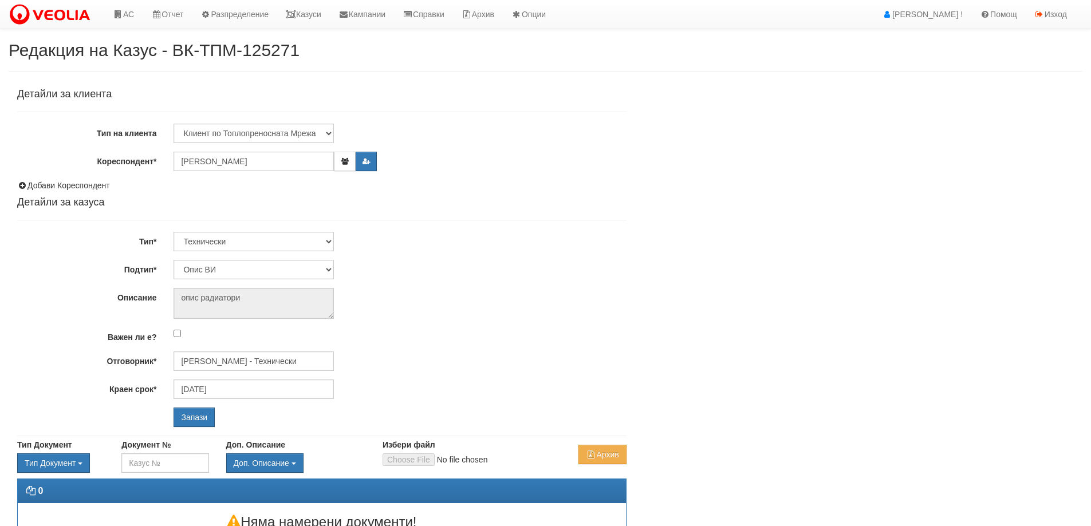
select select "Опис ВИ"
click at [272, 367] on input "[PERSON_NAME] - Технически" at bounding box center [254, 361] width 160 height 19
click at [267, 381] on div "[PERSON_NAME] - Технически" at bounding box center [501, 379] width 652 height 14
type input "[PERSON_NAME] - Технически"
click at [216, 415] on div "Запази" at bounding box center [295, 417] width 261 height 19
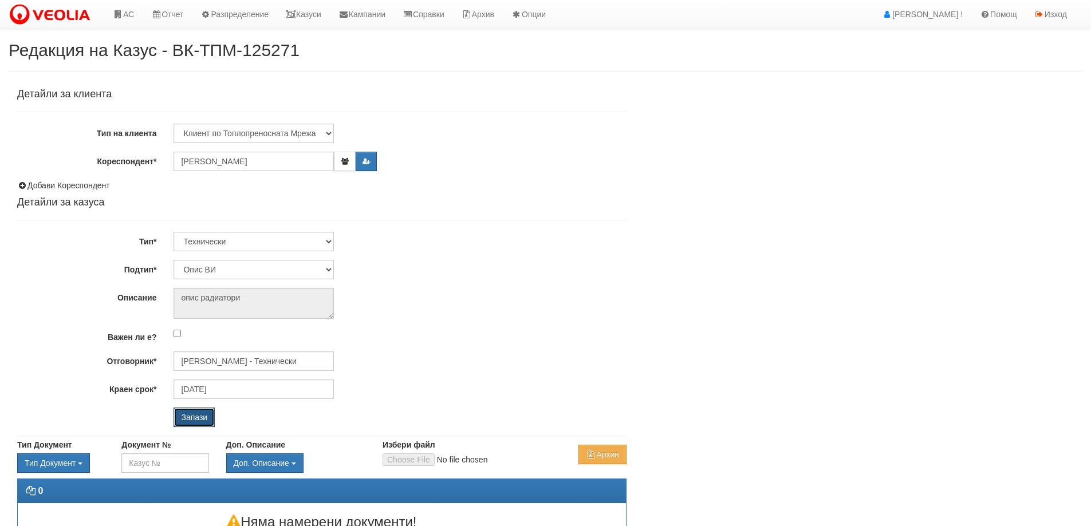
click at [204, 417] on input "Запази" at bounding box center [194, 417] width 41 height 19
select select "Ремонт апартаментна ВОИ"
click at [243, 360] on input "[PERSON_NAME] - Технически" at bounding box center [254, 361] width 160 height 19
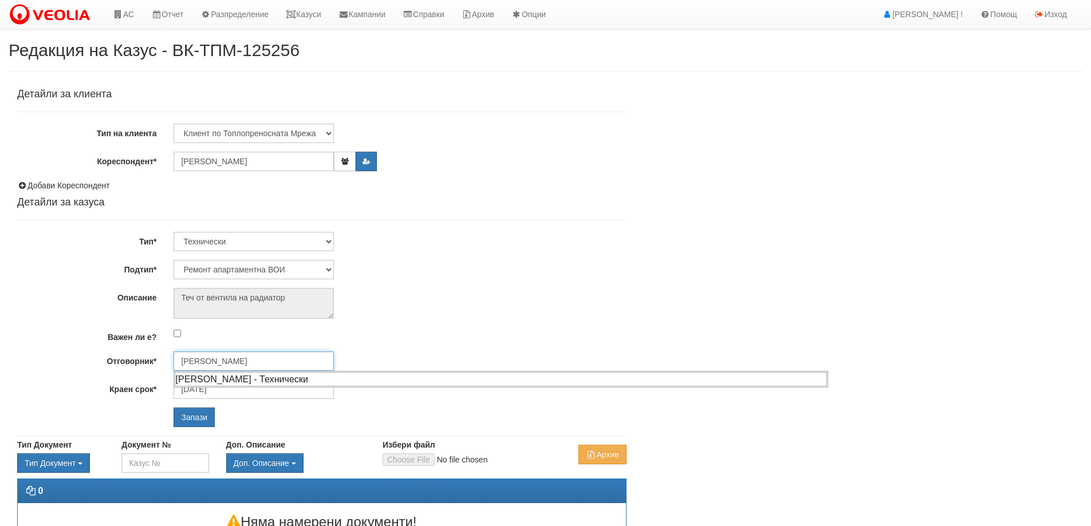
click at [234, 377] on div "[PERSON_NAME] - Технически" at bounding box center [501, 379] width 652 height 14
type input "[PERSON_NAME] - Технически"
click at [171, 420] on div "Запази" at bounding box center [295, 417] width 261 height 19
click at [181, 420] on input "Запази" at bounding box center [194, 417] width 41 height 19
click at [247, 359] on input "[PERSON_NAME] - Технически" at bounding box center [254, 361] width 160 height 19
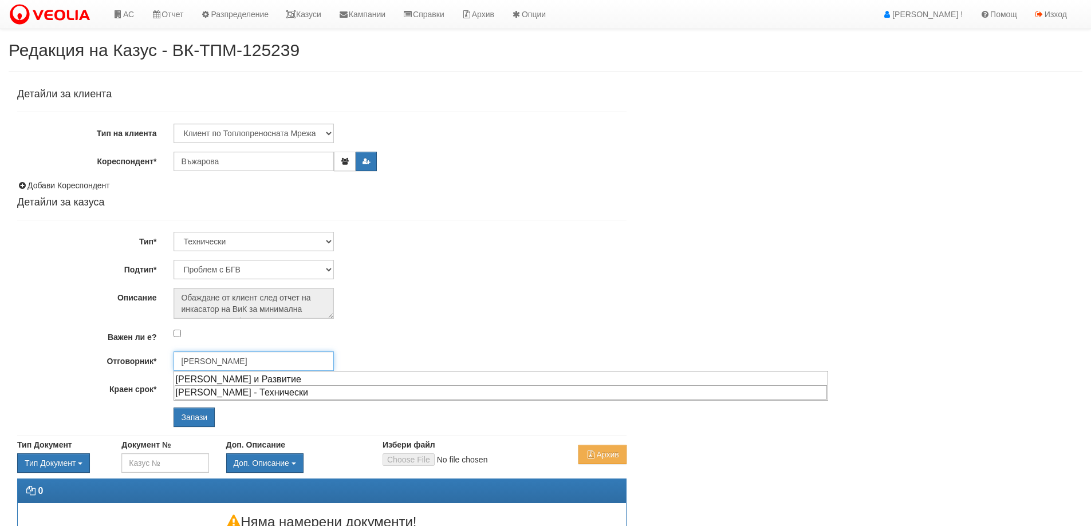
click at [229, 391] on div "[PERSON_NAME] - Технически" at bounding box center [501, 392] width 652 height 14
type input "[PERSON_NAME] - Технически"
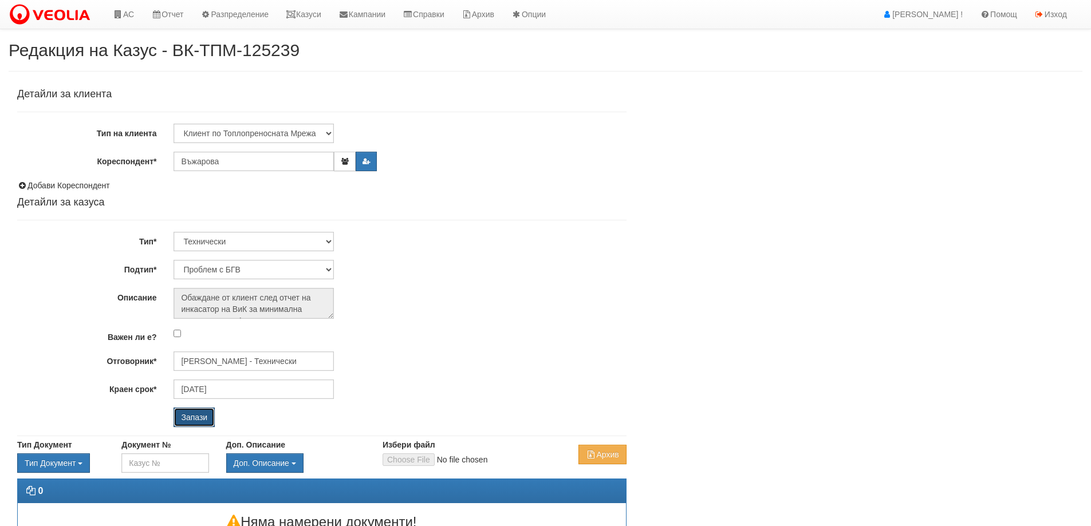
click at [193, 416] on input "Запази" at bounding box center [194, 417] width 41 height 19
select select "Монтаж на водомер с дист. модул"
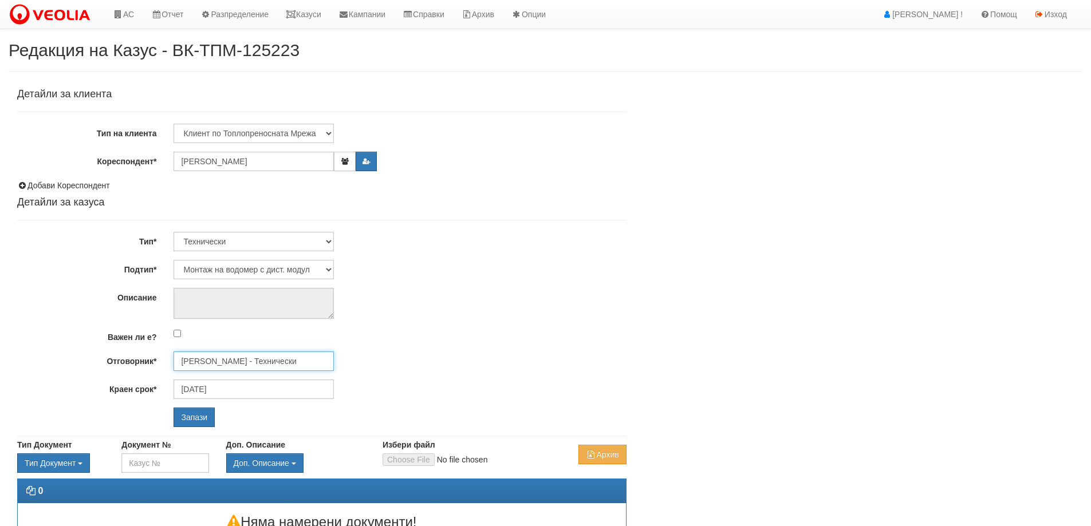
click at [305, 360] on input "[PERSON_NAME] - Технически" at bounding box center [254, 361] width 160 height 19
click at [219, 383] on div "[PERSON_NAME] - Технически" at bounding box center [501, 379] width 652 height 14
type input "[PERSON_NAME] - Технически"
click at [195, 421] on input "Запази" at bounding box center [194, 417] width 41 height 19
select select "Монтаж на водомер с дист. модул"
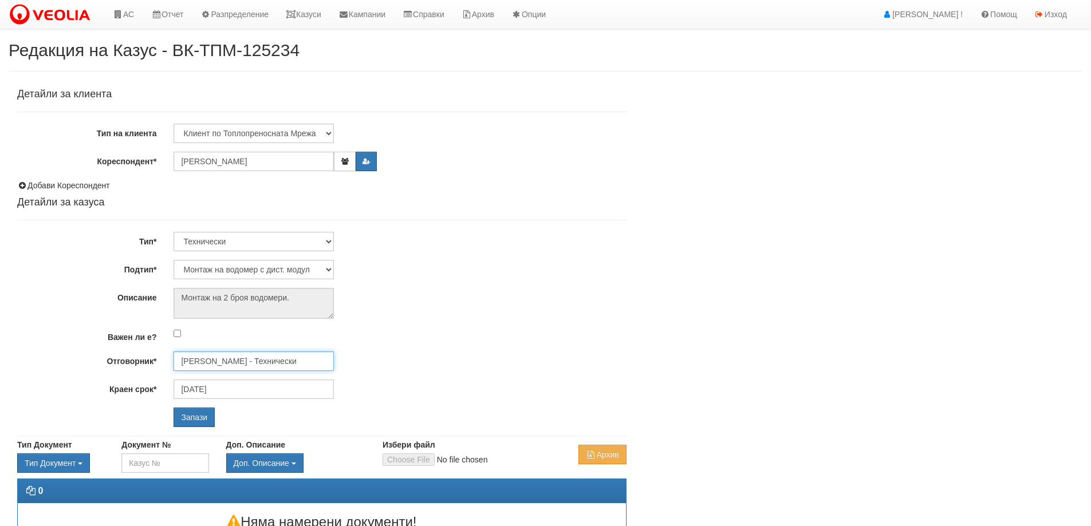
click at [224, 366] on input "[PERSON_NAME] - Технически" at bounding box center [254, 361] width 160 height 19
click at [229, 383] on div "[PERSON_NAME] - Технически" at bounding box center [501, 379] width 652 height 14
type input "[PERSON_NAME] - Технически"
click at [194, 416] on input "Запази" at bounding box center [194, 417] width 41 height 19
select select "Монтаж на водомер с дист. модул"
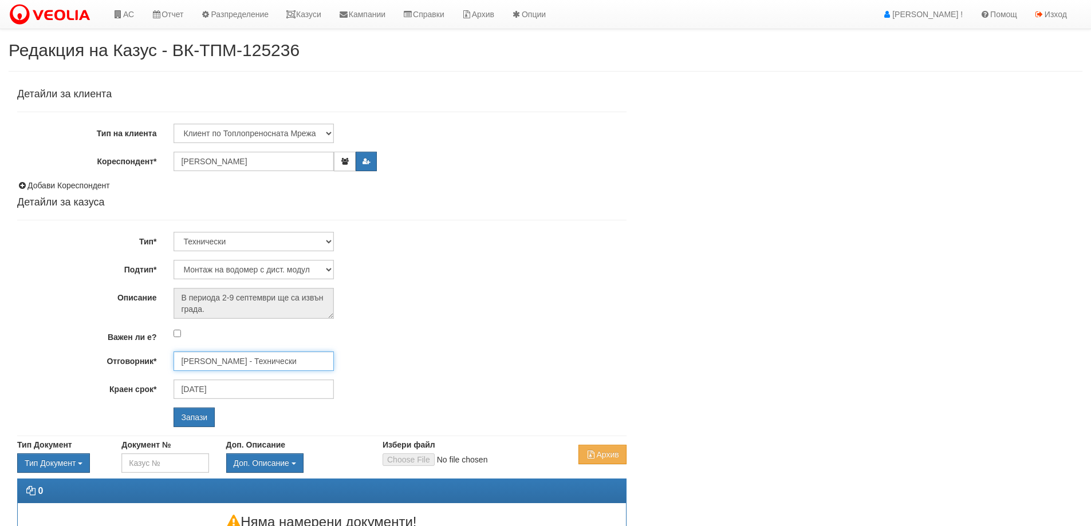
click at [244, 362] on input "[PERSON_NAME] - Технически" at bounding box center [254, 361] width 160 height 19
click at [238, 381] on div "[PERSON_NAME] - Технически" at bounding box center [501, 379] width 652 height 14
type input "[PERSON_NAME] - Технически"
click at [200, 425] on input "Запази" at bounding box center [194, 417] width 41 height 19
select select "Ремонт апартаментна ВОИ"
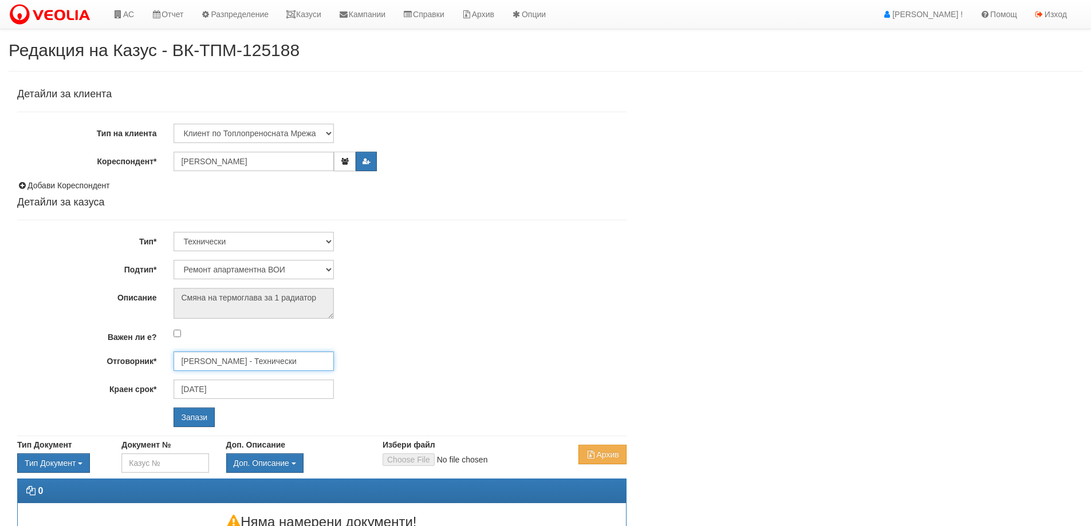
click at [253, 362] on input "[PERSON_NAME] - Технически" at bounding box center [254, 361] width 160 height 19
drag, startPoint x: 230, startPoint y: 391, endPoint x: 218, endPoint y: 404, distance: 17.4
click at [229, 392] on div "[PERSON_NAME] - Технически" at bounding box center [501, 392] width 652 height 14
type input "[PERSON_NAME] - Технически"
click at [195, 412] on input "Запази" at bounding box center [194, 417] width 41 height 19
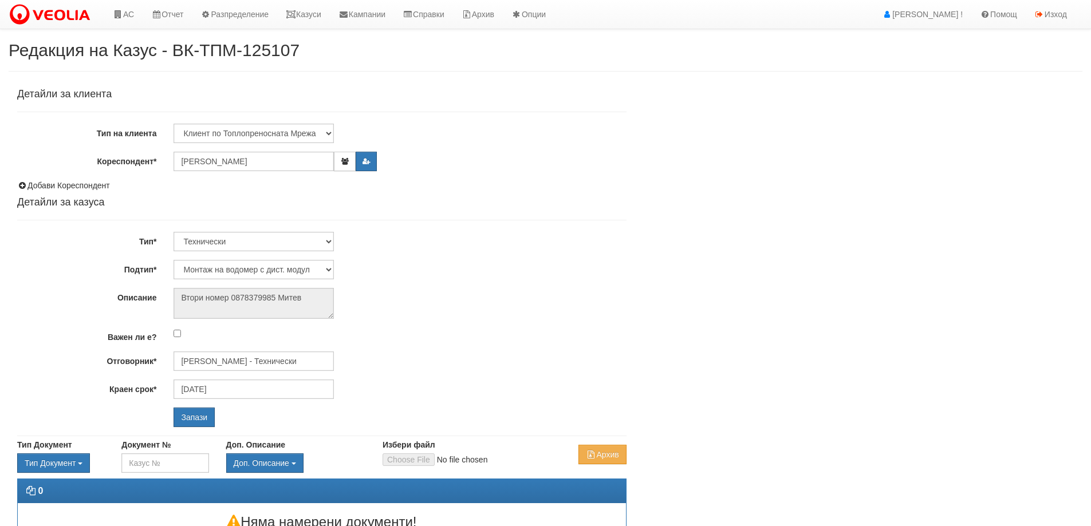
select select "Монтаж на водомер с дист. модул"
click at [250, 356] on input "[PERSON_NAME] - Технически" at bounding box center [254, 361] width 160 height 19
click at [261, 383] on div "[PERSON_NAME] - Технически" at bounding box center [501, 379] width 652 height 14
type input "[PERSON_NAME] - Технически"
click at [197, 413] on input "Запази" at bounding box center [194, 417] width 41 height 19
